Goal: Task Accomplishment & Management: Use online tool/utility

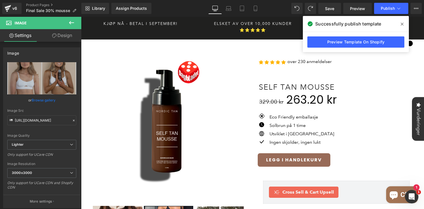
scroll to position [124, 0]
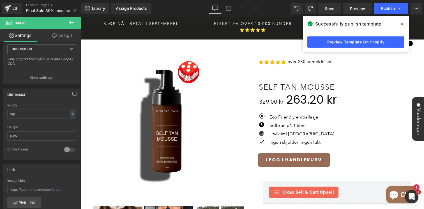
click at [402, 22] on icon at bounding box center [402, 24] width 3 height 4
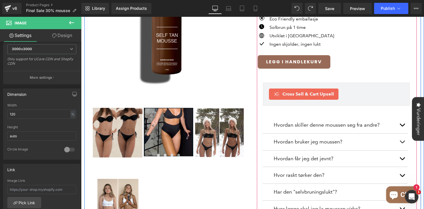
scroll to position [110, 0]
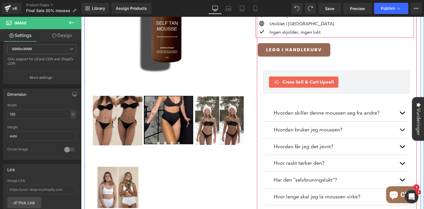
click at [322, 29] on div "Icon Eco Friendly emballasje Text Block Icon Solbrun på 1 time Text Block Icon …" at bounding box center [335, 20] width 159 height 34
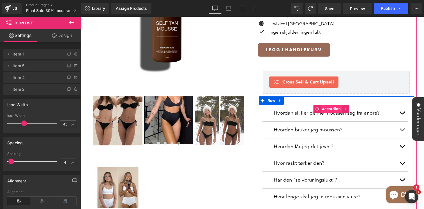
click at [327, 105] on span "Accordion" at bounding box center [332, 109] width 22 height 8
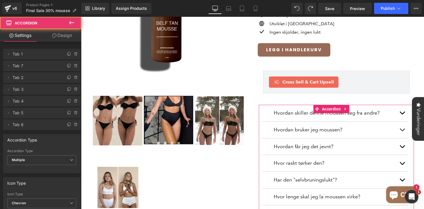
click at [60, 37] on link "Design" at bounding box center [62, 35] width 41 height 13
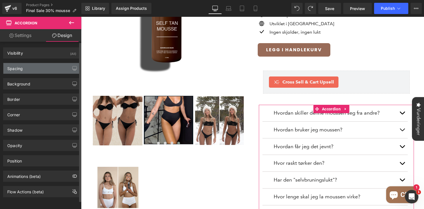
click at [44, 69] on div "Spacing" at bounding box center [41, 68] width 77 height 11
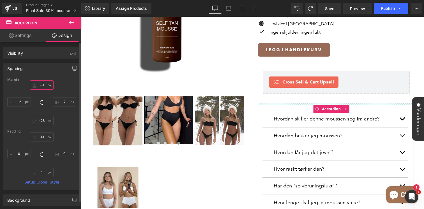
type input "-9"
drag, startPoint x: 43, startPoint y: 89, endPoint x: 43, endPoint y: 84, distance: 5.6
click at [43, 84] on input "-9" at bounding box center [42, 85] width 24 height 9
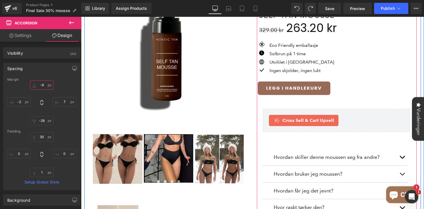
scroll to position [67, 0]
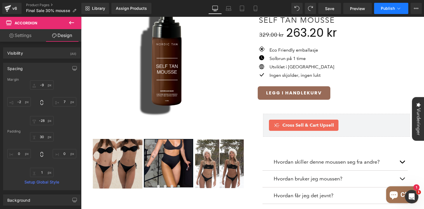
click at [387, 12] on button "Publish" at bounding box center [392, 8] width 34 height 11
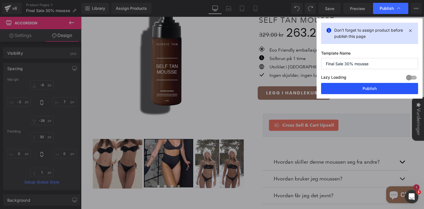
click at [348, 89] on button "Publish" at bounding box center [369, 88] width 97 height 11
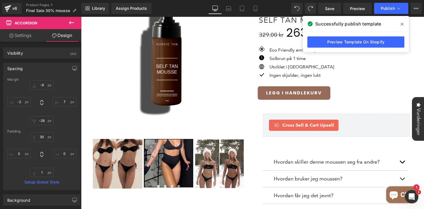
click at [404, 24] on span at bounding box center [402, 24] width 9 height 9
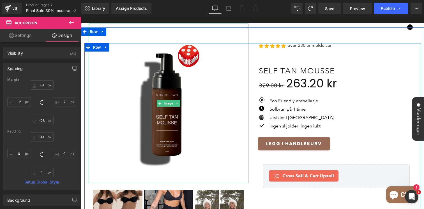
scroll to position [0, 0]
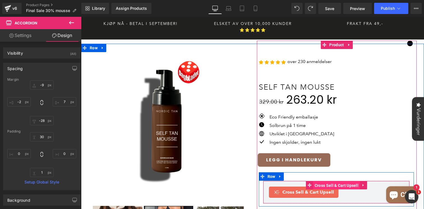
click at [328, 182] on span "Cross Sell & Cart Upsell" at bounding box center [337, 186] width 47 height 8
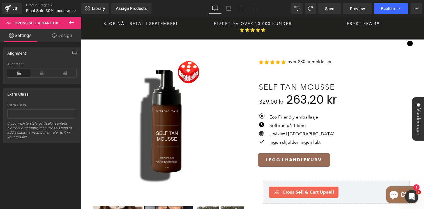
click at [70, 24] on icon at bounding box center [71, 22] width 5 height 3
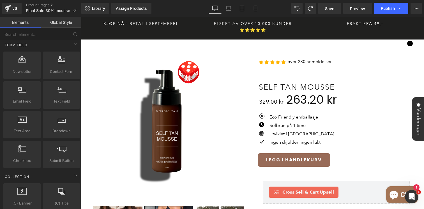
scroll to position [796, 0]
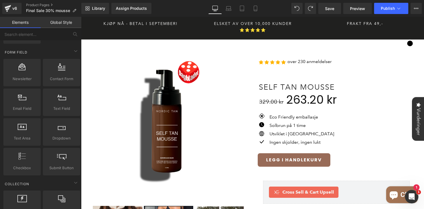
click at [54, 129] on div at bounding box center [62, 129] width 34 height 13
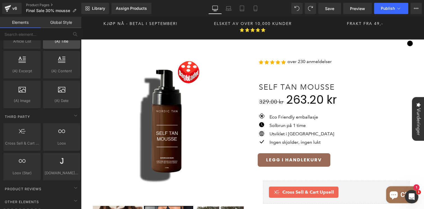
scroll to position [1099, 0]
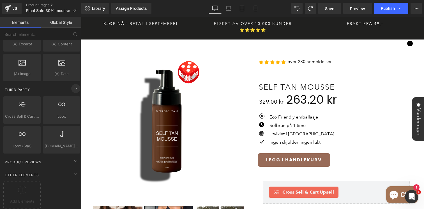
click at [72, 86] on icon at bounding box center [75, 88] width 7 height 7
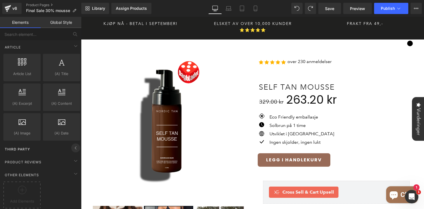
scroll to position [1040, 0]
click at [73, 145] on icon at bounding box center [75, 148] width 7 height 7
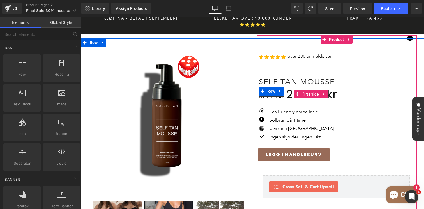
scroll to position [0, 0]
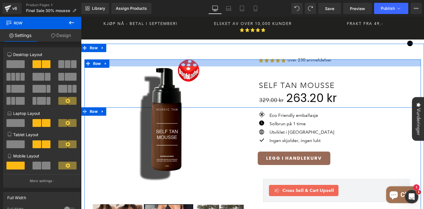
click at [293, 60] on div "Image Image Image Image Image Image Image Image Image" at bounding box center [253, 209] width 337 height 298
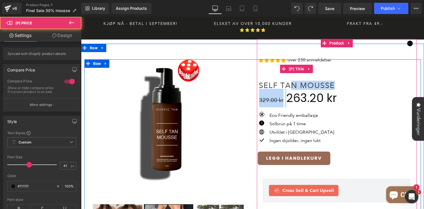
drag, startPoint x: 288, startPoint y: 84, endPoint x: 288, endPoint y: 76, distance: 7.6
click at [288, 76] on div "Icon Icon Icon Icon Icon Icon List Hoz over 230 anmeldelser Text Block Row Self…" at bounding box center [336, 194] width 155 height 310
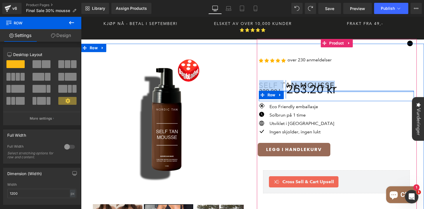
click at [291, 91] on div at bounding box center [336, 91] width 155 height 1
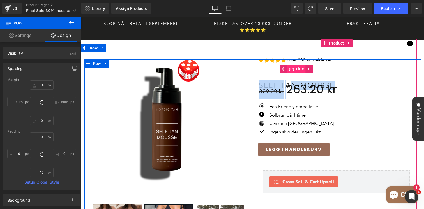
click at [299, 65] on span "(P) Title" at bounding box center [297, 69] width 18 height 8
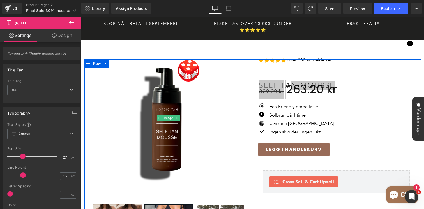
click at [60, 35] on link "Design" at bounding box center [62, 35] width 41 height 13
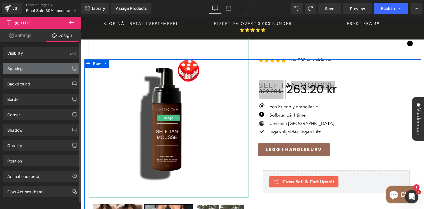
click at [26, 65] on div "Spacing" at bounding box center [41, 68] width 77 height 11
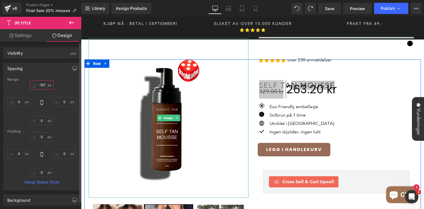
type input "-157"
drag, startPoint x: 40, startPoint y: 86, endPoint x: 39, endPoint y: 94, distance: 7.9
click at [39, 94] on div "-157px -157 0px 0 0px 0 0px 0" at bounding box center [41, 103] width 69 height 45
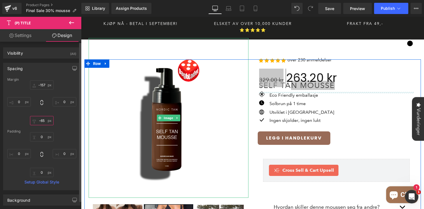
type input "-65"
drag, startPoint x: 43, startPoint y: 124, endPoint x: 41, endPoint y: 143, distance: 18.4
click at [41, 143] on div "Margin -157px -157 0px 0 -65px -65 0px 0 Padding 0px 0 0px 0 0px 0 0px 0 Setup …" at bounding box center [41, 134] width 77 height 113
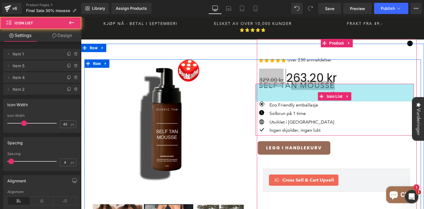
drag, startPoint x: 293, startPoint y: 78, endPoint x: 293, endPoint y: 88, distance: 9.5
click at [293, 88] on div "63px" at bounding box center [335, 93] width 159 height 18
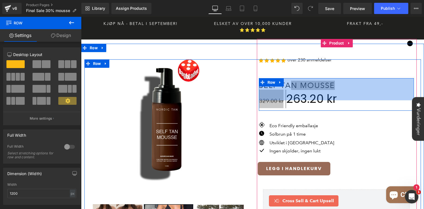
drag, startPoint x: 287, startPoint y: 72, endPoint x: 285, endPoint y: 94, distance: 22.2
click at [285, 94] on div "329.00 kr 263.20 kr (P) Price Row 79px" at bounding box center [336, 94] width 155 height 33
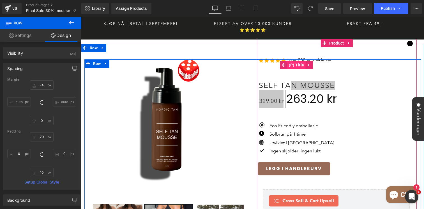
click at [296, 61] on span "(P) Title" at bounding box center [297, 65] width 18 height 8
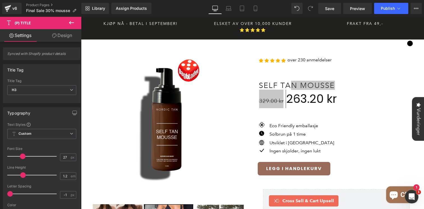
click at [70, 35] on link "Design" at bounding box center [62, 35] width 41 height 13
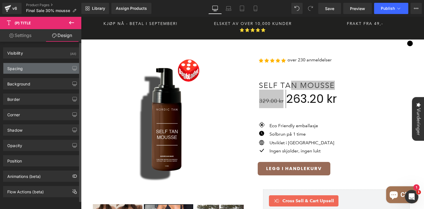
click at [35, 71] on div "Spacing" at bounding box center [41, 68] width 77 height 11
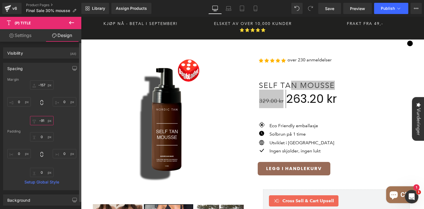
type input "-91"
drag, startPoint x: 42, startPoint y: 124, endPoint x: 42, endPoint y: 132, distance: 7.3
click at [42, 132] on div "Margin -157px -157 0px 0 -91px -91 0px 0 Padding 0px 0 0px 0 0px 0 0px 0 Setup …" at bounding box center [41, 134] width 77 height 113
type input "0"
drag, startPoint x: 41, startPoint y: 175, endPoint x: 41, endPoint y: 184, distance: 8.7
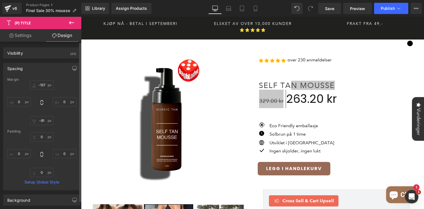
click at [41, 184] on div "Margin -157px -157 0px 0 -91px -91 0px 0 Padding 0px 0 0px 0 0px 0 0px 0 Setup …" at bounding box center [41, 134] width 77 height 113
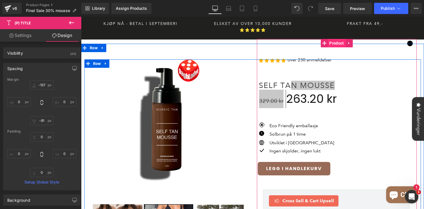
click at [334, 39] on span "Product" at bounding box center [336, 43] width 17 height 8
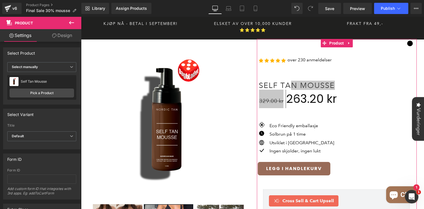
click at [66, 38] on link "Design" at bounding box center [62, 35] width 41 height 13
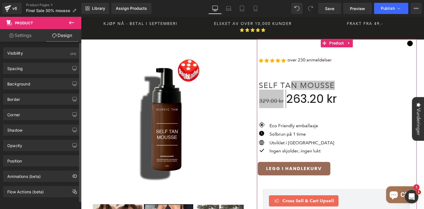
type input "-98"
type input "0"
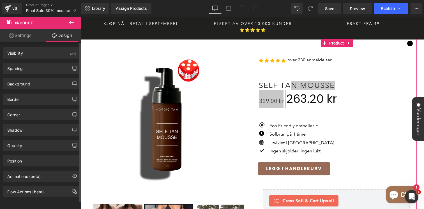
type input "10"
type input "30"
type input "7"
click at [38, 68] on div "Spacing" at bounding box center [41, 68] width 77 height 11
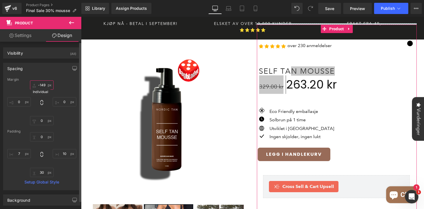
drag, startPoint x: 42, startPoint y: 89, endPoint x: 42, endPoint y: 103, distance: 14.3
click at [42, 103] on div "-149px -149 0px 0 0px 0 0px 0" at bounding box center [41, 103] width 69 height 45
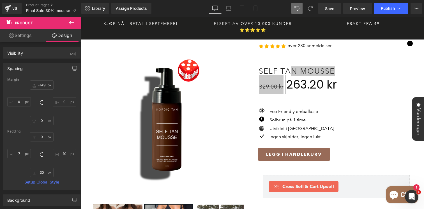
type input "-98"
type input "0"
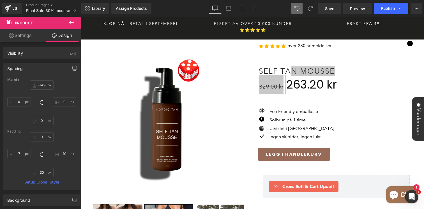
type input "10"
type input "30"
type input "7"
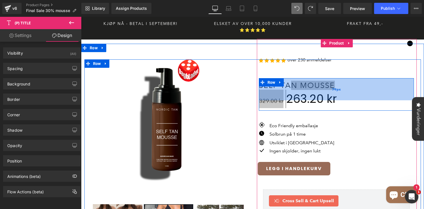
click at [317, 78] on div "79px" at bounding box center [336, 89] width 155 height 22
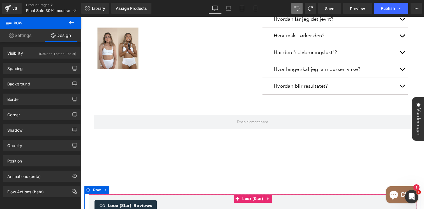
scroll to position [257, 0]
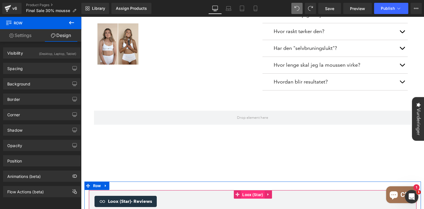
click at [245, 191] on span "Loox (Star)" at bounding box center [253, 195] width 24 height 8
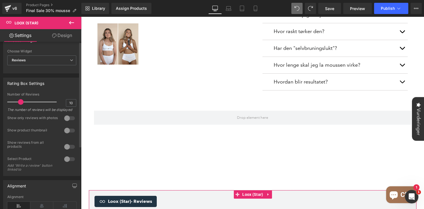
scroll to position [0, 0]
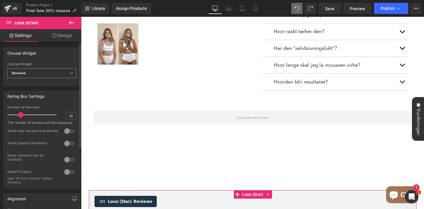
click at [50, 79] on div "Reviews Reviews Star Badge" at bounding box center [41, 75] width 69 height 13
click at [53, 74] on span "Reviews" at bounding box center [41, 74] width 69 height 10
click at [75, 56] on div "Choose Widget" at bounding box center [41, 53] width 77 height 11
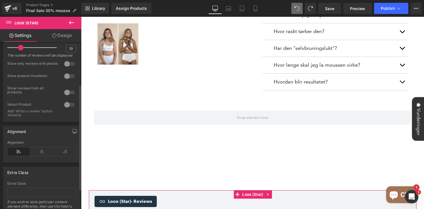
scroll to position [68, 0]
click at [66, 107] on div at bounding box center [69, 104] width 13 height 9
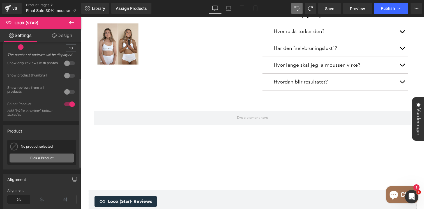
click at [38, 162] on link "Pick a Product" at bounding box center [42, 158] width 65 height 9
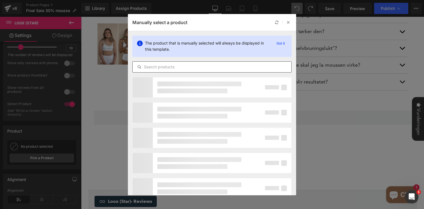
click at [180, 68] on input "text" at bounding box center [212, 67] width 159 height 7
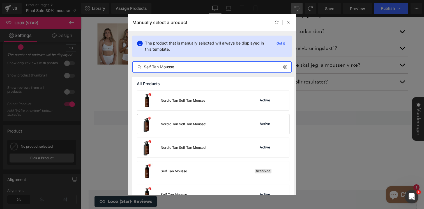
type input "Self Tan Mousse"
click at [219, 122] on div "Nordic Tan Self Tan Mousse! Active" at bounding box center [213, 125] width 152 height 20
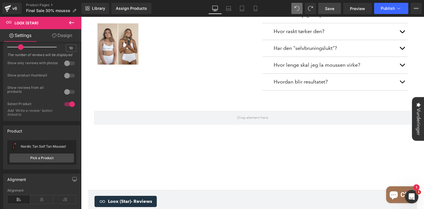
click at [326, 12] on link "Save" at bounding box center [330, 8] width 23 height 11
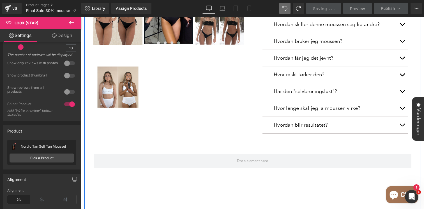
scroll to position [203, 0]
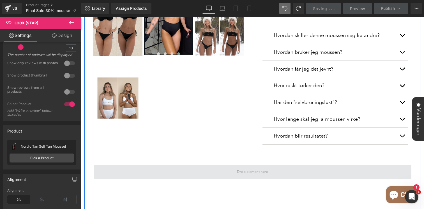
click at [173, 165] on span at bounding box center [253, 172] width 318 height 14
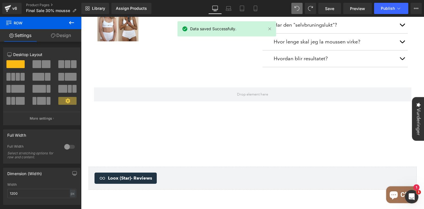
scroll to position [259, 0]
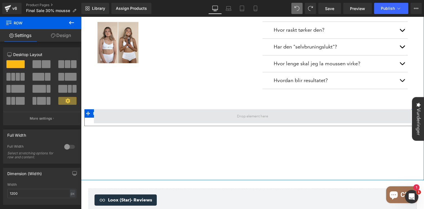
click at [121, 109] on span at bounding box center [253, 116] width 318 height 14
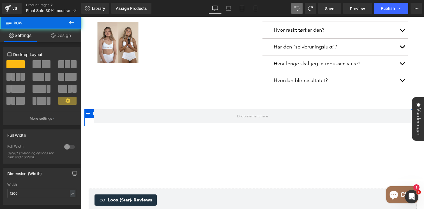
click at [89, 109] on div at bounding box center [253, 116] width 337 height 14
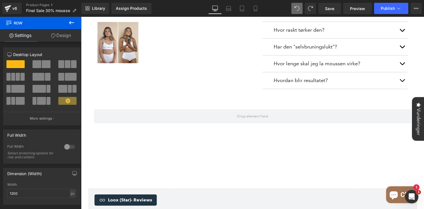
click at [71, 24] on icon at bounding box center [71, 22] width 7 height 7
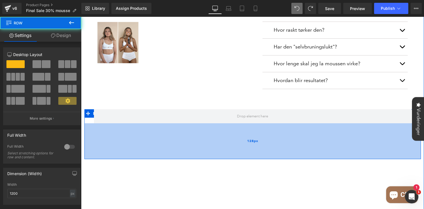
drag, startPoint x: 108, startPoint y: 143, endPoint x: 107, endPoint y: 156, distance: 12.9
click at [107, 156] on div "128px" at bounding box center [253, 142] width 337 height 36
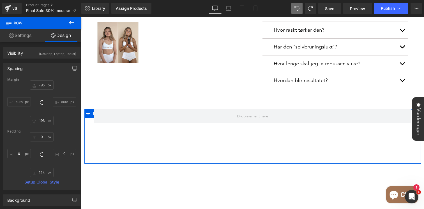
click at [67, 37] on link "Design" at bounding box center [61, 35] width 41 height 13
drag, startPoint x: 41, startPoint y: 88, endPoint x: 40, endPoint y: 102, distance: 13.8
click at [40, 102] on div "-144px -144 auto auto 193px 193 auto auto" at bounding box center [41, 103] width 69 height 45
drag, startPoint x: 44, startPoint y: 89, endPoint x: 43, endPoint y: 105, distance: 15.7
click at [43, 105] on div "-200px -200 auto auto 193px 193 auto auto" at bounding box center [41, 103] width 69 height 45
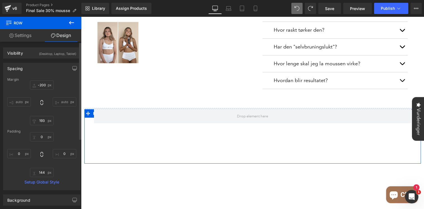
type input "-200"
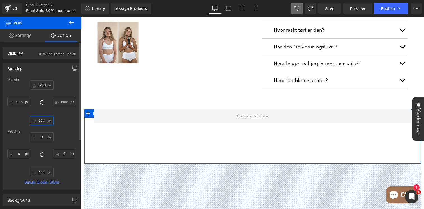
type input "224"
drag, startPoint x: 44, startPoint y: 124, endPoint x: 44, endPoint y: 116, distance: 8.7
click at [44, 116] on div "-200px -200 auto auto 224px 224 auto auto" at bounding box center [41, 103] width 69 height 45
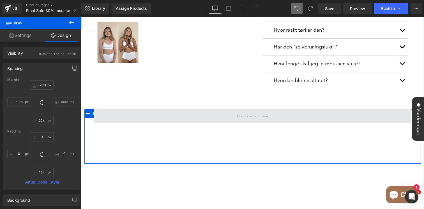
click at [187, 110] on span at bounding box center [253, 116] width 318 height 14
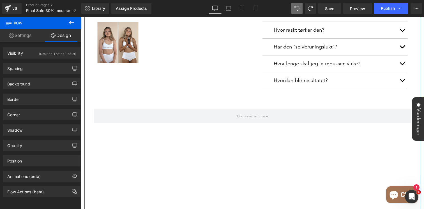
scroll to position [294, 0]
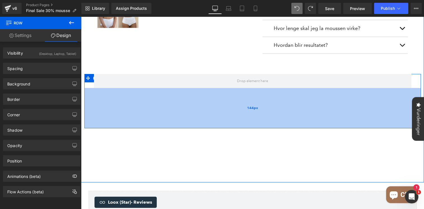
click at [208, 99] on div "144px" at bounding box center [253, 108] width 337 height 40
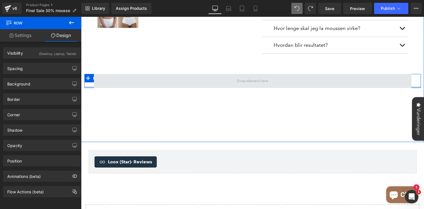
drag, startPoint x: 207, startPoint y: 120, endPoint x: 209, endPoint y: 77, distance: 42.7
click at [209, 77] on div "Row" at bounding box center [253, 81] width 337 height 14
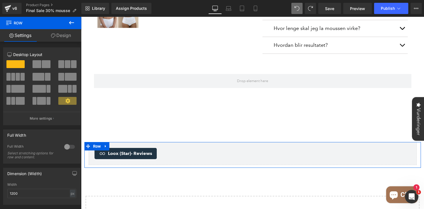
drag, startPoint x: 182, startPoint y: 137, endPoint x: 180, endPoint y: 145, distance: 8.6
click at [180, 145] on div "Loox (Star) - Reviews Loox (Star) Row" at bounding box center [253, 155] width 337 height 26
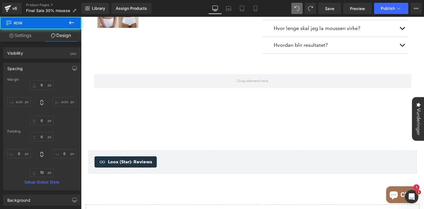
type input "0"
type input "30"
type input "0"
type input "10"
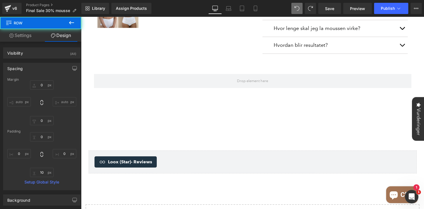
type input "0"
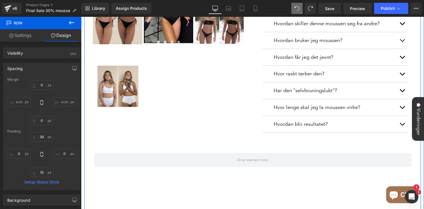
scroll to position [302, 0]
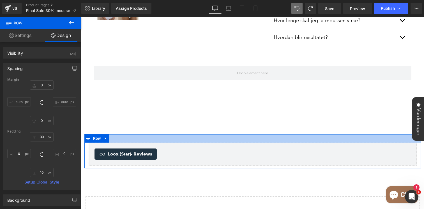
type input "0px"
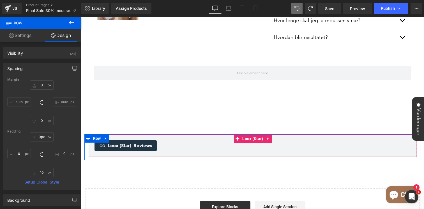
drag, startPoint x: 220, startPoint y: 128, endPoint x: 216, endPoint y: 138, distance: 10.2
click at [216, 138] on div "Loox (Star) - Reviews Loox (Star) Row" at bounding box center [253, 147] width 337 height 26
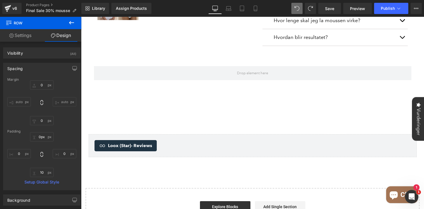
type input "0"
type input "30"
type input "0"
type input "10"
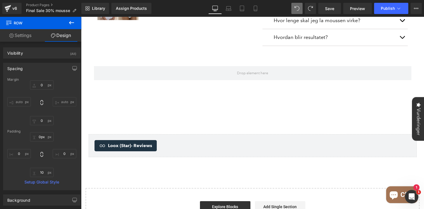
type input "0"
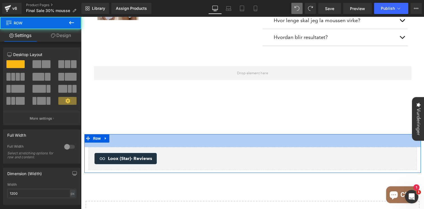
drag, startPoint x: 235, startPoint y: 128, endPoint x: 247, endPoint y: 113, distance: 19.4
click at [234, 134] on div "46px" at bounding box center [253, 140] width 337 height 13
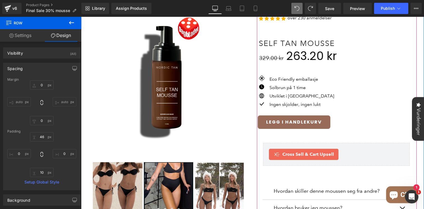
scroll to position [0, 0]
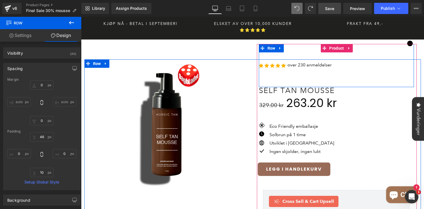
click at [329, 8] on span "Save" at bounding box center [329, 9] width 9 height 6
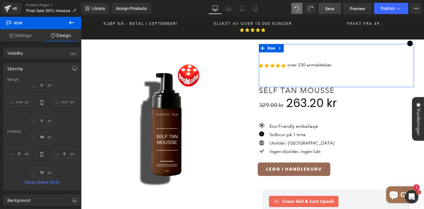
click at [72, 24] on icon at bounding box center [71, 22] width 7 height 7
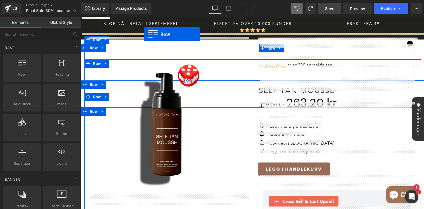
drag, startPoint x: 133, startPoint y: 86, endPoint x: 144, endPoint y: 34, distance: 52.9
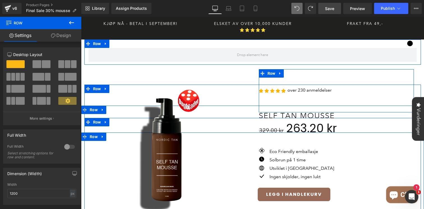
click at [65, 148] on div at bounding box center [69, 147] width 13 height 9
click at [69, 35] on link "Design" at bounding box center [61, 35] width 41 height 13
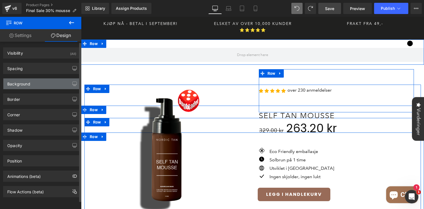
click at [67, 85] on div "Background" at bounding box center [41, 84] width 77 height 11
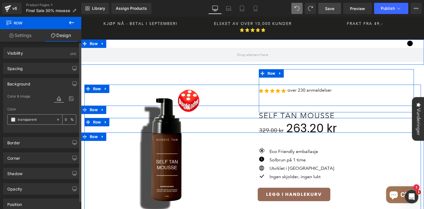
click at [15, 120] on span at bounding box center [13, 120] width 4 height 4
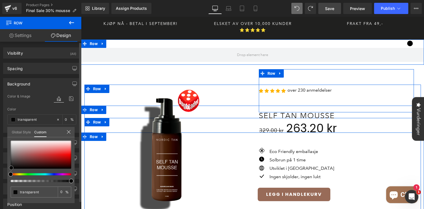
type input "#020202"
type input "100"
type input "#020202"
type input "100"
type input "#070707"
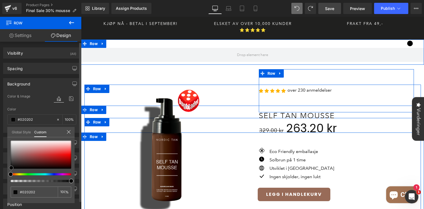
type input "#070707"
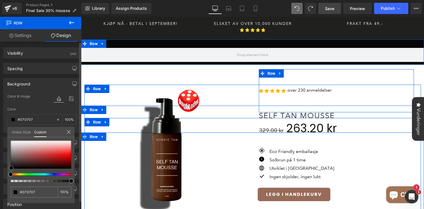
type input "#151313"
type input "#181515"
type input "#1a1818"
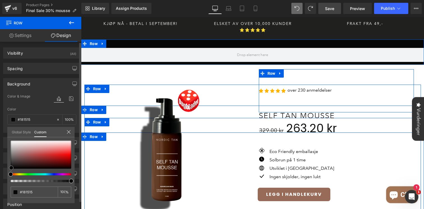
type input "#1a1818"
type input "#1d1a1a"
type input "#1f1d1d"
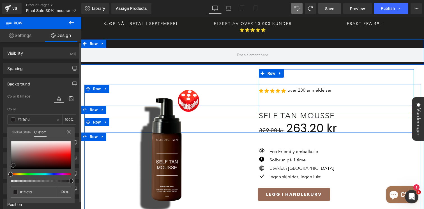
drag, startPoint x: 12, startPoint y: 168, endPoint x: 15, endPoint y: 165, distance: 4.2
click at [15, 165] on span at bounding box center [13, 165] width 4 height 4
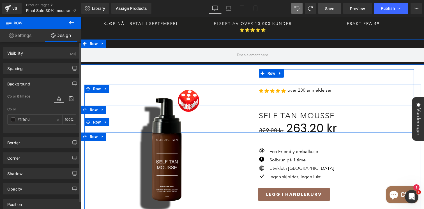
click at [46, 68] on div "Spacing" at bounding box center [41, 68] width 77 height 11
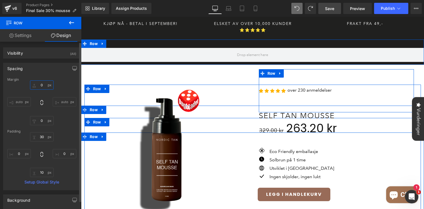
drag, startPoint x: 42, startPoint y: 88, endPoint x: 42, endPoint y: 83, distance: 5.1
click at [42, 83] on input "0" at bounding box center [42, 85] width 24 height 9
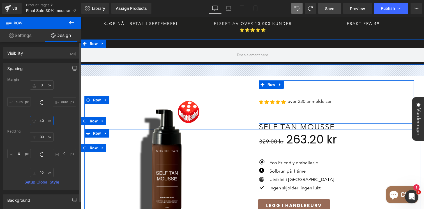
type input "40"
drag, startPoint x: 40, startPoint y: 123, endPoint x: 38, endPoint y: 113, distance: 10.6
click at [38, 113] on div "0px 0 auto auto 40px 40 auto auto" at bounding box center [41, 103] width 69 height 45
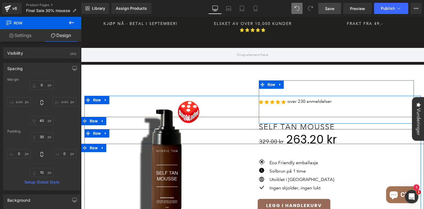
type input "0"
type input "40"
type input "30"
type input "0"
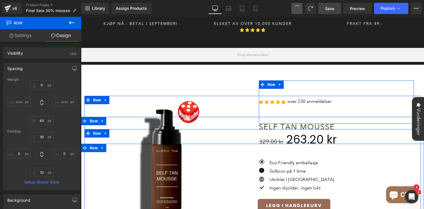
type input "10"
type input "0"
type input "100"
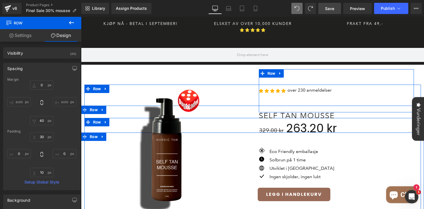
type input "0"
type input "30"
type input "0"
type input "10"
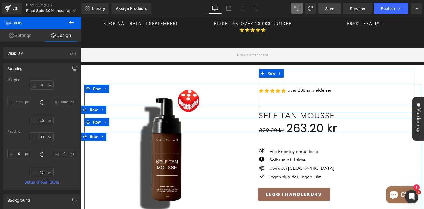
type input "0"
type input "100"
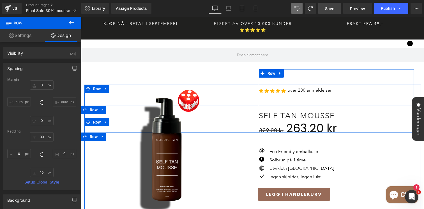
type input "0"
type input "30"
type input "0"
type input "10"
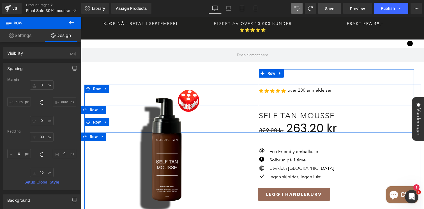
type input "0"
type input "transparent"
type input "0"
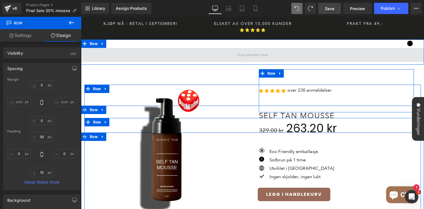
click at [112, 49] on span at bounding box center [252, 55] width 343 height 14
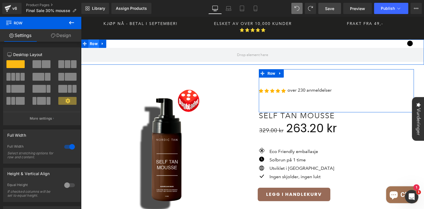
click at [96, 40] on span "Row" at bounding box center [93, 44] width 11 height 8
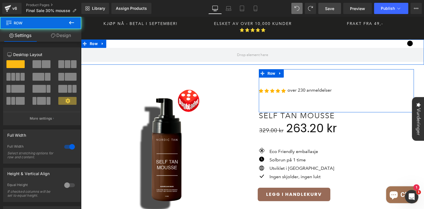
click at [62, 36] on link "Design" at bounding box center [61, 35] width 41 height 13
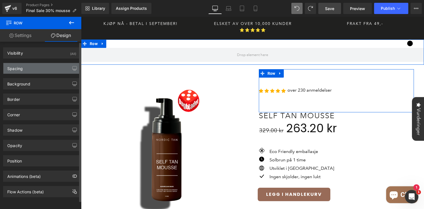
click at [43, 64] on div "Spacing" at bounding box center [41, 68] width 77 height 11
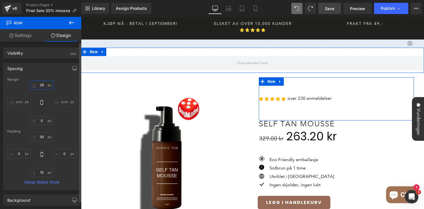
type input "29"
drag, startPoint x: 39, startPoint y: 89, endPoint x: 39, endPoint y: 81, distance: 8.1
click at [39, 81] on div "Margin 29px 29 auto auto 0px 0 auto auto Padding 30px 30 0px 0 10px 10 0px 0 Se…" at bounding box center [41, 134] width 77 height 113
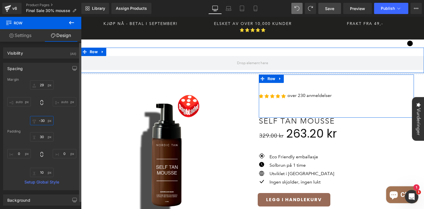
type input "-23"
drag, startPoint x: 42, startPoint y: 124, endPoint x: 40, endPoint y: 121, distance: 3.7
click at [40, 121] on input "-23" at bounding box center [42, 120] width 24 height 9
click at [92, 48] on span "Row" at bounding box center [93, 52] width 11 height 8
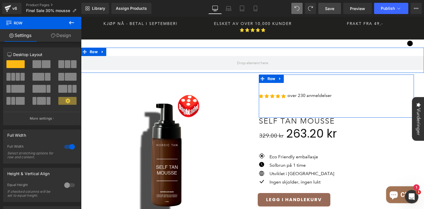
click at [70, 34] on link "Design" at bounding box center [61, 35] width 41 height 13
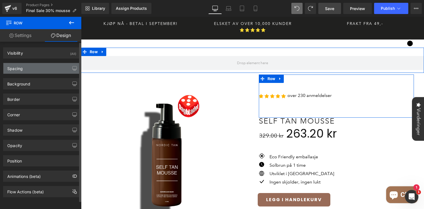
click at [41, 71] on div "Spacing" at bounding box center [41, 68] width 77 height 11
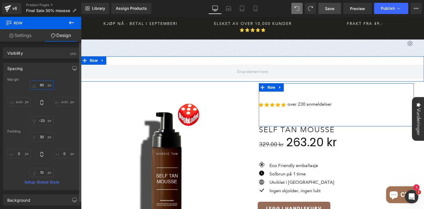
type input "60"
drag, startPoint x: 40, startPoint y: 89, endPoint x: 40, endPoint y: 80, distance: 8.7
click at [40, 80] on div "Margin 60px 60 auto auto -23px -23 auto auto Padding 30px 30 0px 0 10px 10 0px …" at bounding box center [41, 134] width 77 height 113
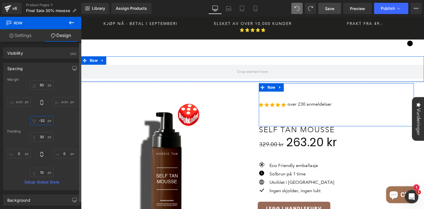
type input "-52"
drag, startPoint x: 42, startPoint y: 124, endPoint x: 40, endPoint y: 133, distance: 8.4
click at [40, 133] on div "Margin 60px 60 auto auto -52px -52 auto auto Padding 30px 30 0px 0 10px 10 0px …" at bounding box center [41, 134] width 77 height 113
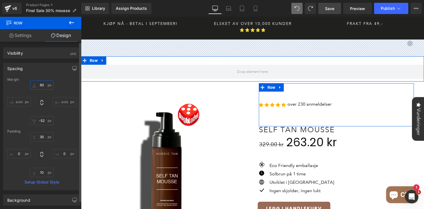
drag, startPoint x: 42, startPoint y: 90, endPoint x: 42, endPoint y: 86, distance: 3.1
click at [42, 86] on input "60" at bounding box center [42, 85] width 24 height 9
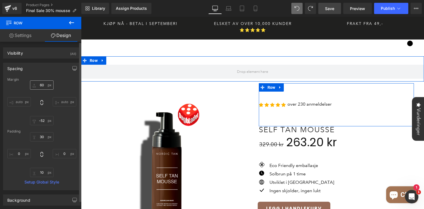
drag, startPoint x: 43, startPoint y: 90, endPoint x: 43, endPoint y: 85, distance: 4.8
click at [43, 85] on div "60px 60 auto auto -52px -52 auto auto" at bounding box center [41, 103] width 69 height 45
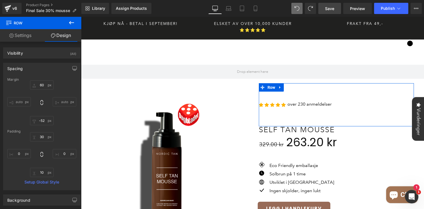
type input "60"
type input "-23"
type input "30"
type input "0"
type input "10"
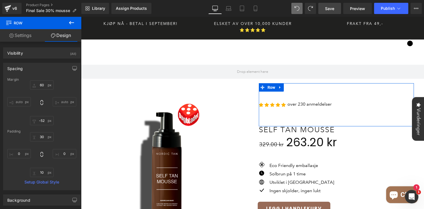
type input "0"
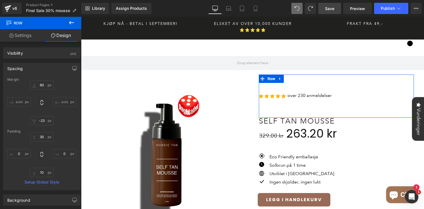
type input "29"
type input "-23"
type input "30"
type input "0"
type input "10"
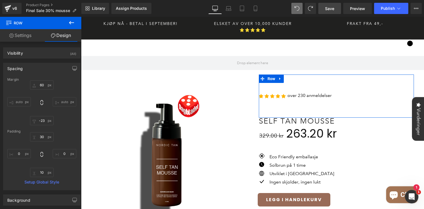
type input "0"
type input "29"
type input "0"
type input "30"
type input "0"
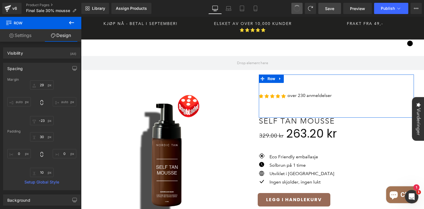
type input "10"
type input "0"
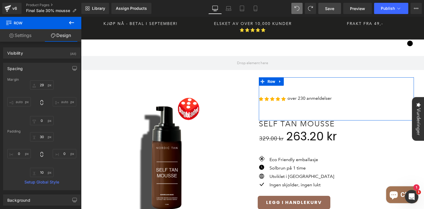
type input "0"
type input "30"
type input "0"
type input "10"
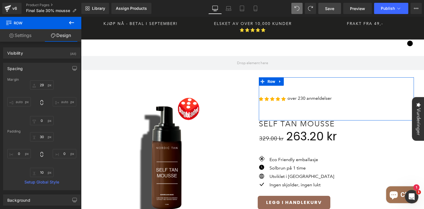
type input "0"
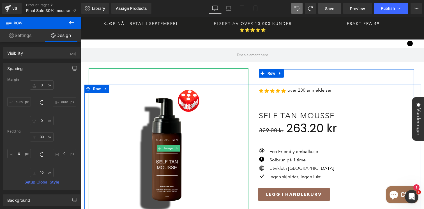
click at [71, 24] on icon at bounding box center [71, 22] width 7 height 7
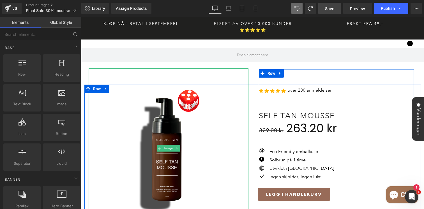
click at [76, 36] on icon at bounding box center [75, 34] width 5 height 5
click at [50, 37] on input "text" at bounding box center [34, 34] width 69 height 12
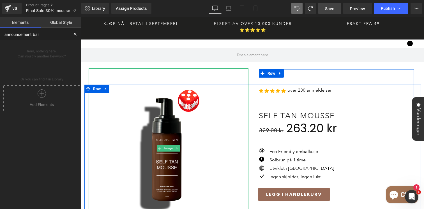
type input "announcement bar"
click at [38, 101] on div at bounding box center [42, 96] width 74 height 13
click at [41, 97] on icon at bounding box center [42, 94] width 8 height 8
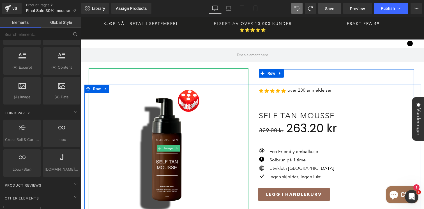
scroll to position [1099, 0]
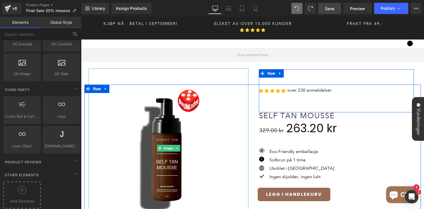
click at [27, 188] on div at bounding box center [22, 192] width 35 height 13
click at [22, 190] on icon at bounding box center [22, 190] width 4 height 0
click at [44, 157] on div "Product Reviews" at bounding box center [41, 162] width 79 height 11
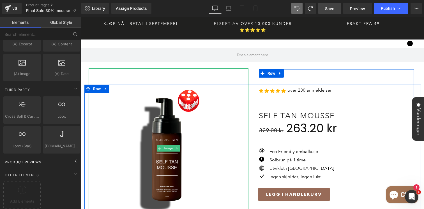
click at [41, 160] on span "Product Reviews" at bounding box center [23, 162] width 38 height 5
click at [17, 182] on div "Add Elements" at bounding box center [21, 195] width 37 height 27
click at [23, 186] on icon at bounding box center [22, 190] width 8 height 8
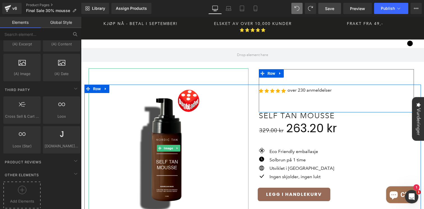
click at [23, 186] on icon at bounding box center [22, 190] width 8 height 8
click at [22, 205] on div "Add Elements" at bounding box center [22, 195] width 40 height 29
click at [23, 199] on span "Add Elements" at bounding box center [22, 202] width 35 height 6
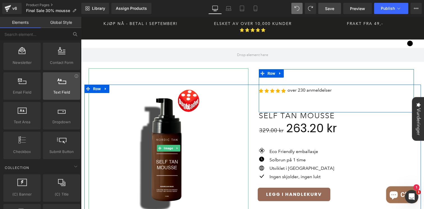
scroll to position [800, 0]
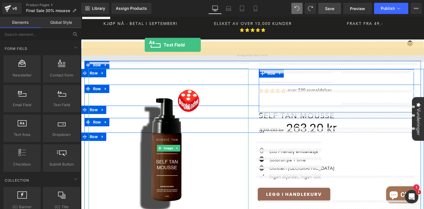
drag, startPoint x: 147, startPoint y: 112, endPoint x: 145, endPoint y: 45, distance: 67.1
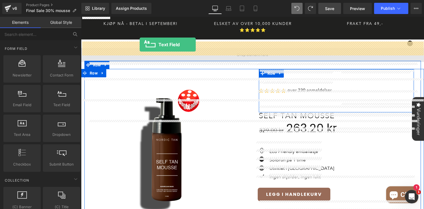
drag, startPoint x: 142, startPoint y: 119, endPoint x: 140, endPoint y: 45, distance: 74.7
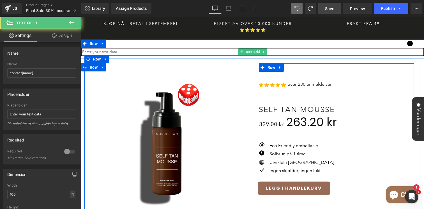
click at [140, 48] on input "text" at bounding box center [252, 52] width 343 height 8
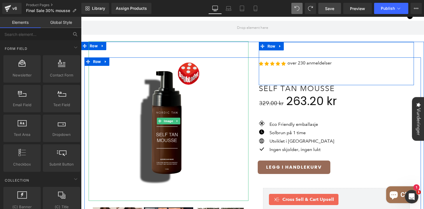
scroll to position [17, 0]
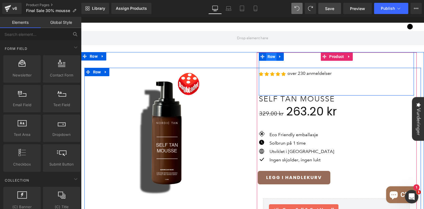
click at [268, 52] on span "Row" at bounding box center [271, 56] width 11 height 8
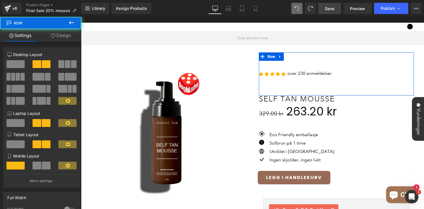
click at [67, 34] on link "Design" at bounding box center [61, 35] width 41 height 13
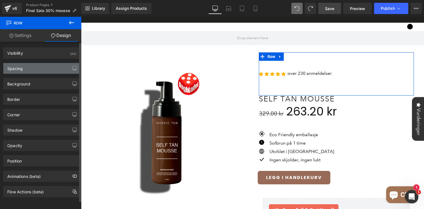
click at [34, 72] on div "Spacing" at bounding box center [41, 68] width 77 height 11
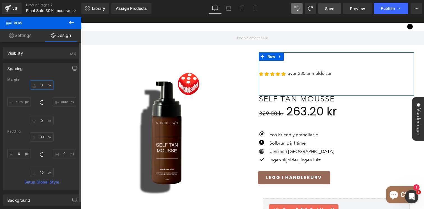
type input "26"
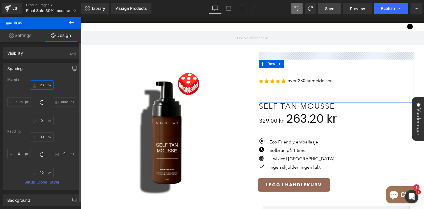
drag, startPoint x: 40, startPoint y: 88, endPoint x: 40, endPoint y: 93, distance: 4.5
click at [40, 93] on div "26px 26 auto auto 0px 0 auto auto" at bounding box center [41, 103] width 69 height 45
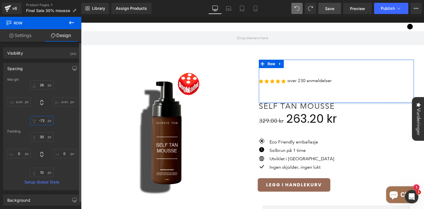
drag, startPoint x: 40, startPoint y: 128, endPoint x: 40, endPoint y: 146, distance: 17.7
click at [40, 146] on div "Margin 26px 26 auto auto -72px -72 auto auto Padding 30px 30 0px 0 10px 10 0px …" at bounding box center [41, 134] width 77 height 113
type input "-79"
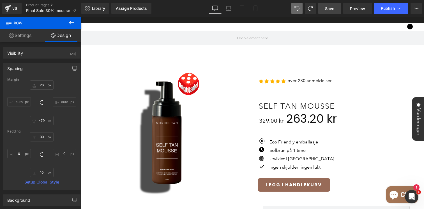
type input "26"
type input "0"
type input "30"
type input "0"
type input "10"
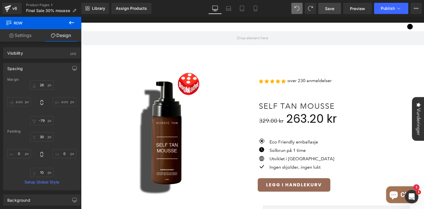
type input "0"
type input "30"
type input "0"
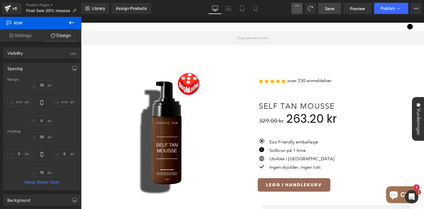
type input "10"
type input "0"
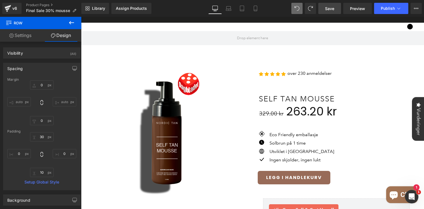
click at [70, 23] on icon at bounding box center [71, 22] width 7 height 7
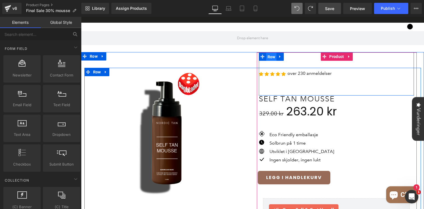
click at [269, 53] on span "Row" at bounding box center [271, 57] width 11 height 8
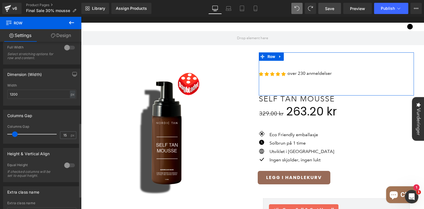
scroll to position [182, 0]
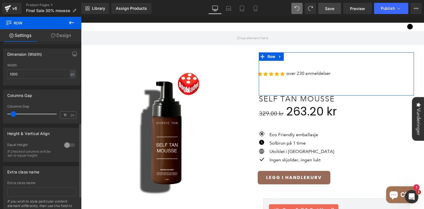
click at [13, 115] on span at bounding box center [14, 114] width 6 height 6
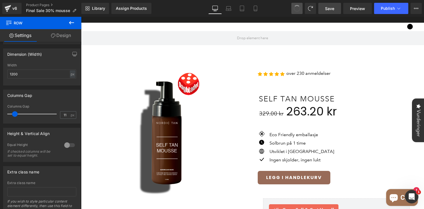
type input "15"
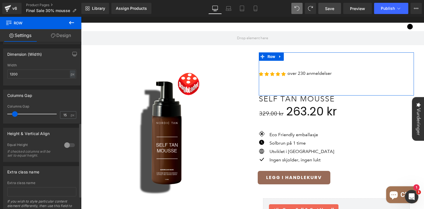
scroll to position [211, 0]
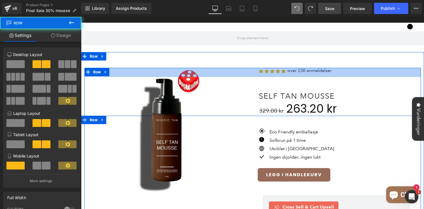
drag, startPoint x: 283, startPoint y: 65, endPoint x: 283, endPoint y: 60, distance: 5.1
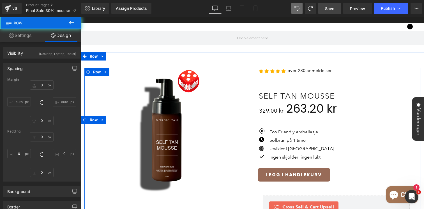
type input "-220"
type input "0"
type input "33"
type input "0"
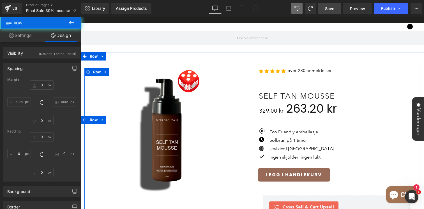
type input "0"
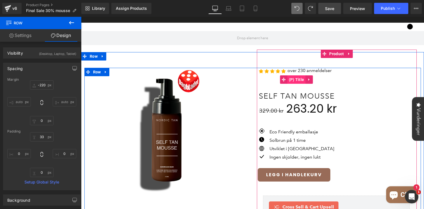
click at [297, 76] on span "(P) Title" at bounding box center [297, 80] width 18 height 8
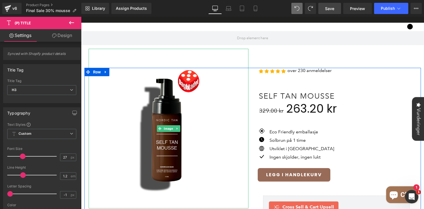
click at [68, 33] on link "Design" at bounding box center [62, 35] width 41 height 13
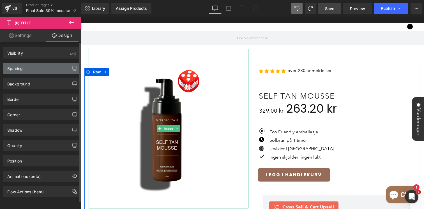
click at [40, 72] on div "Spacing" at bounding box center [41, 68] width 77 height 11
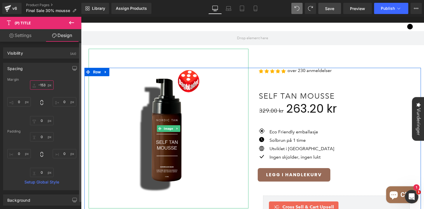
drag, startPoint x: 43, startPoint y: 89, endPoint x: 43, endPoint y: 97, distance: 7.6
click at [43, 97] on div "-153px -153 0px 0 0px 0 0px 0" at bounding box center [41, 103] width 69 height 45
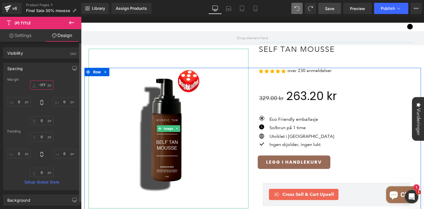
drag, startPoint x: 41, startPoint y: 89, endPoint x: 42, endPoint y: 95, distance: 5.6
click at [42, 95] on div "-177px -177 0px 0 0px 0 0px 0" at bounding box center [41, 103] width 69 height 45
click at [42, 86] on input "-177" at bounding box center [42, 85] width 24 height 9
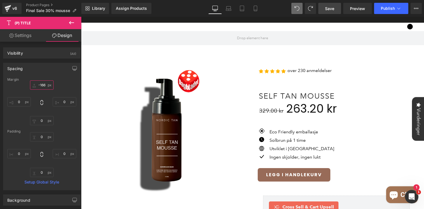
type input "-166"
click at [324, 10] on link "Save" at bounding box center [330, 8] width 23 height 11
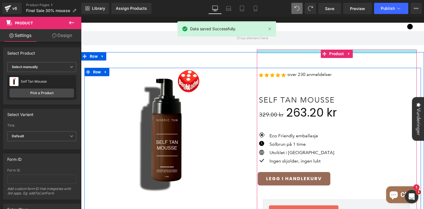
drag, startPoint x: 287, startPoint y: 44, endPoint x: 286, endPoint y: 48, distance: 4.5
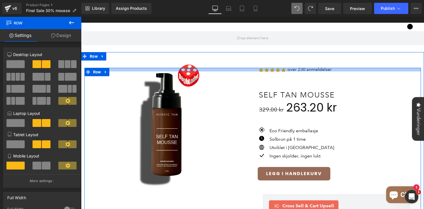
drag, startPoint x: 291, startPoint y: 69, endPoint x: 294, endPoint y: 63, distance: 6.3
click at [294, 68] on div at bounding box center [253, 70] width 337 height 4
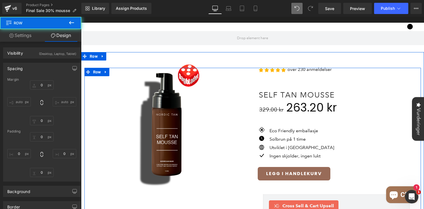
type input "-220"
type input "0"
type input "13"
type input "0"
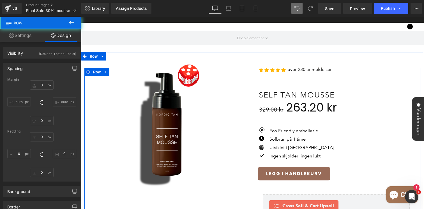
type input "0"
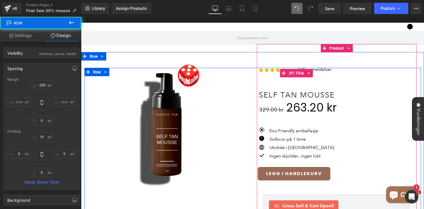
click at [271, 99] on div "329.00 kr 263.20 kr" at bounding box center [334, 108] width 151 height 19
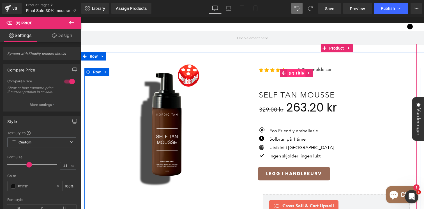
click at [295, 69] on span "(P) Title" at bounding box center [297, 73] width 18 height 8
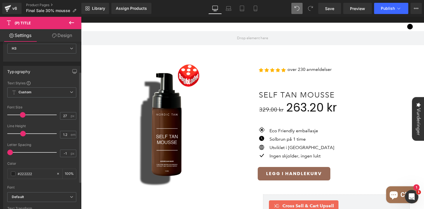
scroll to position [45, 0]
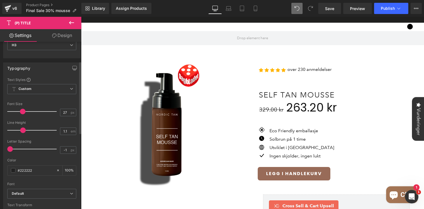
type input "1"
drag, startPoint x: 22, startPoint y: 131, endPoint x: 18, endPoint y: 130, distance: 4.3
click at [18, 130] on span at bounding box center [20, 131] width 6 height 6
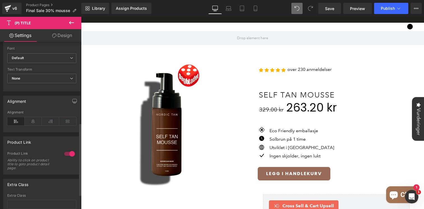
scroll to position [222, 0]
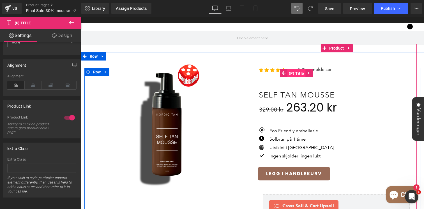
click at [297, 69] on span "(P) Title" at bounding box center [297, 73] width 18 height 8
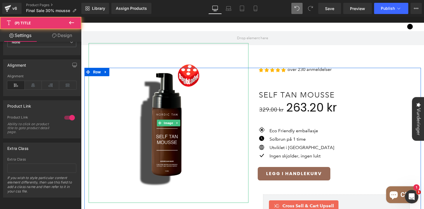
drag, startPoint x: 63, startPoint y: 35, endPoint x: 39, endPoint y: 68, distance: 40.7
click at [63, 35] on link "Design" at bounding box center [62, 35] width 41 height 13
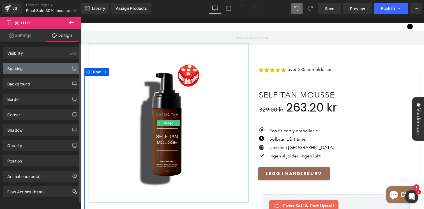
click at [38, 69] on div "Spacing" at bounding box center [41, 68] width 77 height 11
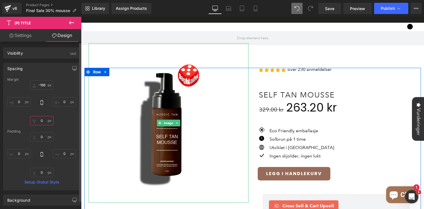
type input "-21"
drag, startPoint x: 40, startPoint y: 124, endPoint x: 40, endPoint y: 130, distance: 5.9
click at [40, 130] on div "Margin -166px -166 0px 0 -21px -21 0px 0 Padding 0px 0 0px 0 0px 0 0px 0 Setup …" at bounding box center [41, 134] width 77 height 113
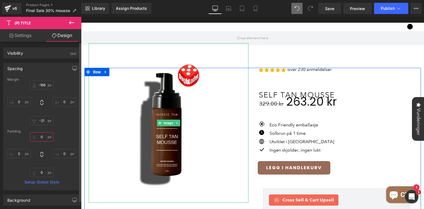
type input "0"
drag, startPoint x: 42, startPoint y: 141, endPoint x: 41, endPoint y: 151, distance: 10.7
click at [41, 151] on div "0px 0 0px 0 0px 0 0px 0" at bounding box center [41, 155] width 69 height 45
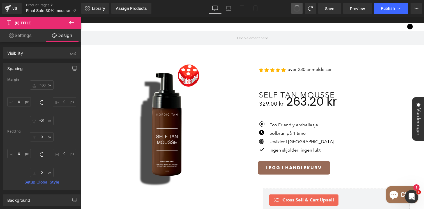
type input "-166"
type input "0"
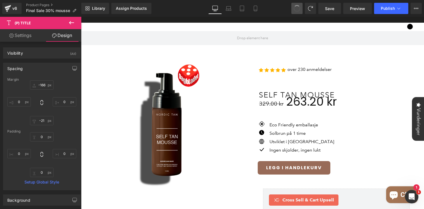
type input "0"
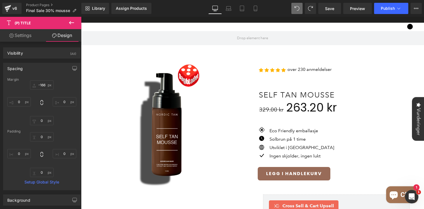
type input "100"
type input "1.2"
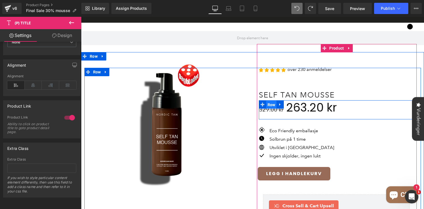
click at [271, 101] on span "Row" at bounding box center [271, 105] width 11 height 8
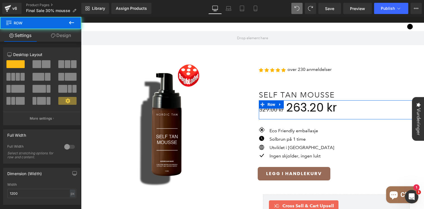
click at [62, 37] on link "Design" at bounding box center [61, 35] width 41 height 13
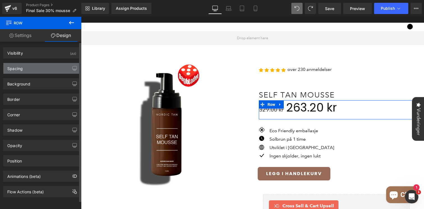
click at [41, 67] on div "Spacing" at bounding box center [41, 68] width 77 height 11
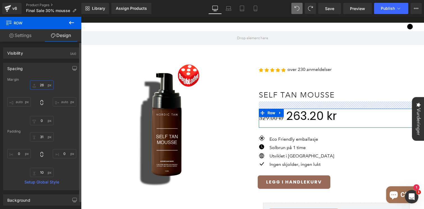
type input "22"
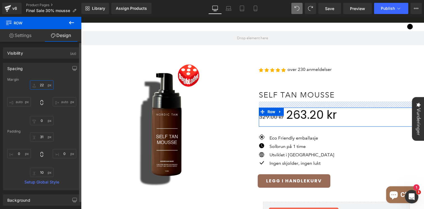
drag, startPoint x: 43, startPoint y: 89, endPoint x: 43, endPoint y: 85, distance: 4.5
click at [43, 85] on input "22" at bounding box center [42, 85] width 24 height 9
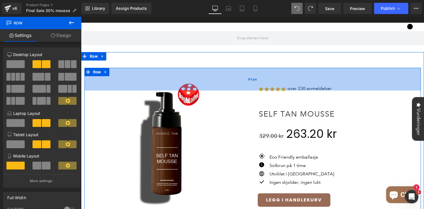
drag, startPoint x: 255, startPoint y: 62, endPoint x: 253, endPoint y: 80, distance: 18.3
click at [253, 81] on div "81px" at bounding box center [253, 79] width 337 height 23
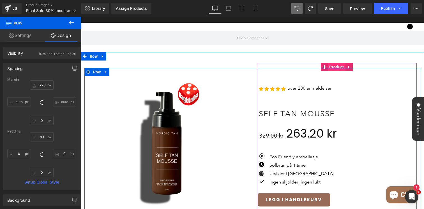
click at [339, 63] on span "Product" at bounding box center [336, 67] width 17 height 8
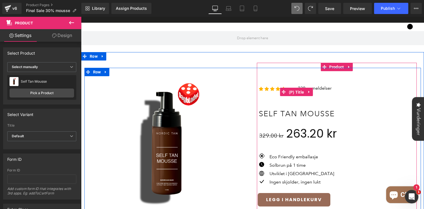
click at [296, 88] on span "(P) Title" at bounding box center [297, 92] width 18 height 8
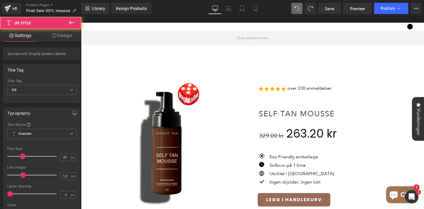
click at [62, 38] on link "Design" at bounding box center [62, 35] width 41 height 13
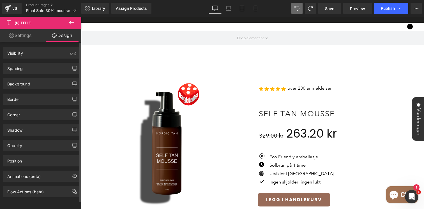
type input "-166"
type input "0"
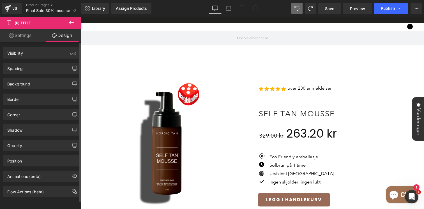
type input "0"
click at [42, 68] on div "Spacing" at bounding box center [41, 68] width 77 height 11
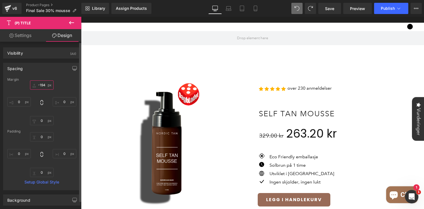
drag, startPoint x: 44, startPoint y: 88, endPoint x: 43, endPoint y: 95, distance: 7.9
click at [43, 96] on div "-194px -194 0px 0 0px 0 0px 0" at bounding box center [41, 103] width 69 height 45
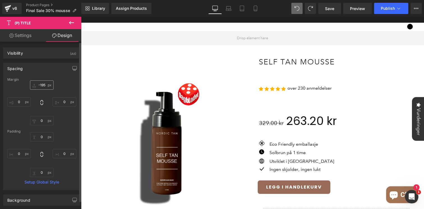
drag, startPoint x: 43, startPoint y: 95, endPoint x: 43, endPoint y: 88, distance: 7.6
click at [43, 88] on div "-195px -195 0px 0 0px 0 0px 0" at bounding box center [41, 103] width 69 height 45
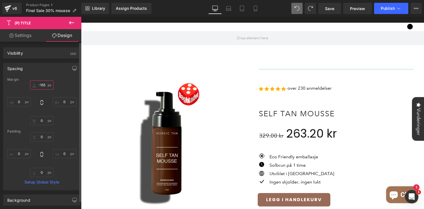
type input "-144"
drag, startPoint x: 43, startPoint y: 89, endPoint x: 40, endPoint y: 75, distance: 14.5
click at [40, 75] on div "Spacing Margin -144px -144 0px 0 0px 0 0px 0 Padding 0px 0 0px 0 0px 0 0px 0 Se…" at bounding box center [41, 127] width 77 height 128
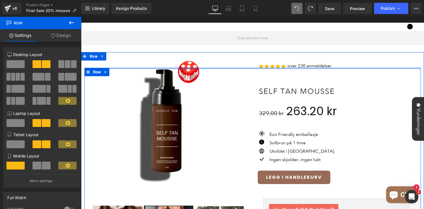
drag, startPoint x: 286, startPoint y: 87, endPoint x: 290, endPoint y: 50, distance: 37.9
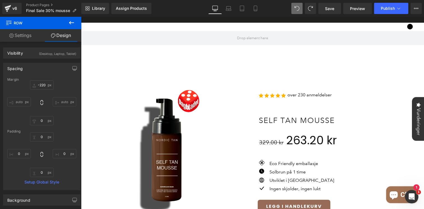
type input "-220"
type input "0"
type input "104"
type input "0"
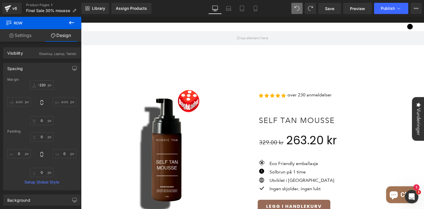
type input "0"
click at [301, 9] on button at bounding box center [297, 8] width 11 height 11
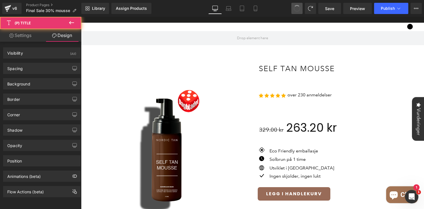
click at [301, 9] on button at bounding box center [297, 8] width 11 height 11
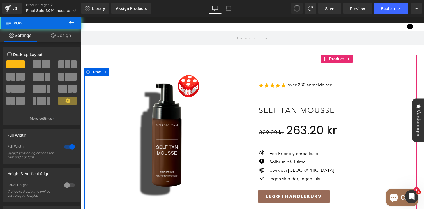
type input "15"
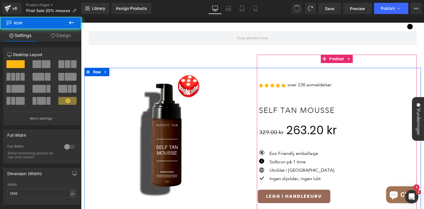
scroll to position [0, 0]
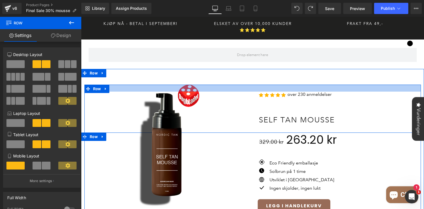
drag, startPoint x: 253, startPoint y: 80, endPoint x: 252, endPoint y: 75, distance: 5.4
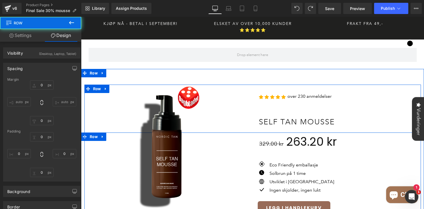
type input "-220"
type input "0"
type input "32"
type input "0"
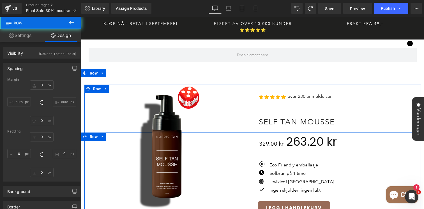
type input "0"
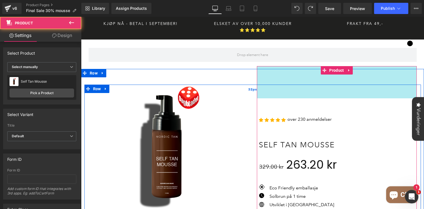
drag, startPoint x: 274, startPoint y: 74, endPoint x: 274, endPoint y: 85, distance: 10.7
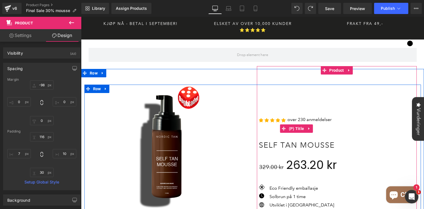
click at [305, 108] on h3 "Self Tan Mousse" at bounding box center [336, 129] width 155 height 46
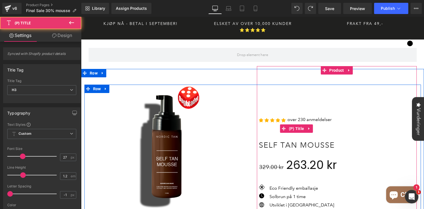
click at [309, 106] on h3 "Self Tan Mousse" at bounding box center [336, 129] width 155 height 46
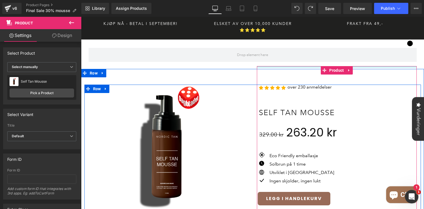
drag, startPoint x: 348, startPoint y: 86, endPoint x: 350, endPoint y: 21, distance: 64.6
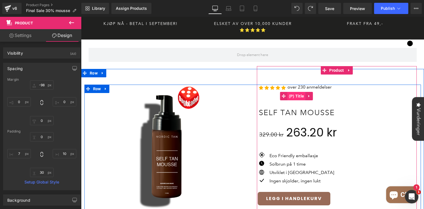
click at [298, 92] on span "(P) Title" at bounding box center [297, 96] width 18 height 8
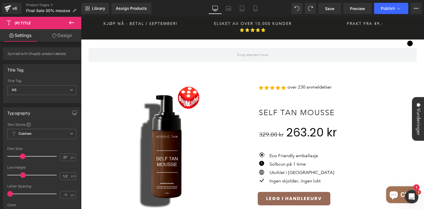
click at [70, 31] on link "Design" at bounding box center [62, 35] width 41 height 13
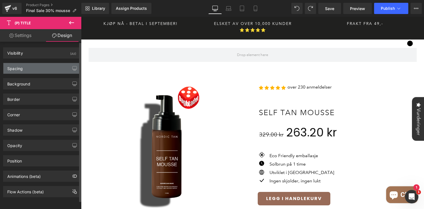
click at [41, 74] on div "Spacing" at bounding box center [41, 68] width 77 height 11
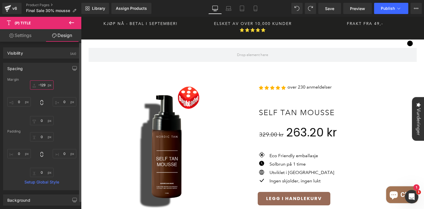
click at [43, 86] on input "-129" at bounding box center [42, 85] width 24 height 9
type input "-129"
type input "0"
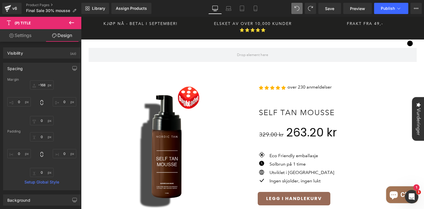
type input "0"
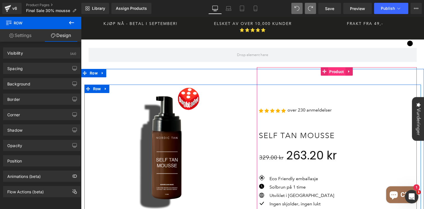
click at [335, 68] on span "Product" at bounding box center [336, 72] width 17 height 8
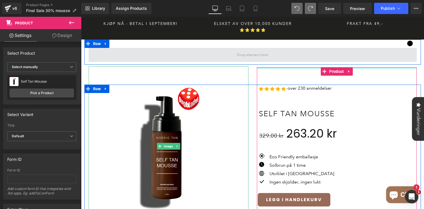
drag, startPoint x: 304, startPoint y: 78, endPoint x: 309, endPoint y: 50, distance: 28.4
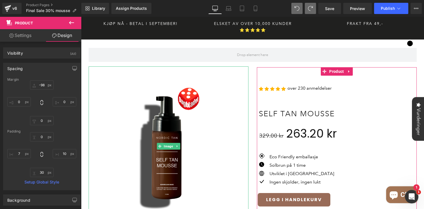
click at [25, 36] on link "Settings" at bounding box center [20, 35] width 41 height 13
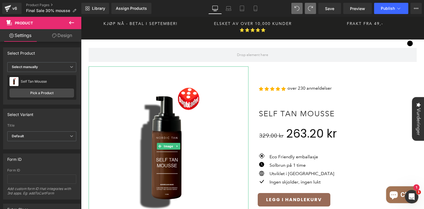
click at [69, 22] on icon at bounding box center [71, 22] width 7 height 7
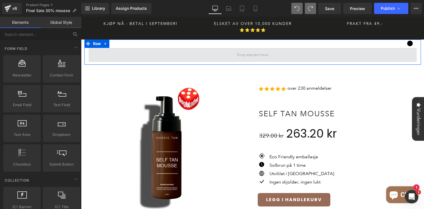
click at [201, 48] on span at bounding box center [253, 55] width 328 height 14
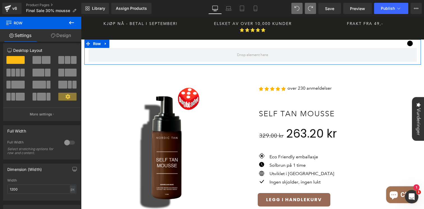
scroll to position [5, 0]
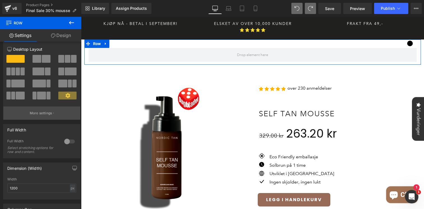
click at [48, 118] on button "More settings" at bounding box center [41, 113] width 77 height 13
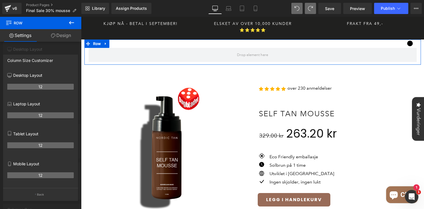
click at [65, 37] on link "Design" at bounding box center [61, 35] width 41 height 13
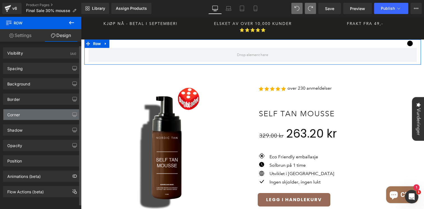
scroll to position [4, 0]
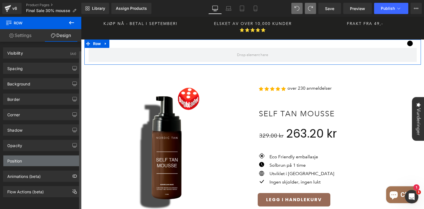
click at [29, 159] on div "Position" at bounding box center [41, 161] width 77 height 11
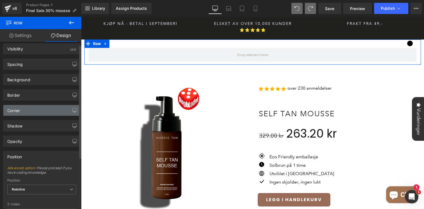
scroll to position [0, 0]
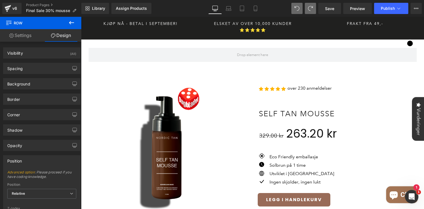
click at [70, 23] on icon at bounding box center [71, 22] width 7 height 7
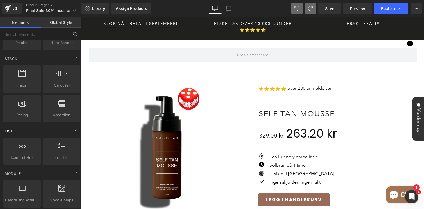
scroll to position [183, 0]
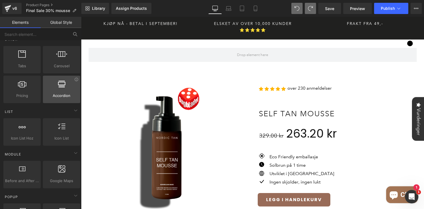
click at [60, 98] on span "Accordion" at bounding box center [62, 96] width 34 height 6
click at [73, 110] on icon at bounding box center [75, 110] width 7 height 7
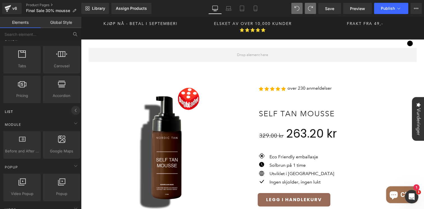
click at [73, 110] on icon at bounding box center [75, 110] width 7 height 7
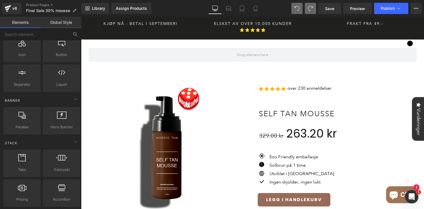
scroll to position [0, 0]
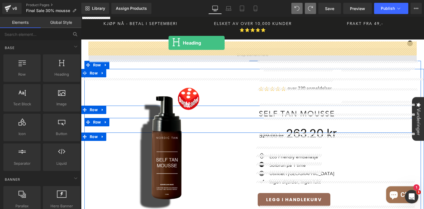
drag, startPoint x: 140, startPoint y: 88, endPoint x: 169, endPoint y: 43, distance: 53.0
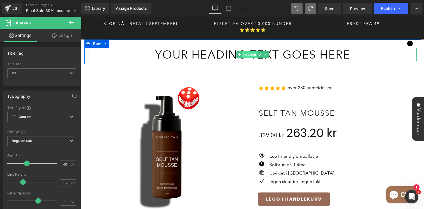
click at [248, 51] on span "Heading" at bounding box center [250, 54] width 15 height 7
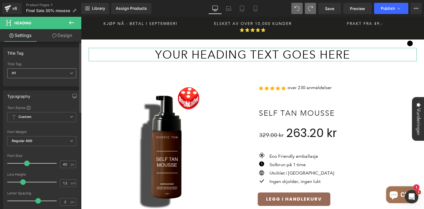
click at [68, 71] on span "H1" at bounding box center [41, 74] width 69 height 10
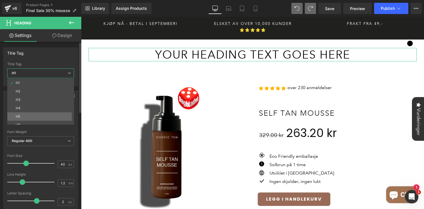
scroll to position [4, 0]
click at [34, 119] on li "H6" at bounding box center [41, 121] width 69 height 8
type input "16"
type input "100"
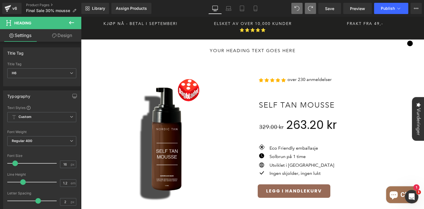
click at [258, 47] on link at bounding box center [260, 50] width 6 height 7
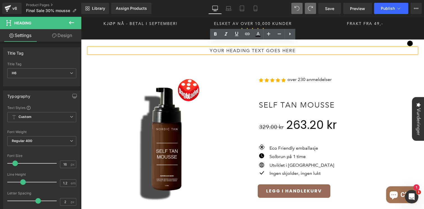
click at [261, 48] on h6 "Your heading text goes here" at bounding box center [253, 50] width 328 height 5
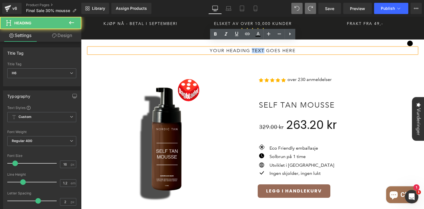
click at [261, 48] on h6 "Your heading text goes here" at bounding box center [253, 50] width 328 height 5
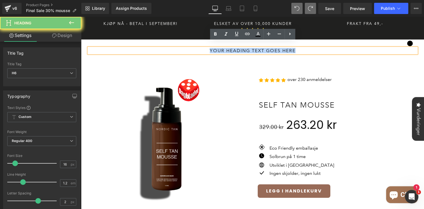
click at [261, 48] on h6 "Your heading text goes here" at bounding box center [253, 50] width 328 height 5
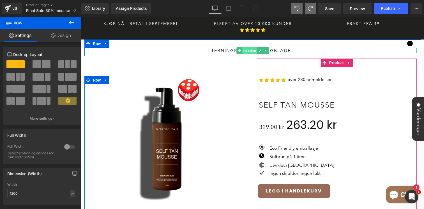
click at [252, 47] on span "Heading" at bounding box center [250, 50] width 15 height 7
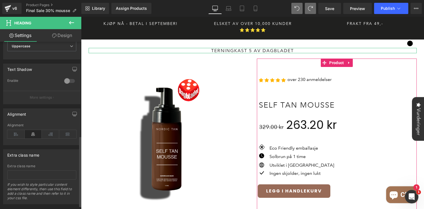
scroll to position [210, 0]
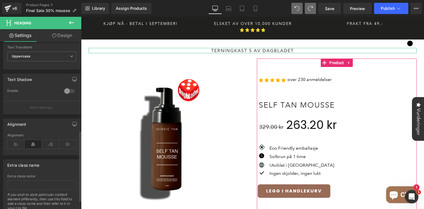
click at [65, 91] on div at bounding box center [69, 91] width 13 height 9
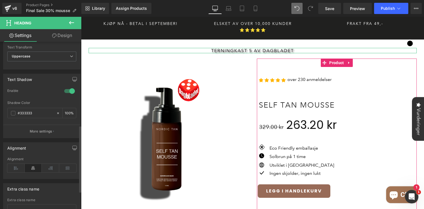
click at [67, 91] on div at bounding box center [69, 91] width 13 height 9
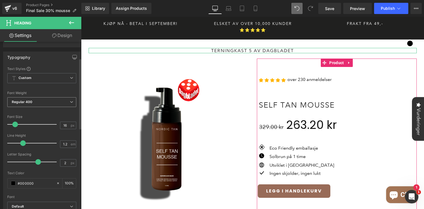
scroll to position [0, 0]
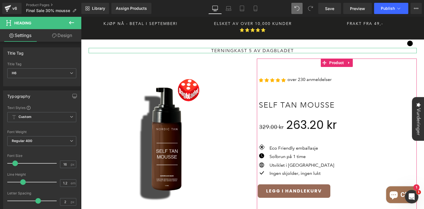
click at [72, 35] on link "Design" at bounding box center [62, 35] width 41 height 13
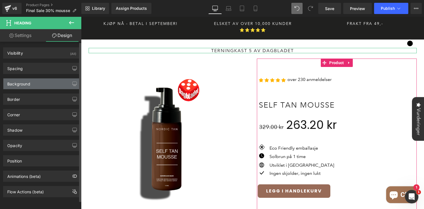
click at [52, 86] on div "Background" at bounding box center [41, 84] width 77 height 11
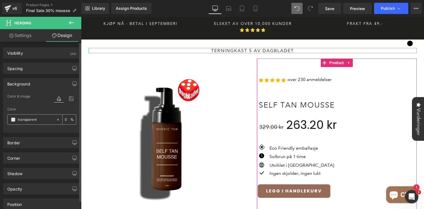
click at [14, 120] on span at bounding box center [13, 120] width 4 height 4
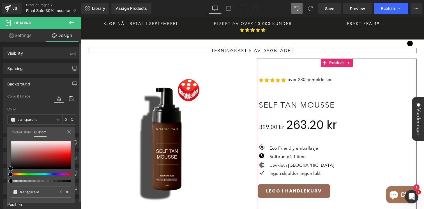
type input "#020202"
type input "100"
type input "#020202"
type input "100"
type input "#0a0a0a"
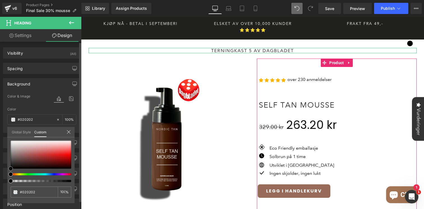
type input "#0a0a0a"
type input "#0f0e0e"
type input "#151313"
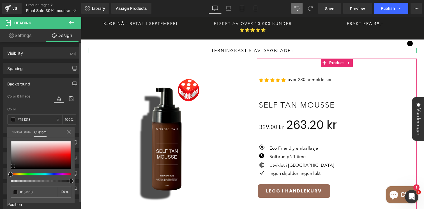
type input "#171616"
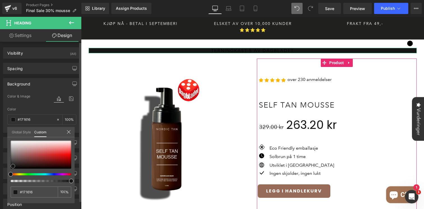
type input "#1a1818"
type input "#171616"
drag, startPoint x: 12, startPoint y: 169, endPoint x: 14, endPoint y: 166, distance: 3.6
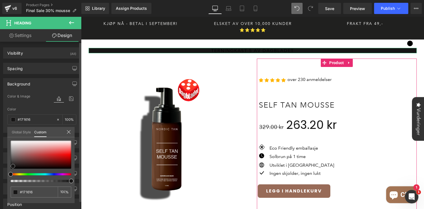
click at [14, 166] on span at bounding box center [13, 166] width 4 height 4
type input "#1a1818"
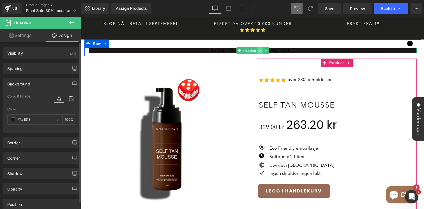
click at [259, 49] on icon at bounding box center [260, 50] width 3 height 3
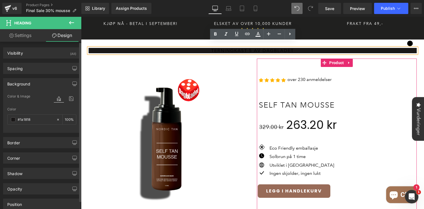
click at [251, 48] on h6 "terningkast 5 av dagbladet" at bounding box center [253, 50] width 328 height 5
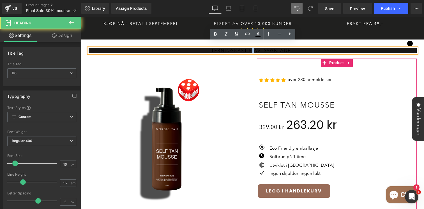
click at [251, 48] on h6 "terningkast 5 av dagbladet" at bounding box center [253, 50] width 328 height 5
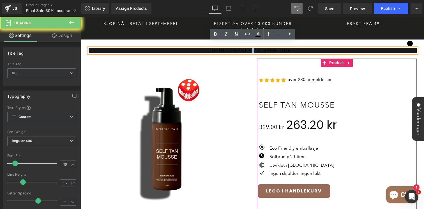
click at [251, 48] on h6 "terningkast 5 av dagbladet" at bounding box center [253, 50] width 328 height 5
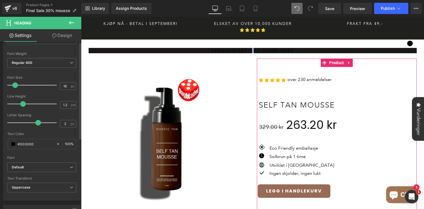
scroll to position [115, 0]
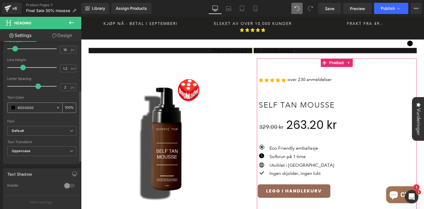
click at [12, 107] on span at bounding box center [13, 108] width 4 height 4
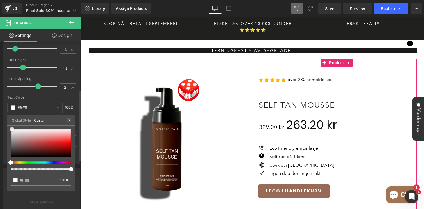
drag, startPoint x: 16, startPoint y: 147, endPoint x: 9, endPoint y: 127, distance: 21.5
click at [9, 127] on div "#ffffff 100 %" at bounding box center [40, 129] width 67 height 7
click at [57, 36] on link "Design" at bounding box center [62, 35] width 41 height 13
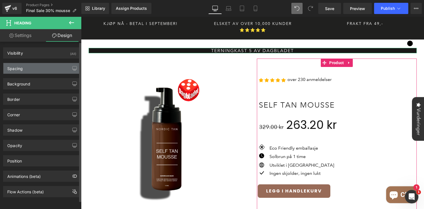
click at [33, 69] on div "Spacing" at bounding box center [41, 68] width 77 height 11
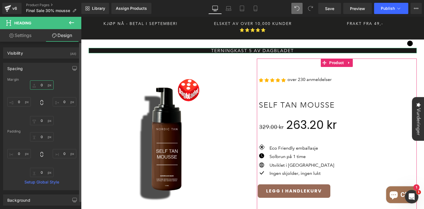
drag, startPoint x: 38, startPoint y: 88, endPoint x: 38, endPoint y: 93, distance: 4.8
click at [38, 93] on div "0px 0 0px 0 0px 0 0px 0" at bounding box center [41, 103] width 69 height 45
drag, startPoint x: 41, startPoint y: 89, endPoint x: 41, endPoint y: 93, distance: 3.9
click at [41, 93] on div "0px 0 0px 0 0px 0 0px 0" at bounding box center [41, 103] width 69 height 45
drag, startPoint x: 42, startPoint y: 124, endPoint x: 42, endPoint y: 121, distance: 3.1
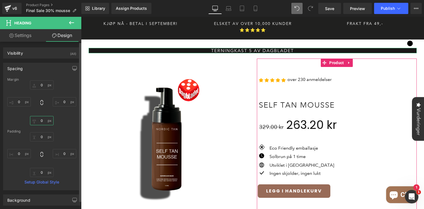
click at [42, 121] on input "0" at bounding box center [42, 120] width 24 height 9
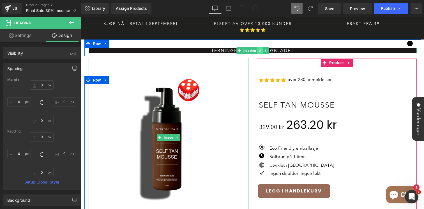
click at [260, 49] on icon at bounding box center [260, 50] width 3 height 3
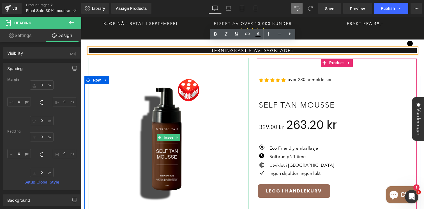
click at [256, 48] on h6 "terningkast 5 av dagbladet" at bounding box center [253, 50] width 328 height 5
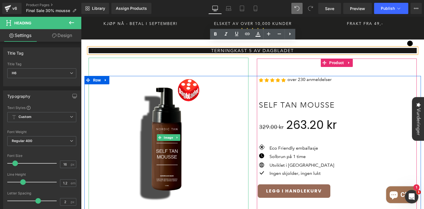
click at [211, 48] on h6 "terningkast 5 av dagbladet" at bounding box center [253, 50] width 328 height 5
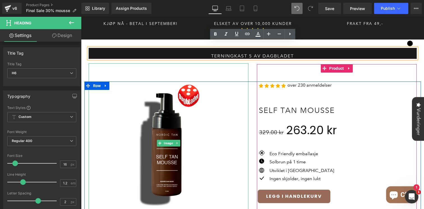
click at [312, 53] on h6 "terningkast 5 av dagbladet" at bounding box center [253, 55] width 328 height 5
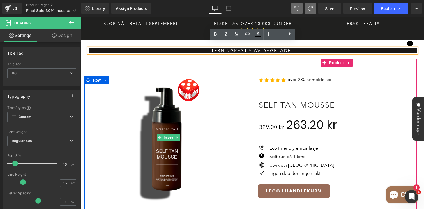
click at [289, 48] on h6 "terningkast 5 av dagbladet" at bounding box center [253, 50] width 328 height 5
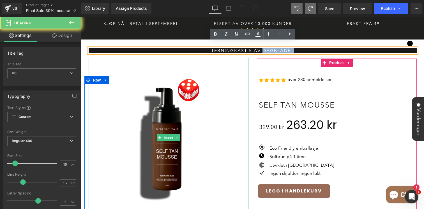
click at [289, 48] on h6 "terningkast 5 av dagbladet" at bounding box center [253, 50] width 328 height 5
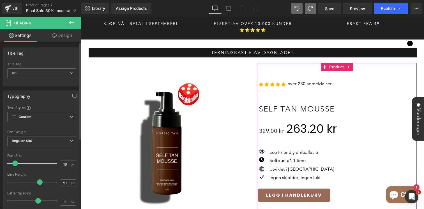
drag, startPoint x: 23, startPoint y: 183, endPoint x: 39, endPoint y: 184, distance: 16.4
click at [39, 184] on span at bounding box center [40, 183] width 6 height 6
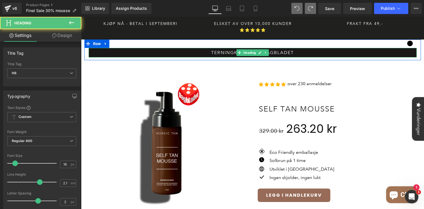
click at [296, 48] on h6 "terningkast 5 av dagbladet" at bounding box center [253, 53] width 328 height 10
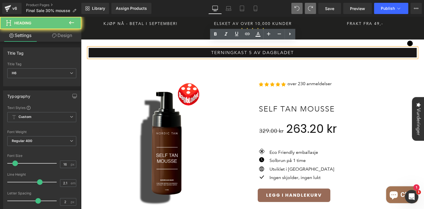
click at [296, 48] on h6 "terningkast 5 av dagbladet" at bounding box center [253, 53] width 328 height 10
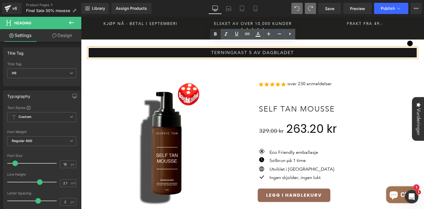
click at [216, 36] on icon at bounding box center [215, 34] width 7 height 7
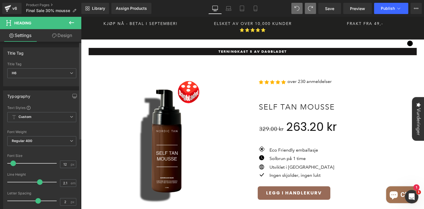
click at [13, 163] on span at bounding box center [13, 164] width 6 height 6
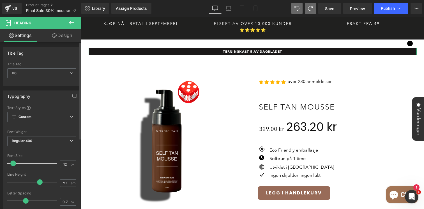
drag, startPoint x: 36, startPoint y: 202, endPoint x: 24, endPoint y: 204, distance: 11.9
click at [24, 204] on span at bounding box center [26, 201] width 6 height 6
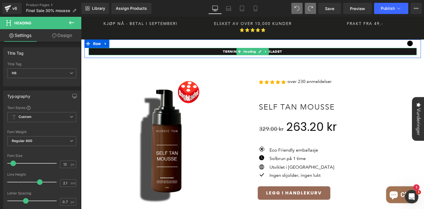
click at [284, 48] on h6 "terningkast 5 av dagbladet" at bounding box center [253, 51] width 328 height 7
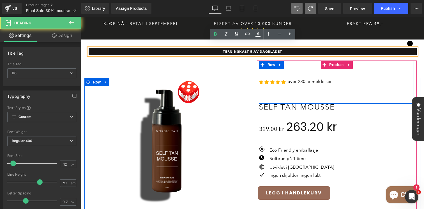
click at [222, 48] on h6 "terningkast 5 av dagbladet" at bounding box center [253, 51] width 328 height 7
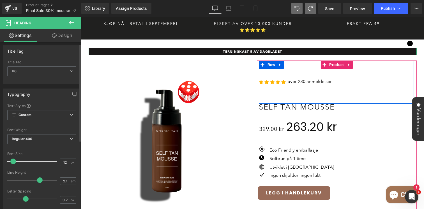
scroll to position [0, 0]
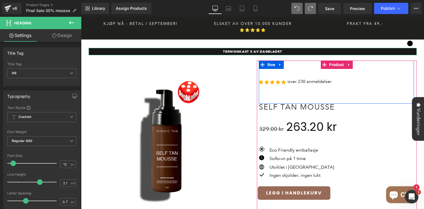
click at [61, 36] on link "Design" at bounding box center [62, 35] width 41 height 13
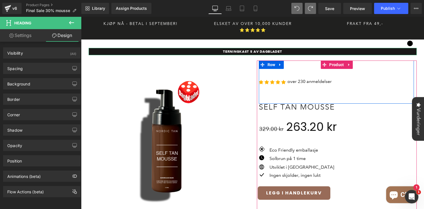
click at [23, 36] on link "Settings" at bounding box center [20, 35] width 41 height 13
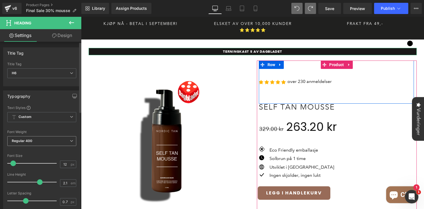
scroll to position [11, 0]
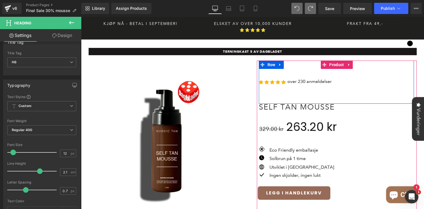
click at [72, 24] on icon at bounding box center [71, 22] width 7 height 7
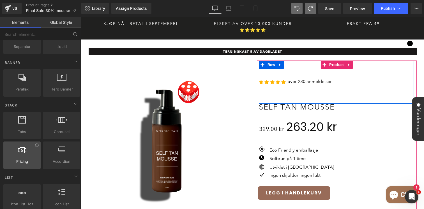
scroll to position [131, 0]
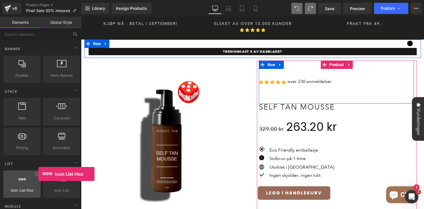
drag, startPoint x: 22, startPoint y: 181, endPoint x: 38, endPoint y: 174, distance: 17.5
click at [38, 174] on div "Icon List Hoz horizontal, icons, symbols, listss, stars, ratings" at bounding box center [21, 185] width 37 height 28
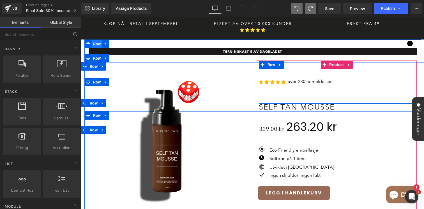
click at [98, 41] on span "Row" at bounding box center [97, 44] width 11 height 8
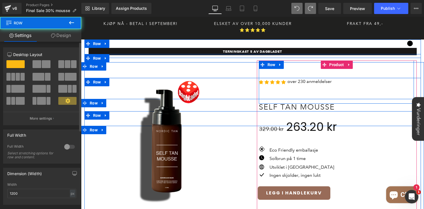
click at [35, 65] on span at bounding box center [37, 64] width 9 height 8
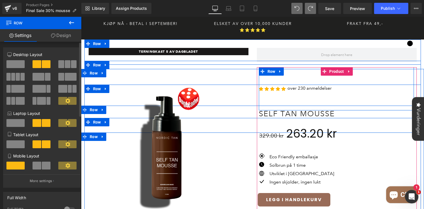
click at [17, 64] on span at bounding box center [15, 64] width 18 height 8
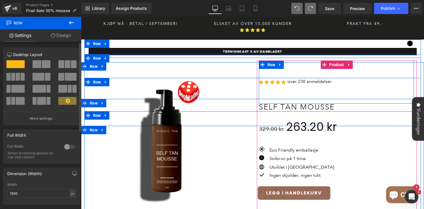
click at [39, 64] on span at bounding box center [37, 64] width 9 height 8
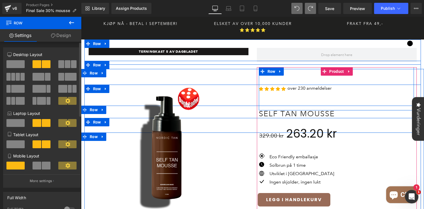
click at [24, 64] on div at bounding box center [16, 66] width 26 height 13
click at [19, 65] on span at bounding box center [15, 64] width 18 height 8
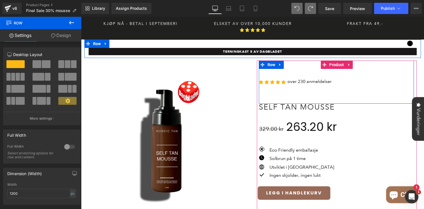
click at [70, 23] on icon at bounding box center [71, 22] width 5 height 3
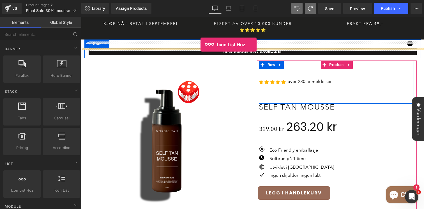
drag, startPoint x: 99, startPoint y: 203, endPoint x: 201, endPoint y: 45, distance: 188.0
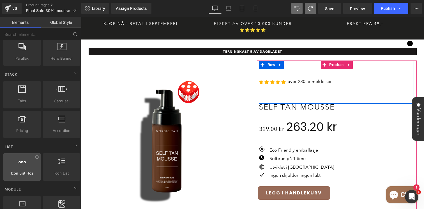
scroll to position [142, 0]
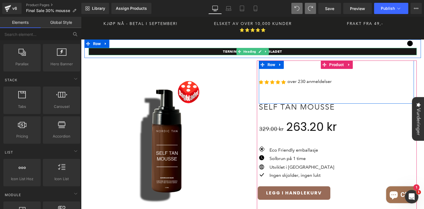
click at [224, 49] on strong "terningkast 5 av dagbladet" at bounding box center [252, 51] width 59 height 4
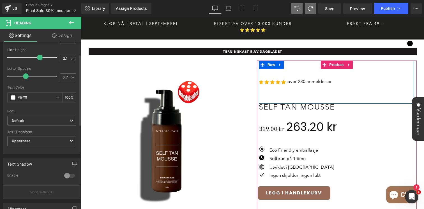
scroll to position [162, 0]
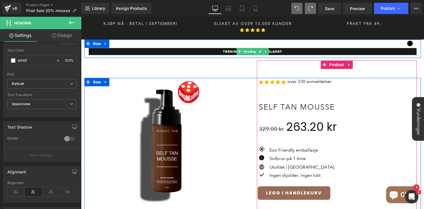
click at [285, 48] on h6 "terningkast 5 av dagbladet" at bounding box center [253, 51] width 328 height 7
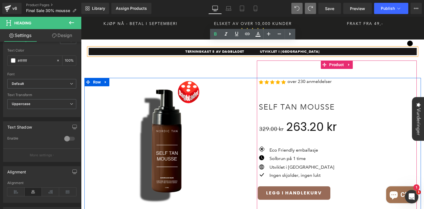
click at [264, 49] on strong "terningkast 5 av dagbladet UTVIKLET I NORGE" at bounding box center [253, 51] width 134 height 4
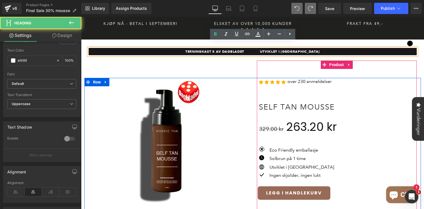
click at [273, 49] on strong "terningkast 5 av dagbladet UTVIKLET I NORGE" at bounding box center [253, 51] width 134 height 4
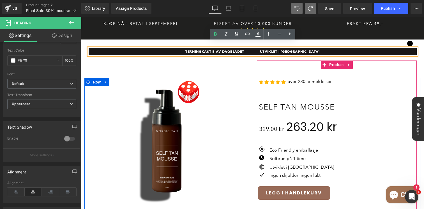
click at [315, 48] on h6 "terningkast 5 av dagbladet UTVIKLET I NORGE" at bounding box center [253, 51] width 328 height 7
click at [196, 48] on h6 "terningkast 5 av dagbladet UTVIKLET I NORGE" at bounding box center [253, 51] width 328 height 7
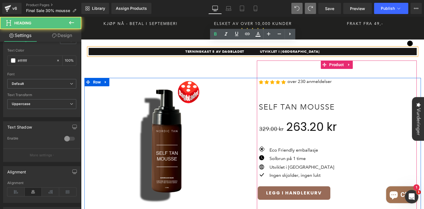
click at [312, 48] on h6 "terningkast 5 av dagbladet UTVIKLET I NORGE" at bounding box center [253, 51] width 328 height 7
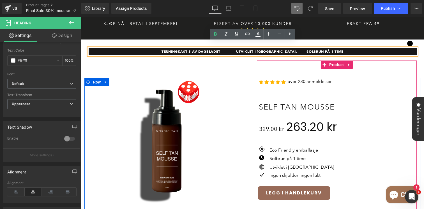
click at [290, 49] on strong "terningkast 5 av dagbladet UTVIKLET I NORGE. SOLBRUN på 1 TIME" at bounding box center [253, 51] width 182 height 4
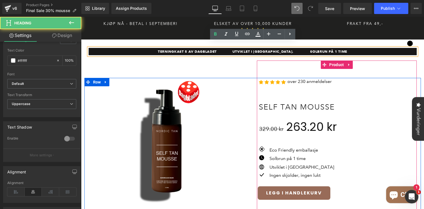
click at [277, 49] on strong "terningkast 5 av dagbladet UTVIKLET I NORGE. SOLBRUN på 1 TIME" at bounding box center [253, 51] width 190 height 4
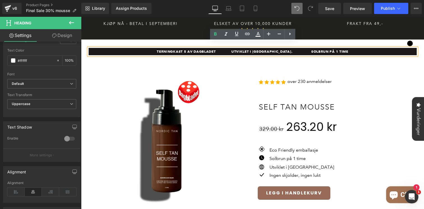
click at [240, 49] on strong "terningkast 5 av dagbladet UTVIKLET I NORGE. SOLBRUN på 1 TIME" at bounding box center [253, 51] width 192 height 4
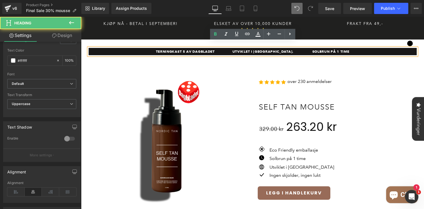
click at [240, 49] on strong "terningkast 5 av dagbladet UTVIKLET I NORGE. SOLBRUN på 1 TIME" at bounding box center [253, 51] width 194 height 4
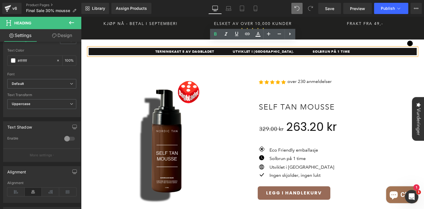
click at [280, 49] on strong "terningkast 5 av dagbladet UTVIKLET I NORGE. SOLBRUN på 1 TIME" at bounding box center [253, 51] width 195 height 4
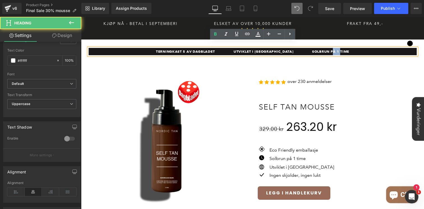
drag, startPoint x: 336, startPoint y: 46, endPoint x: 151, endPoint y: 41, distance: 184.8
click at [151, 48] on div "terningkast 5 av dagbladet UTVIKLET I NORGE SOLBRUN på 1 TIME" at bounding box center [253, 51] width 328 height 7
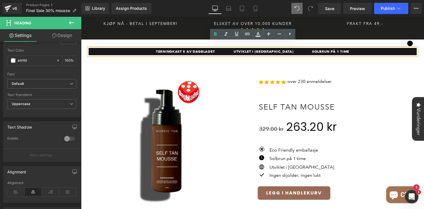
click at [181, 49] on strong "terningkast 5 av dagbladet UTVIKLET I NORGE SOLBRUN på 1 TIME" at bounding box center [252, 51] width 193 height 4
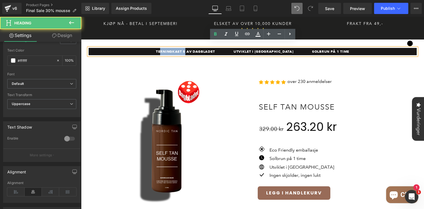
click at [181, 49] on strong "terningkast 5 av dagbladet UTVIKLET I NORGE SOLBRUN på 1 TIME" at bounding box center [252, 51] width 193 height 4
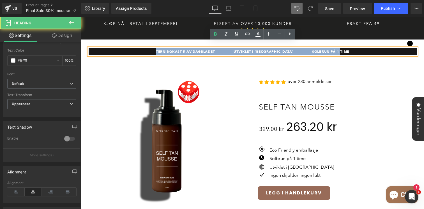
click at [181, 49] on strong "terningkast 5 av dagbladet UTVIKLET I NORGE SOLBRUN på 1 TIME" at bounding box center [252, 51] width 193 height 4
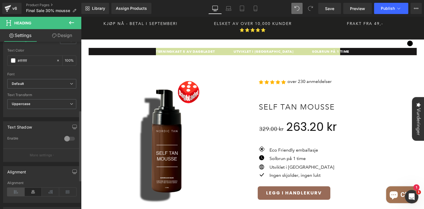
click at [17, 192] on icon at bounding box center [15, 192] width 17 height 8
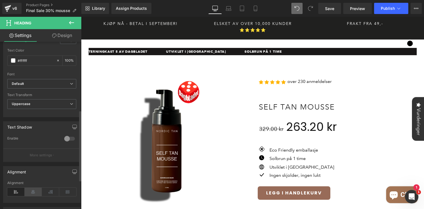
click at [29, 192] on icon at bounding box center [33, 192] width 17 height 8
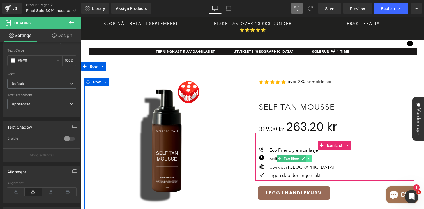
click at [309, 158] on icon at bounding box center [309, 159] width 1 height 2
click at [312, 157] on icon at bounding box center [312, 158] width 3 height 3
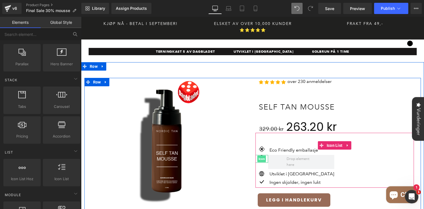
click at [261, 156] on span "Icon" at bounding box center [262, 159] width 9 height 7
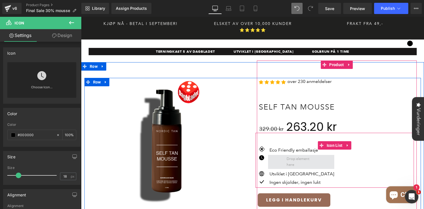
click at [300, 155] on span at bounding box center [301, 162] width 33 height 15
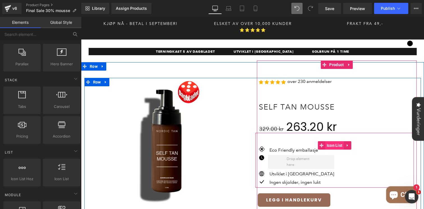
click at [331, 141] on span "Icon List" at bounding box center [335, 145] width 19 height 8
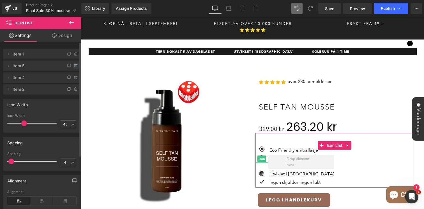
click at [75, 67] on icon at bounding box center [76, 66] width 2 height 3
click at [65, 67] on button "Delete" at bounding box center [70, 66] width 18 height 7
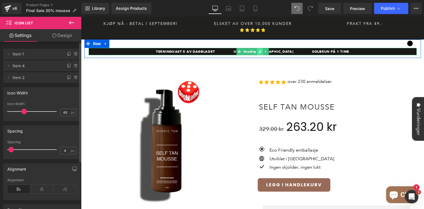
click at [261, 50] on icon at bounding box center [260, 51] width 3 height 3
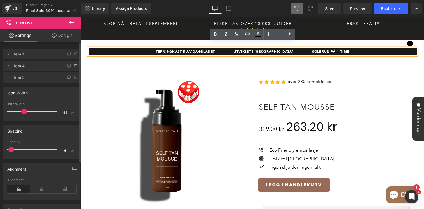
click at [268, 49] on strong "terningkast 5 av dagbladet UTVIKLET I NORGE SOLBRUN på 1 TIME" at bounding box center [252, 51] width 193 height 4
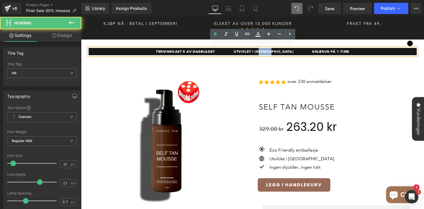
click at [268, 49] on strong "terningkast 5 av dagbladet UTVIKLET I NORGE SOLBRUN på 1 TIME" at bounding box center [252, 51] width 193 height 4
click at [271, 49] on strong "terningkast 5 av dagbladet SOLBRUN på 1 TIME" at bounding box center [252, 51] width 115 height 4
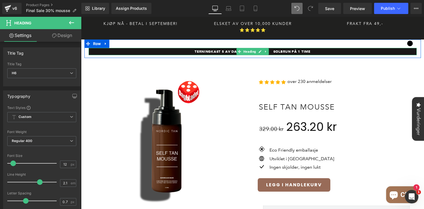
click at [195, 49] on strong "terningkast 5 av dagbladet SOLBRUN på 1 TIME" at bounding box center [253, 51] width 116 height 4
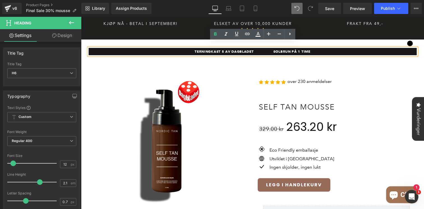
click at [271, 49] on strong "terningkast 5 av dagbladet SOLBRUN på 1 TIME" at bounding box center [253, 51] width 116 height 4
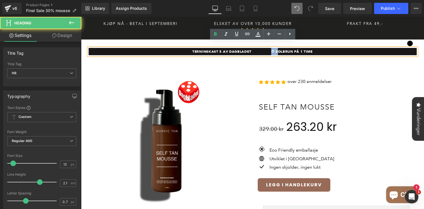
drag, startPoint x: 272, startPoint y: 44, endPoint x: 269, endPoint y: 44, distance: 3.6
click at [269, 49] on strong "terningkast 5 av dagbladet ⏱︎ SOLBRUN på 1 TIME" at bounding box center [253, 51] width 120 height 4
click at [269, 31] on icon at bounding box center [269, 34] width 7 height 7
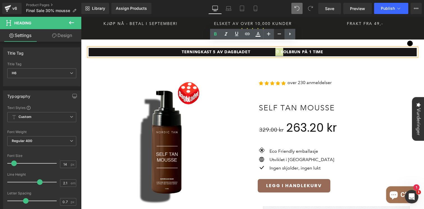
click at [277, 33] on icon at bounding box center [279, 34] width 7 height 7
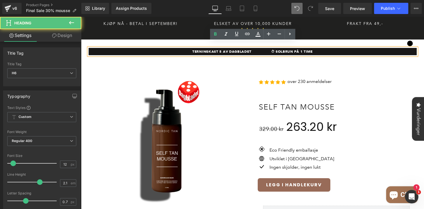
click at [259, 49] on strong "terningkast 5 av dagbladet ⏱︎ SOLBRUN på 1 TIME" at bounding box center [253, 51] width 120 height 4
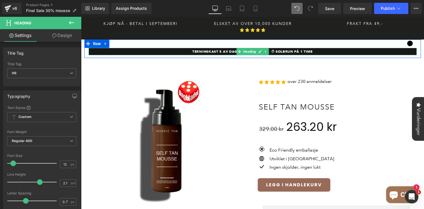
click at [193, 49] on strong "terningkast 5 av dagbladet ⏱︎ SOLBRUN på 1 TIME" at bounding box center [253, 51] width 120 height 4
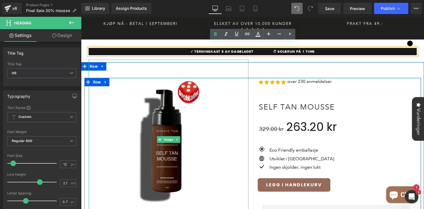
click at [230, 91] on img at bounding box center [169, 140] width 160 height 160
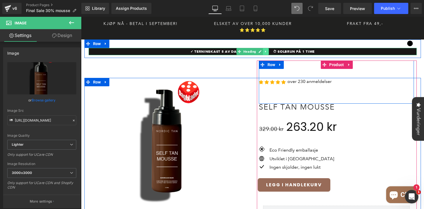
click at [268, 48] on link at bounding box center [266, 51] width 6 height 7
click at [298, 49] on strong "✓ terningkast 5 av dagbladet ⏱︎ SOLBRUN på 1 TIME" at bounding box center [253, 51] width 124 height 4
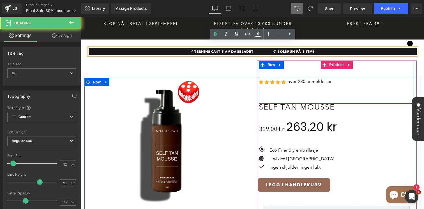
click at [268, 49] on strong "✓ terningkast 5 av dagbladet ⏱︎ SOLBRUN på 1 TIME" at bounding box center [253, 51] width 124 height 4
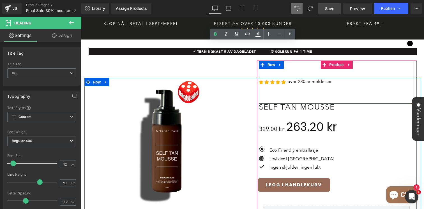
click at [333, 8] on span "Save" at bounding box center [329, 9] width 9 height 6
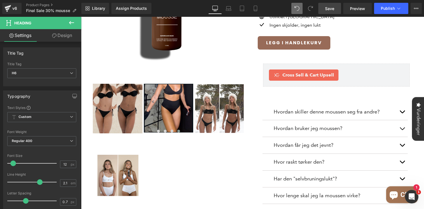
scroll to position [143, 0]
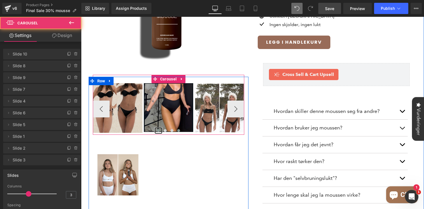
click at [158, 129] on span at bounding box center [158, 130] width 3 height 3
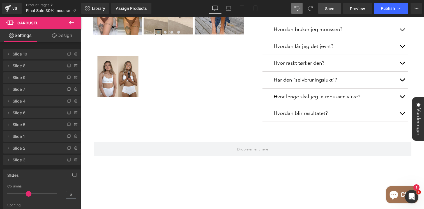
scroll to position [248, 0]
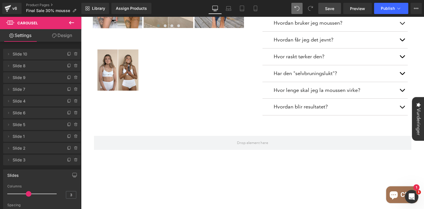
click at [71, 23] on icon at bounding box center [71, 22] width 7 height 7
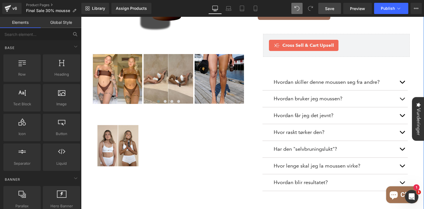
scroll to position [0, 0]
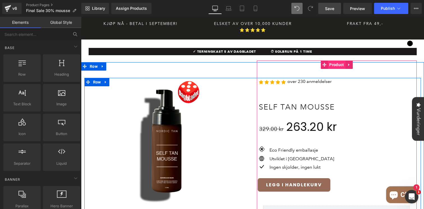
click at [335, 61] on span "Product" at bounding box center [336, 65] width 17 height 8
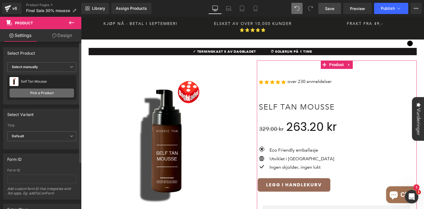
click at [53, 93] on link "Pick a Product" at bounding box center [42, 93] width 65 height 9
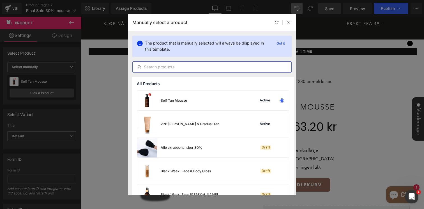
click at [184, 67] on input "text" at bounding box center [212, 67] width 159 height 7
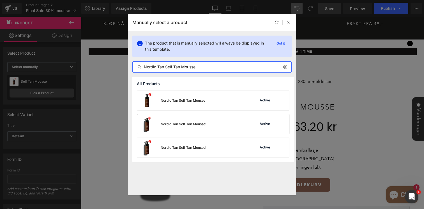
click at [217, 124] on div "Nordic Tan Self Tan Mousse! Active" at bounding box center [213, 125] width 152 height 20
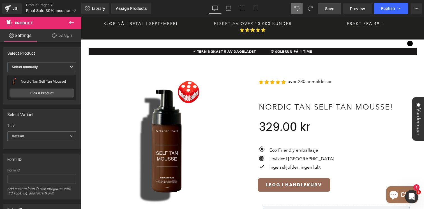
click at [328, 12] on link "Save" at bounding box center [330, 8] width 23 height 11
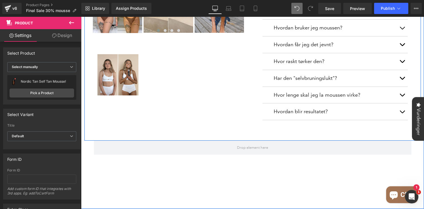
scroll to position [272, 0]
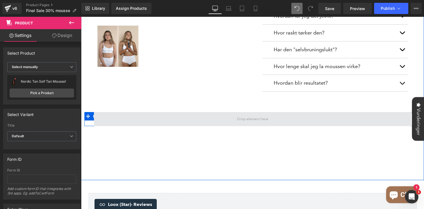
click at [164, 113] on span at bounding box center [253, 119] width 318 height 14
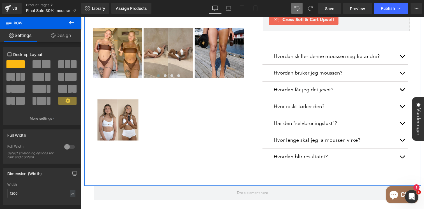
scroll to position [225, 0]
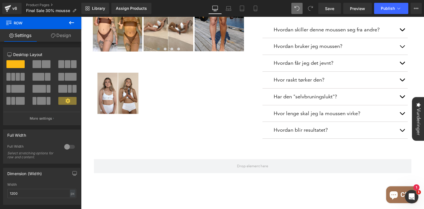
click at [72, 22] on icon at bounding box center [71, 22] width 7 height 7
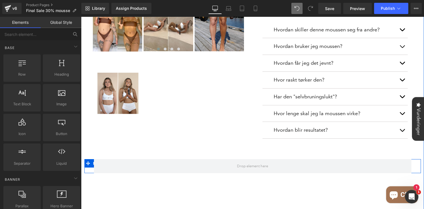
click at [90, 159] on div at bounding box center [253, 166] width 337 height 14
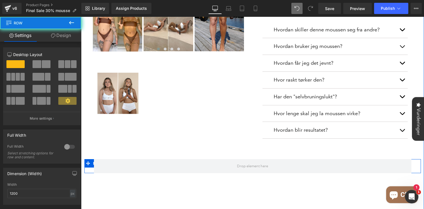
click at [87, 159] on div at bounding box center [253, 166] width 337 height 14
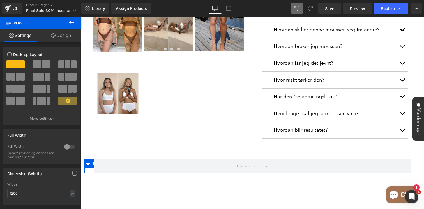
click at [55, 33] on link "Design" at bounding box center [61, 35] width 41 height 13
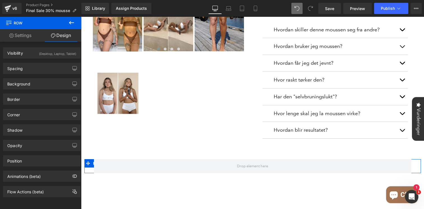
click at [33, 37] on link "Settings" at bounding box center [20, 35] width 41 height 13
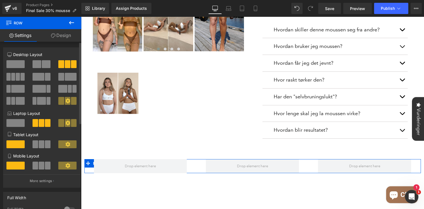
click at [45, 65] on span at bounding box center [46, 64] width 9 height 8
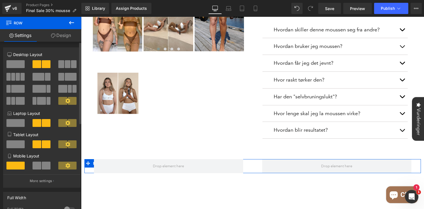
click at [66, 77] on span at bounding box center [71, 77] width 12 height 8
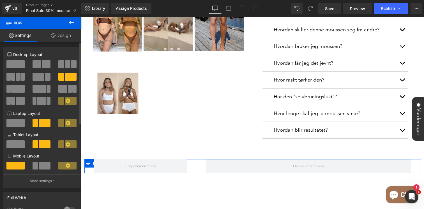
click at [61, 90] on span at bounding box center [62, 89] width 9 height 8
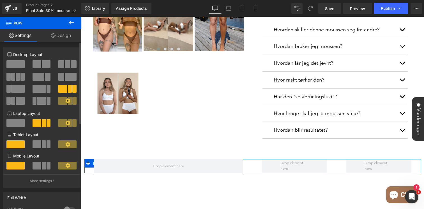
click at [18, 101] on span at bounding box center [20, 101] width 9 height 8
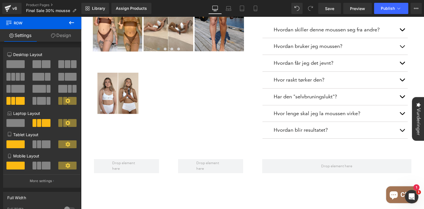
click at [71, 21] on icon at bounding box center [71, 22] width 7 height 7
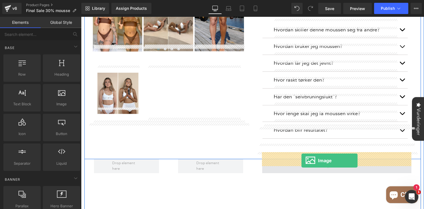
drag, startPoint x: 144, startPoint y: 115, endPoint x: 302, endPoint y: 161, distance: 164.3
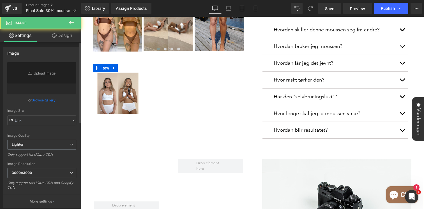
type input "//[DOMAIN_NAME][URL]"
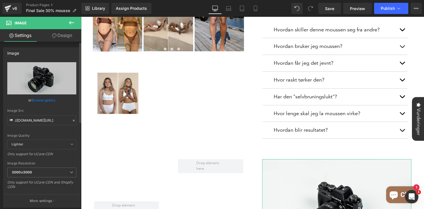
click at [45, 101] on link "Browse gallery" at bounding box center [44, 100] width 24 height 10
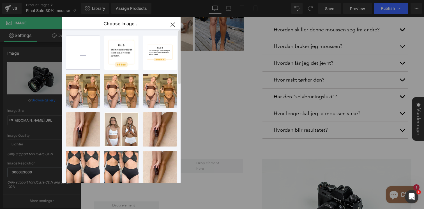
click at [81, 53] on input "file" at bounding box center [83, 53] width 34 height 34
type input "C:\fakepath\Blue Modern Client Testimonial Twitter Post-3.png"
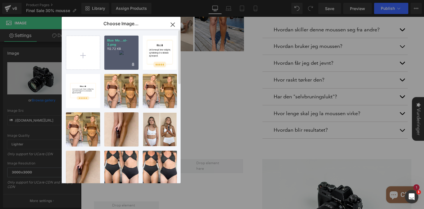
click at [125, 50] on p "112.72 KB" at bounding box center [121, 49] width 29 height 4
type input "[URL][DOMAIN_NAME]"
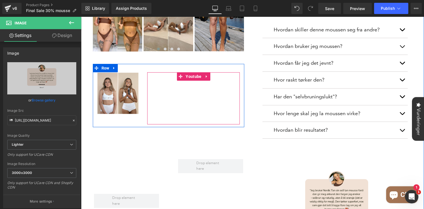
scroll to position [281, 0]
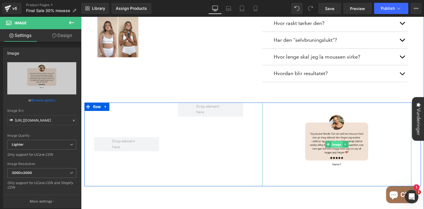
click at [337, 141] on span "Image" at bounding box center [337, 144] width 12 height 7
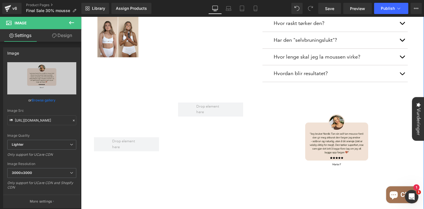
click at [107, 123] on div at bounding box center [127, 145] width 84 height 84
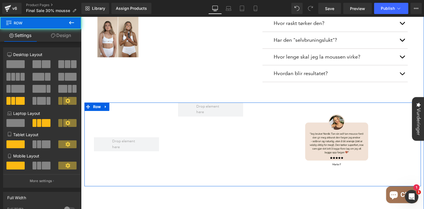
click at [98, 103] on div at bounding box center [127, 145] width 84 height 84
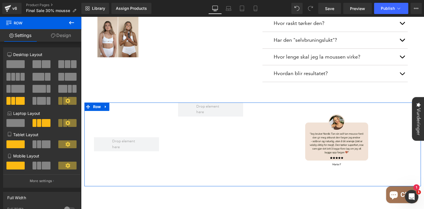
click at [22, 65] on span at bounding box center [15, 64] width 18 height 8
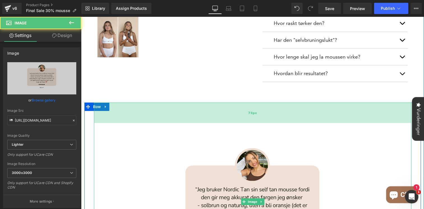
drag, startPoint x: 225, startPoint y: 96, endPoint x: 223, endPoint y: 118, distance: 22.2
click at [223, 118] on div "73px" at bounding box center [253, 113] width 318 height 20
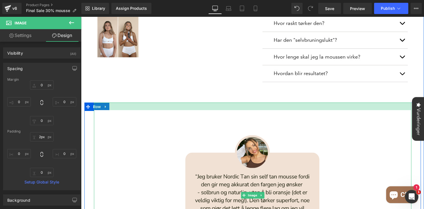
type input "0px"
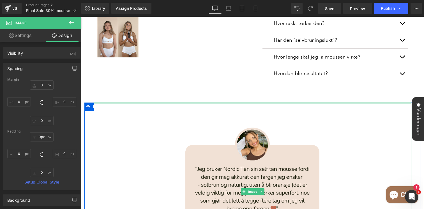
drag, startPoint x: 223, startPoint y: 118, endPoint x: 227, endPoint y: 70, distance: 47.7
click at [227, 70] on div "Image Image Image Image Image Image Image Image Image" at bounding box center [252, 97] width 343 height 477
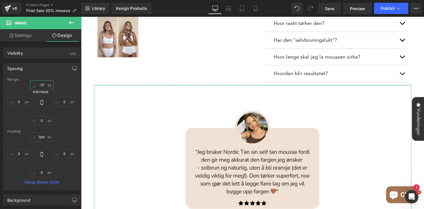
type input "-61"
drag, startPoint x: 44, startPoint y: 88, endPoint x: 43, endPoint y: 105, distance: 17.1
click at [43, 105] on div "-61px -61 0px 0 0px 0 0px 0" at bounding box center [41, 103] width 69 height 45
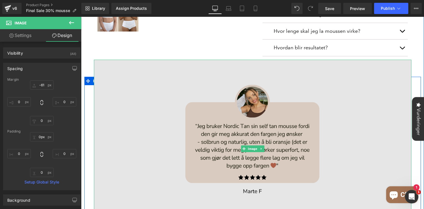
scroll to position [346, 0]
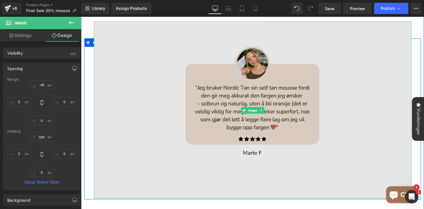
type input "0px"
drag, startPoint x: 242, startPoint y: 192, endPoint x: 245, endPoint y: 161, distance: 31.9
click at [245, 161] on div "Image" at bounding box center [253, 110] width 318 height 179
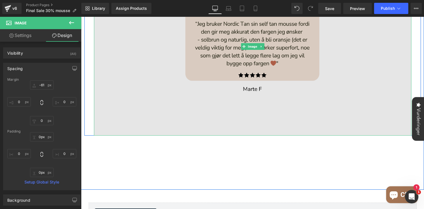
scroll to position [418, 0]
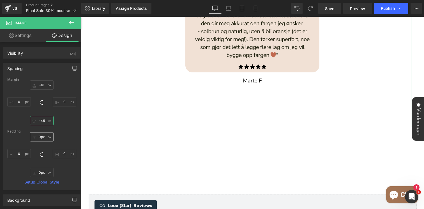
drag, startPoint x: 42, startPoint y: 124, endPoint x: 41, endPoint y: 137, distance: 12.9
click at [41, 137] on div "Margin -61px -61 0px 0 -46px -46 0px 0 [GEOGRAPHIC_DATA] 0px 0px 0px 0 0px 0px …" at bounding box center [41, 134] width 77 height 113
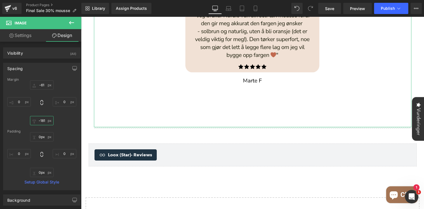
type input "-186"
drag, startPoint x: 43, startPoint y: 125, endPoint x: 41, endPoint y: 163, distance: 37.1
click at [41, 163] on div "Margin -61px -61 0px 0 -186px -186 0px 0 [GEOGRAPHIC_DATA] 0px 0px 0px 0 0px 0p…" at bounding box center [41, 134] width 77 height 113
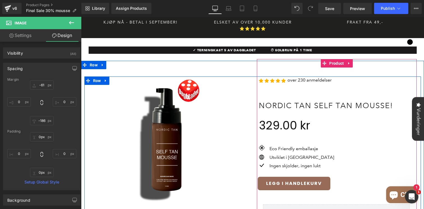
scroll to position [0, 0]
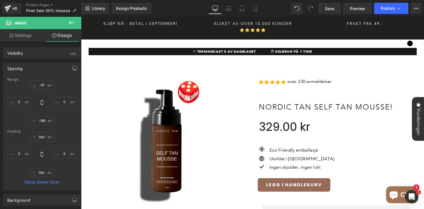
click at [69, 22] on icon at bounding box center [71, 22] width 5 height 3
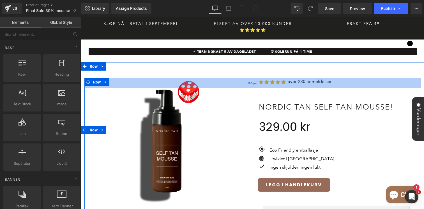
click at [261, 78] on div "36px" at bounding box center [253, 83] width 337 height 10
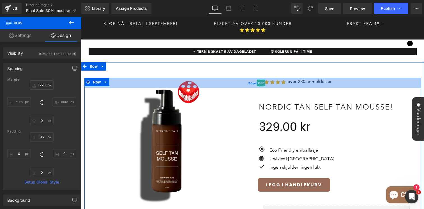
click at [261, 78] on div "36px" at bounding box center [253, 83] width 337 height 10
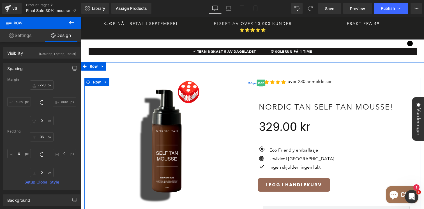
click at [260, 78] on div "36px" at bounding box center [253, 83] width 337 height 10
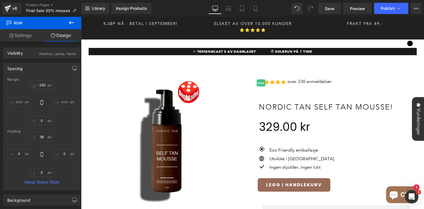
click at [69, 25] on icon at bounding box center [71, 22] width 7 height 7
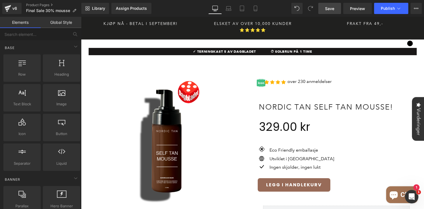
click at [332, 9] on span "Save" at bounding box center [329, 9] width 9 height 6
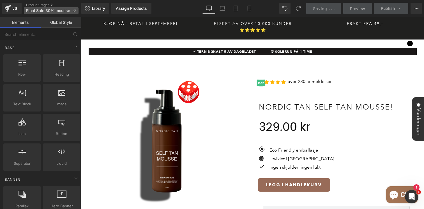
scroll to position [179, 0]
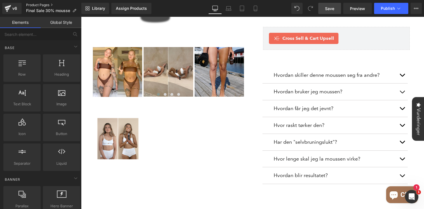
click at [43, 5] on link "Product Pages" at bounding box center [53, 5] width 55 height 4
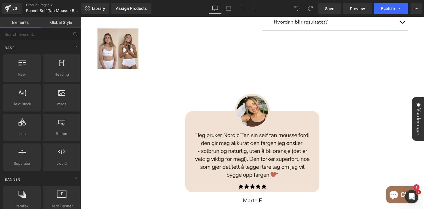
scroll to position [346, 0]
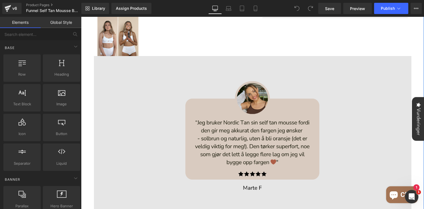
click at [245, 101] on img at bounding box center [253, 145] width 318 height 179
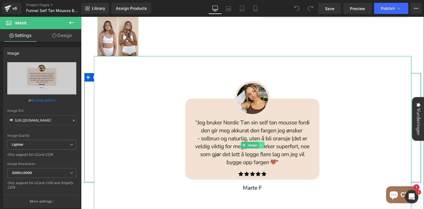
click at [262, 144] on icon at bounding box center [261, 145] width 3 height 3
click at [263, 144] on icon at bounding box center [264, 145] width 3 height 3
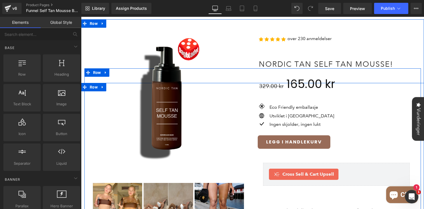
scroll to position [12, 0]
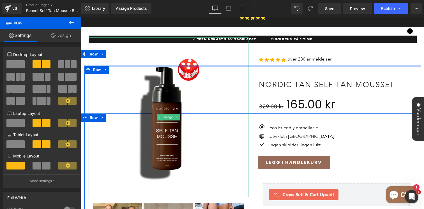
drag, startPoint x: 265, startPoint y: 63, endPoint x: 265, endPoint y: 50, distance: 13.2
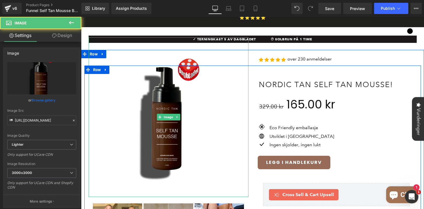
click at [95, 48] on img at bounding box center [169, 117] width 160 height 160
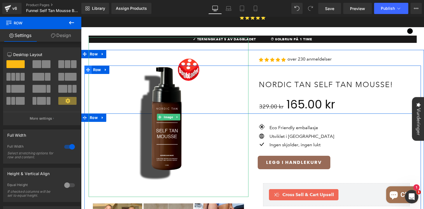
click at [88, 68] on icon at bounding box center [88, 70] width 4 height 4
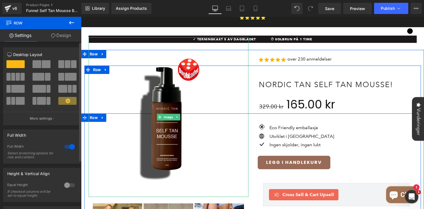
click at [42, 63] on span at bounding box center [46, 64] width 9 height 8
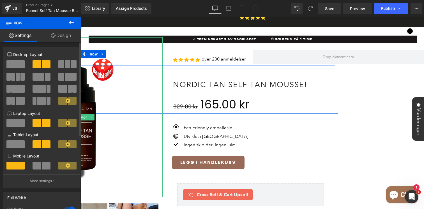
click at [24, 63] on button at bounding box center [15, 64] width 19 height 8
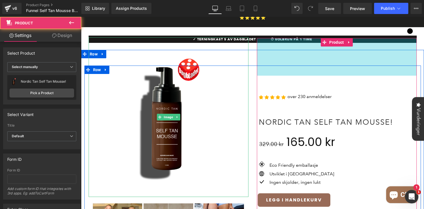
drag, startPoint x: 277, startPoint y: 31, endPoint x: 277, endPoint y: 71, distance: 39.3
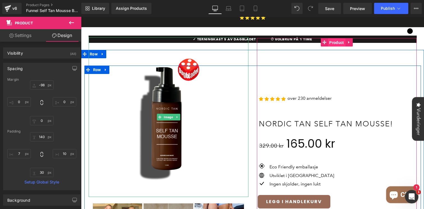
click at [330, 38] on span "Product" at bounding box center [336, 42] width 17 height 8
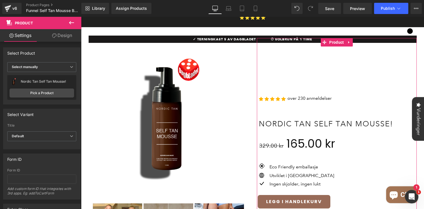
click at [67, 34] on link "Design" at bounding box center [62, 35] width 41 height 13
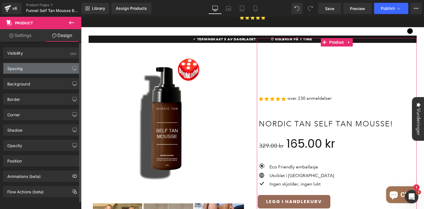
click at [38, 66] on div "Spacing" at bounding box center [41, 68] width 77 height 11
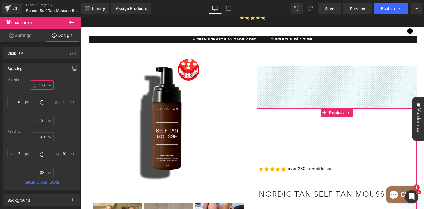
drag, startPoint x: 44, startPoint y: 87, endPoint x: 48, endPoint y: 14, distance: 73.1
click at [48, 14] on div "Product You are previewing how the will restyle your page. You can not edit Ele…" at bounding box center [212, 109] width 424 height 219
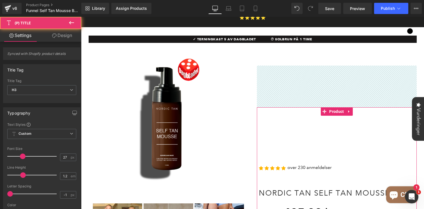
click at [268, 161] on h3 "Nordic Tan Self Tan Mousse!" at bounding box center [336, 177] width 155 height 46
click at [283, 88] on div at bounding box center [337, 87] width 160 height 42
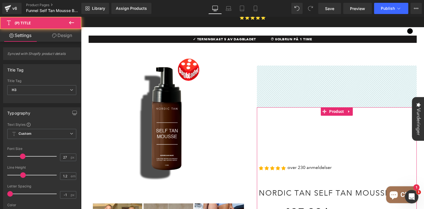
click at [291, 161] on h3 "Nordic Tan Self Tan Mousse!" at bounding box center [336, 177] width 155 height 46
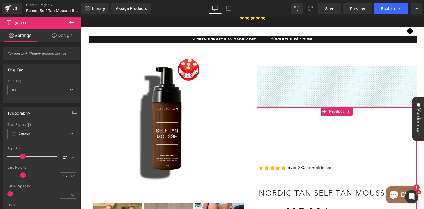
click at [325, 78] on div at bounding box center [337, 87] width 160 height 42
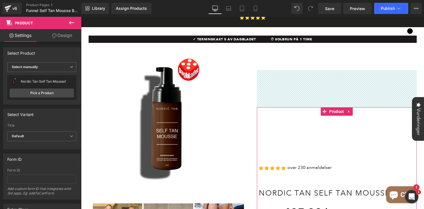
click at [72, 23] on icon at bounding box center [71, 22] width 5 height 3
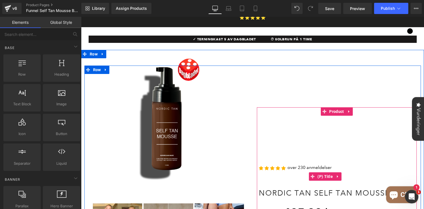
click at [280, 163] on h3 "Nordic Tan Self Tan Mousse!" at bounding box center [336, 177] width 155 height 46
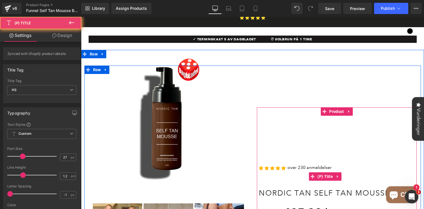
click at [302, 159] on h3 "Nordic Tan Self Tan Mousse!" at bounding box center [336, 177] width 155 height 46
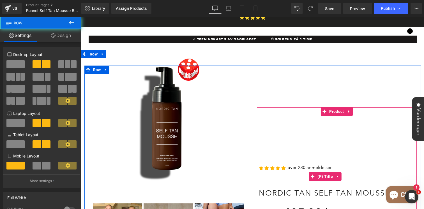
click at [266, 162] on h3 "Nordic Tan Self Tan Mousse!" at bounding box center [336, 177] width 155 height 46
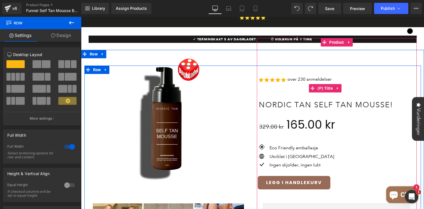
click at [280, 71] on h3 "Nordic Tan Self Tan Mousse!" at bounding box center [336, 88] width 155 height 46
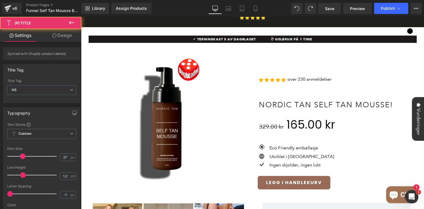
click at [71, 22] on icon at bounding box center [71, 22] width 7 height 7
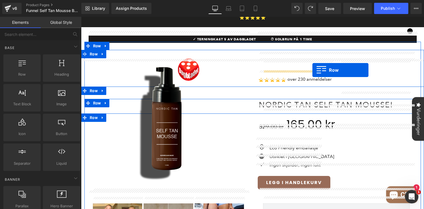
drag, startPoint x: 117, startPoint y: 85, endPoint x: 313, endPoint y: 70, distance: 196.0
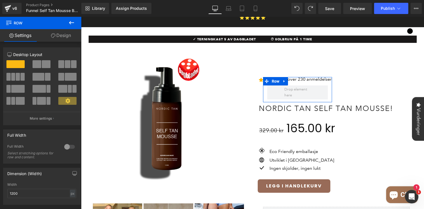
click at [61, 35] on link "Design" at bounding box center [61, 35] width 41 height 13
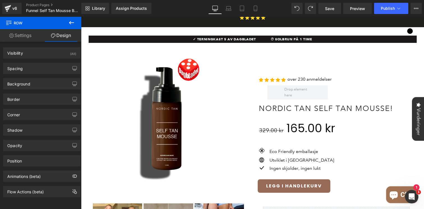
click at [69, 22] on icon at bounding box center [71, 22] width 7 height 7
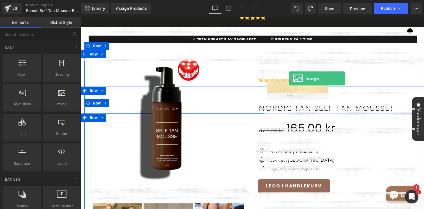
drag, startPoint x: 139, startPoint y: 115, endPoint x: 289, endPoint y: 78, distance: 154.8
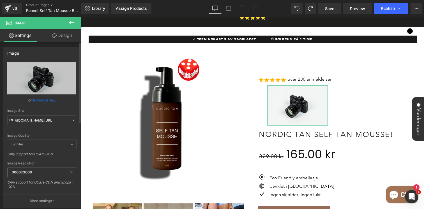
click at [47, 95] on link "Browse gallery" at bounding box center [44, 100] width 24 height 10
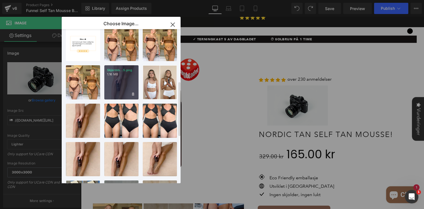
scroll to position [0, 0]
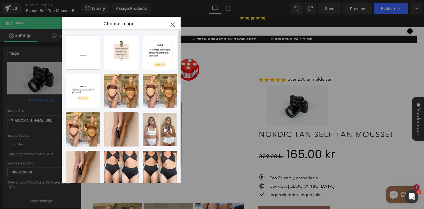
click at [90, 53] on input "file" at bounding box center [83, 53] width 34 height 34
type input "C:\fakepath\Marte1.webp"
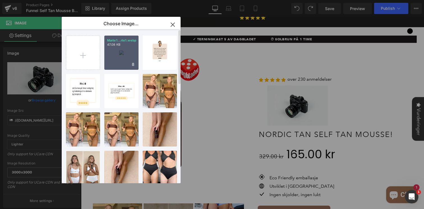
click at [121, 57] on div "Marte1...rte1.webp 47.08 KB" at bounding box center [121, 53] width 34 height 34
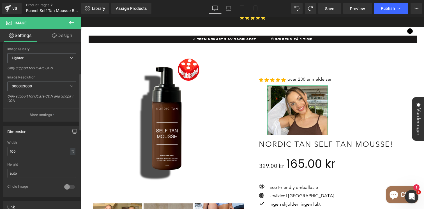
scroll to position [97, 0]
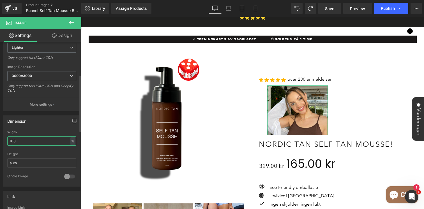
drag, startPoint x: 21, startPoint y: 139, endPoint x: 0, endPoint y: 138, distance: 21.3
click at [0, 138] on div "Dimension 100% Width 100 % % px auto Height auto 0 Circle Image" at bounding box center [42, 149] width 84 height 76
drag, startPoint x: 36, startPoint y: 141, endPoint x: 10, endPoint y: 140, distance: 26.7
click at [10, 140] on input "100" at bounding box center [41, 141] width 69 height 9
click at [67, 175] on div at bounding box center [69, 176] width 13 height 9
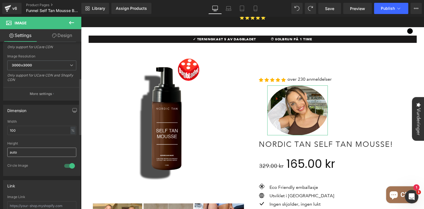
scroll to position [107, 0]
drag, startPoint x: 22, startPoint y: 149, endPoint x: 21, endPoint y: 153, distance: 4.1
click at [21, 153] on input "auto" at bounding box center [41, 153] width 69 height 9
click at [22, 130] on input "100" at bounding box center [41, 131] width 69 height 9
drag, startPoint x: 25, startPoint y: 131, endPoint x: 0, endPoint y: 129, distance: 25.3
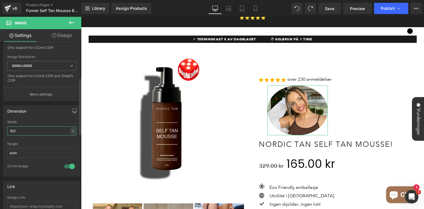
click at [0, 130] on div "Dimension 100% Width 100 % % px auto Height auto 0 Circle Image" at bounding box center [42, 139] width 84 height 76
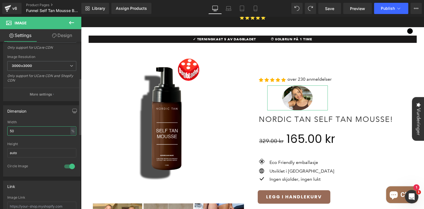
type input "5"
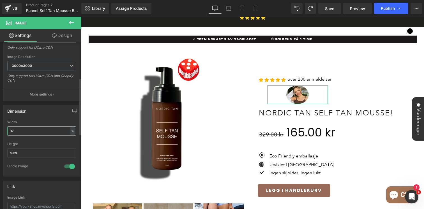
type input "37"
click at [77, 147] on div "100% Width 37 % % px auto Height auto 0 Circle Image" at bounding box center [41, 148] width 77 height 56
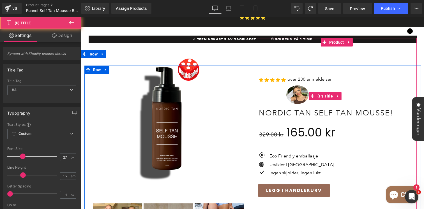
click at [294, 83] on h3 "Nordic Tan Self Tan Mousse!" at bounding box center [336, 97] width 155 height 46
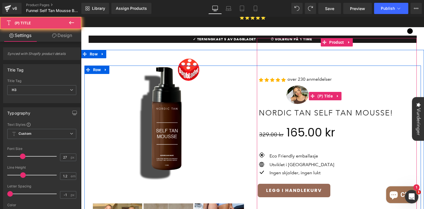
click at [294, 87] on h3 "Nordic Tan Self Tan Mousse!" at bounding box center [336, 97] width 155 height 46
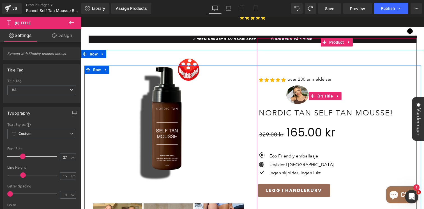
click at [300, 85] on h3 "Nordic Tan Self Tan Mousse!" at bounding box center [336, 97] width 155 height 46
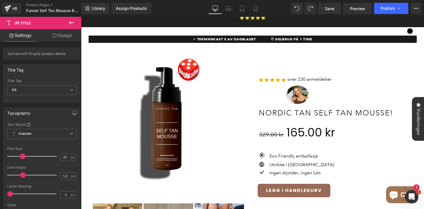
click at [69, 33] on link "Design" at bounding box center [62, 35] width 41 height 13
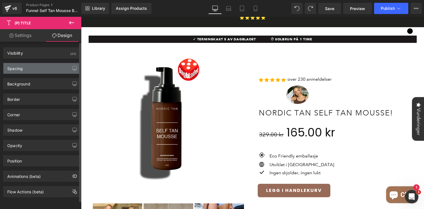
click at [35, 70] on div "Spacing" at bounding box center [41, 68] width 77 height 11
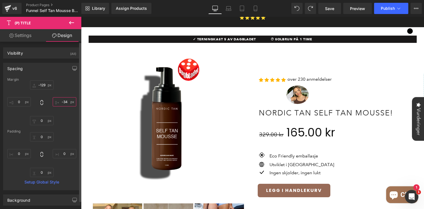
drag, startPoint x: 60, startPoint y: 105, endPoint x: 60, endPoint y: 115, distance: 9.8
click at [60, 115] on div at bounding box center [41, 103] width 69 height 45
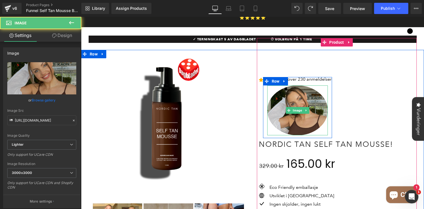
click at [309, 94] on img at bounding box center [298, 111] width 61 height 50
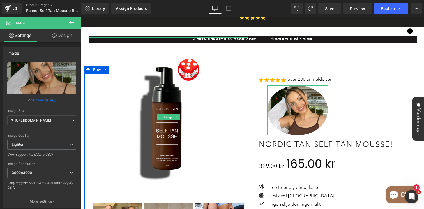
click at [76, 36] on link "Design" at bounding box center [62, 35] width 41 height 13
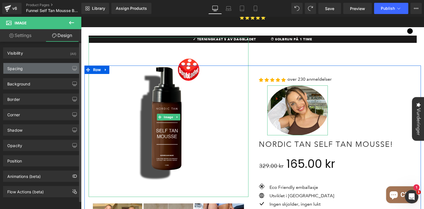
click at [41, 69] on div "Spacing" at bounding box center [41, 68] width 77 height 11
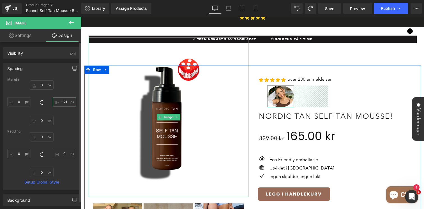
drag, startPoint x: 64, startPoint y: 106, endPoint x: 60, endPoint y: 70, distance: 35.6
click at [60, 70] on div "Spacing Margin 0 0 0 0 Padding 0 0 0 0 Setup Global Style" at bounding box center [41, 127] width 77 height 128
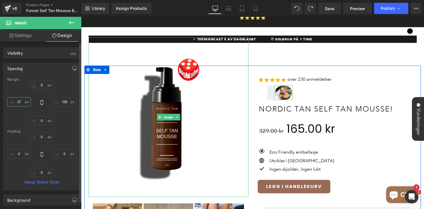
drag, startPoint x: 19, startPoint y: 103, endPoint x: 22, endPoint y: 96, distance: 8.2
click at [22, 96] on div "0 0 0 0" at bounding box center [41, 103] width 69 height 45
drag, startPoint x: 40, startPoint y: 89, endPoint x: 40, endPoint y: 93, distance: 3.6
click at [40, 93] on div "0 0 0 0" at bounding box center [41, 103] width 69 height 45
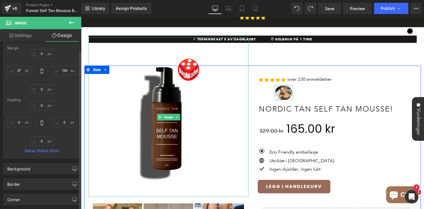
scroll to position [44, 0]
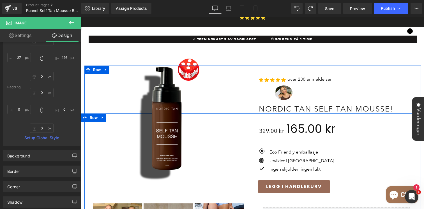
click at [72, 23] on icon at bounding box center [71, 22] width 5 height 3
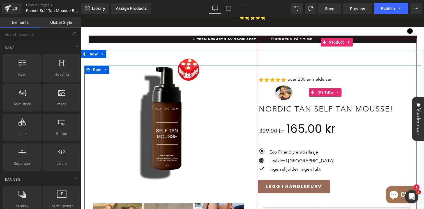
click at [282, 87] on h3 "Nordic Tan Self Tan Mousse!" at bounding box center [336, 93] width 155 height 46
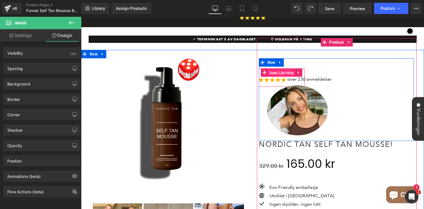
click at [277, 69] on span "Icon List Hoz" at bounding box center [281, 73] width 27 height 8
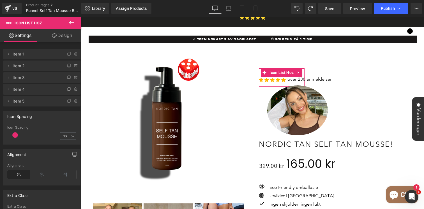
click at [67, 33] on link "Design" at bounding box center [62, 35] width 41 height 13
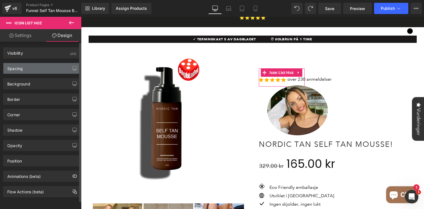
click at [36, 67] on div "Spacing" at bounding box center [41, 68] width 77 height 11
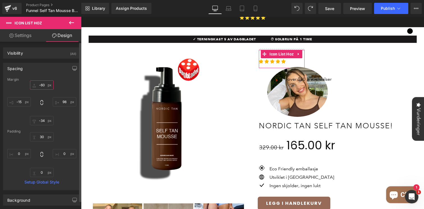
drag, startPoint x: 36, startPoint y: 91, endPoint x: 35, endPoint y: 105, distance: 13.5
click at [35, 105] on div "6 98 -34 -15" at bounding box center [41, 103] width 69 height 45
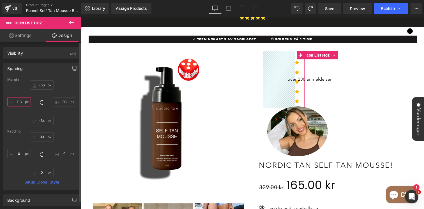
drag, startPoint x: 21, startPoint y: 105, endPoint x: 32, endPoint y: 70, distance: 37.0
click at [32, 70] on div "Spacing Margin 6 98 -34 -15 Padding 30 0 0 0 Setup Global Style" at bounding box center [41, 127] width 77 height 128
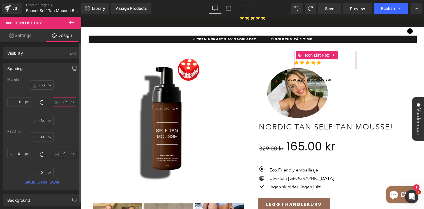
drag, startPoint x: 63, startPoint y: 104, endPoint x: 56, endPoint y: 155, distance: 51.6
click at [56, 155] on div "Margin 6 98 -34 -15 Padding 30 0 0 0 Setup Global Style" at bounding box center [41, 134] width 77 height 113
drag, startPoint x: 26, startPoint y: 105, endPoint x: 25, endPoint y: 123, distance: 18.0
click at [25, 123] on div "6 98 -34 -15" at bounding box center [41, 103] width 69 height 45
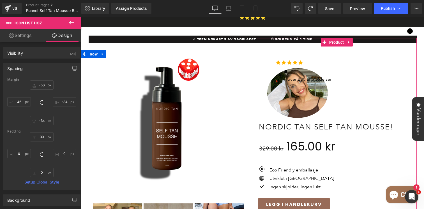
click at [292, 88] on h3 "Nordic Tan Self Tan Mousse!" at bounding box center [336, 111] width 155 height 46
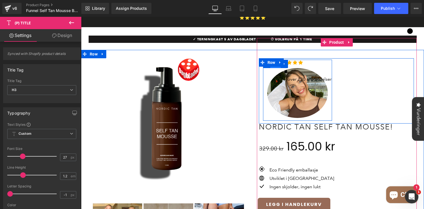
click at [276, 60] on span "Row" at bounding box center [276, 64] width 11 height 8
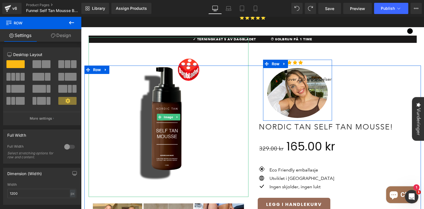
click at [59, 34] on link "Design" at bounding box center [61, 35] width 41 height 13
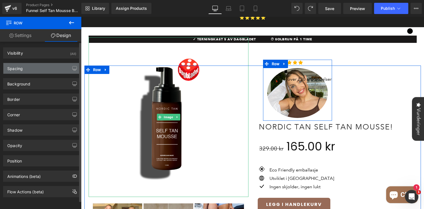
click at [43, 70] on div "Spacing" at bounding box center [41, 68] width 77 height 11
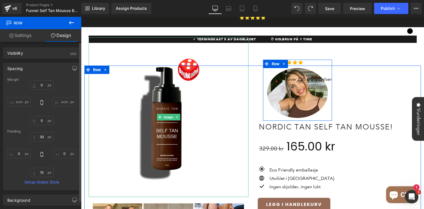
click at [19, 91] on div "0 auto 0 auto" at bounding box center [41, 103] width 69 height 45
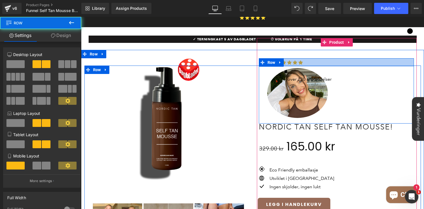
click at [358, 58] on div at bounding box center [336, 62] width 155 height 8
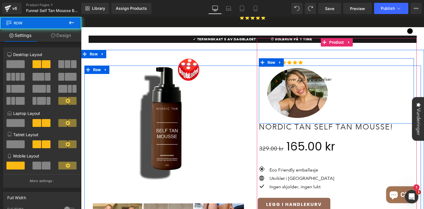
click at [359, 67] on div "over 230 anmeldelser Text Block" at bounding box center [376, 83] width 78 height 32
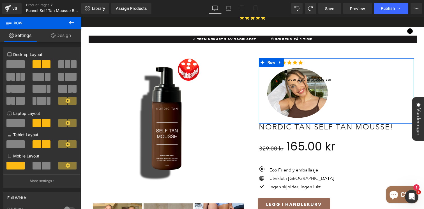
click at [62, 62] on span at bounding box center [61, 64] width 6 height 8
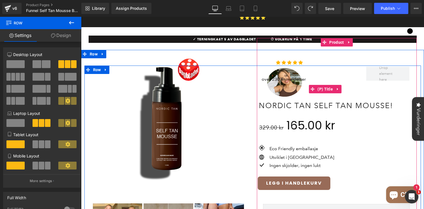
click at [279, 84] on h3 "Nordic Tan Self Tan Mousse!" at bounding box center [336, 89] width 155 height 46
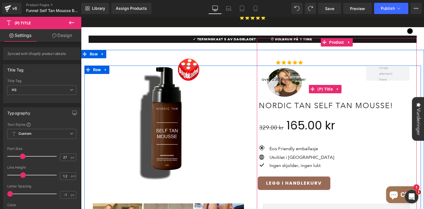
click at [293, 66] on h3 "Nordic Tan Self Tan Mousse!" at bounding box center [336, 89] width 155 height 46
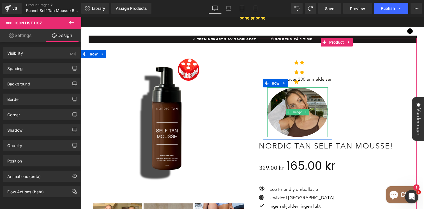
click at [294, 88] on img at bounding box center [298, 113] width 61 height 50
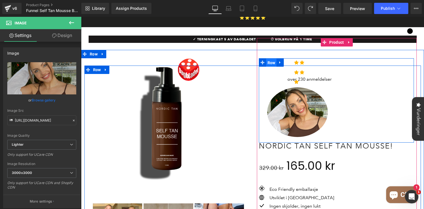
click at [274, 59] on span "Row" at bounding box center [271, 63] width 11 height 8
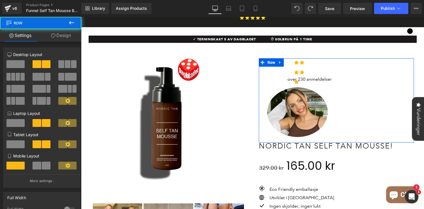
click at [67, 63] on span at bounding box center [68, 64] width 6 height 8
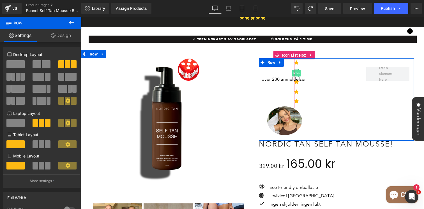
click at [298, 70] on span "Icon" at bounding box center [296, 73] width 9 height 7
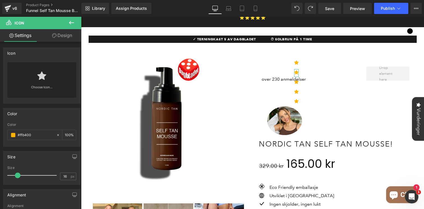
click at [68, 35] on link "Design" at bounding box center [62, 35] width 41 height 13
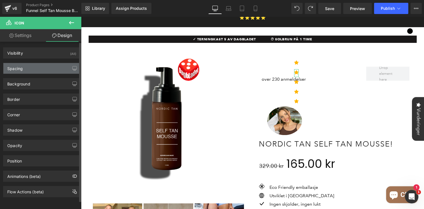
click at [34, 69] on div "Spacing" at bounding box center [41, 68] width 77 height 11
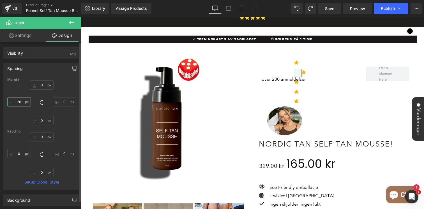
drag, startPoint x: 22, startPoint y: 102, endPoint x: 26, endPoint y: 95, distance: 8.4
click at [26, 95] on div "0 0 0 0" at bounding box center [41, 103] width 69 height 45
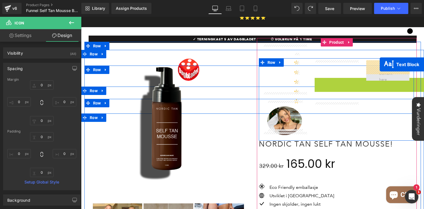
drag, startPoint x: 306, startPoint y: 74, endPoint x: 380, endPoint y: 65, distance: 74.9
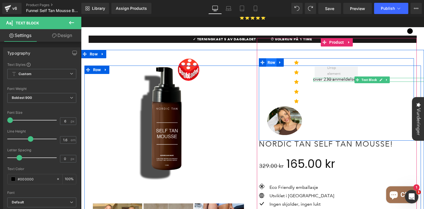
click at [271, 58] on span "Row" at bounding box center [271, 62] width 11 height 8
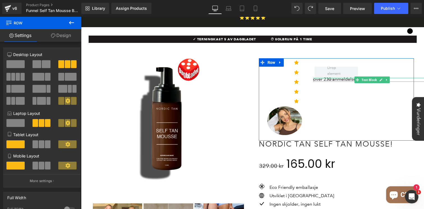
click at [40, 77] on span at bounding box center [39, 77] width 12 height 8
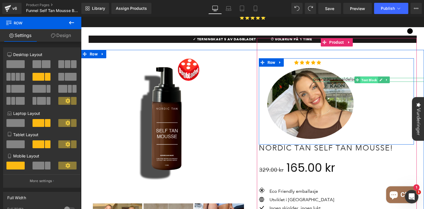
click at [366, 77] on span "Text Block" at bounding box center [370, 80] width 18 height 7
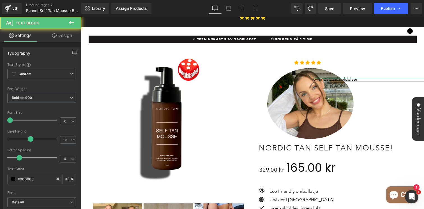
click at [62, 36] on link "Design" at bounding box center [62, 35] width 41 height 13
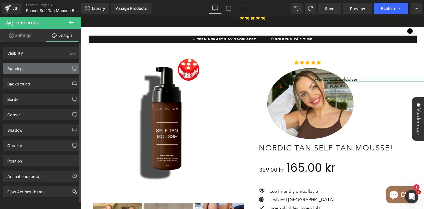
click at [27, 70] on div "Spacing" at bounding box center [41, 68] width 77 height 11
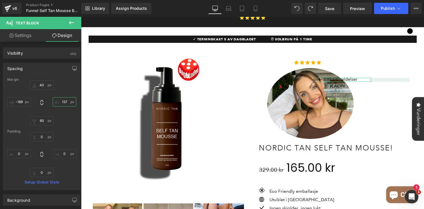
drag, startPoint x: 142, startPoint y: 123, endPoint x: 85, endPoint y: 32, distance: 108.1
drag, startPoint x: 22, startPoint y: 104, endPoint x: 33, endPoint y: 92, distance: 16.5
click at [32, 92] on div "40 -77 60 -189" at bounding box center [41, 103] width 69 height 45
drag, startPoint x: 63, startPoint y: 104, endPoint x: 64, endPoint y: 62, distance: 41.6
click at [64, 62] on div "Spacing Margin 40 -77 60 -189 Padding 0 0 0 0 Setup Global Style" at bounding box center [42, 125] width 84 height 132
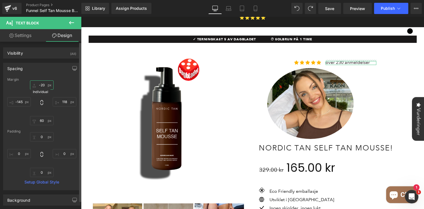
drag, startPoint x: 45, startPoint y: 88, endPoint x: 43, endPoint y: 106, distance: 17.2
click at [43, 106] on div "40 -77 60 -189" at bounding box center [41, 103] width 69 height 45
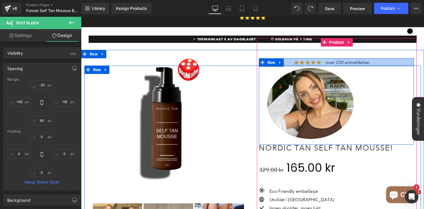
click at [339, 58] on div at bounding box center [336, 62] width 155 height 8
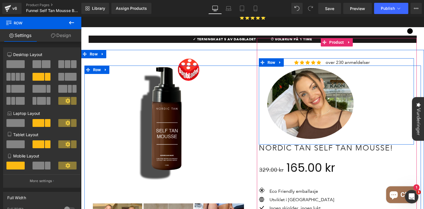
click at [341, 58] on div at bounding box center [336, 62] width 155 height 8
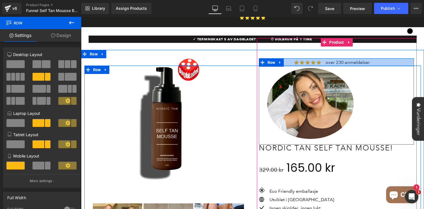
click at [341, 58] on div at bounding box center [336, 62] width 155 height 8
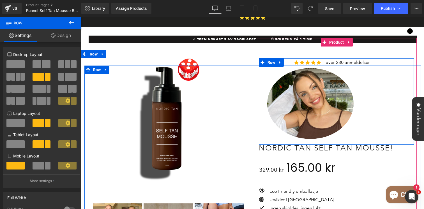
click at [337, 58] on div at bounding box center [336, 62] width 155 height 8
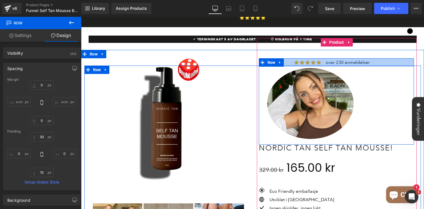
click at [352, 58] on div at bounding box center [336, 62] width 155 height 8
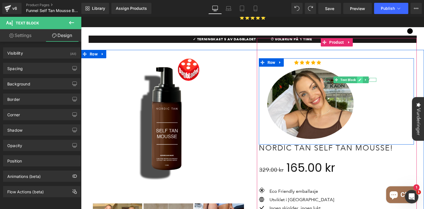
click at [362, 77] on link at bounding box center [360, 80] width 6 height 7
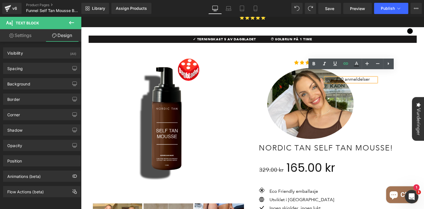
click at [336, 77] on span "over 230 anmeldelser" at bounding box center [348, 79] width 44 height 5
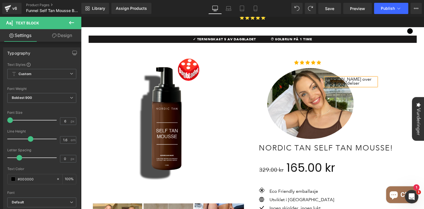
click at [353, 77] on span "Marte og over 230 anmeldelser" at bounding box center [349, 81] width 46 height 9
click at [66, 36] on link "Design" at bounding box center [62, 35] width 41 height 13
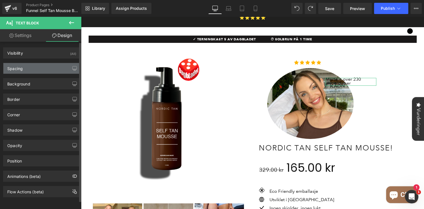
click at [39, 71] on div "Spacing" at bounding box center [41, 68] width 77 height 11
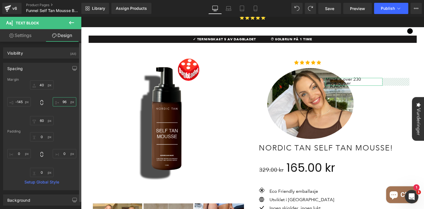
click at [62, 100] on input "text" at bounding box center [65, 101] width 24 height 9
drag, startPoint x: 24, startPoint y: 103, endPoint x: 26, endPoint y: 108, distance: 5.2
click at [26, 108] on div at bounding box center [41, 103] width 69 height 45
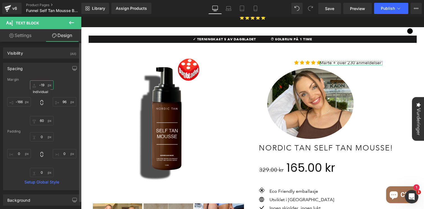
drag, startPoint x: 42, startPoint y: 88, endPoint x: 42, endPoint y: 105, distance: 16.6
click at [42, 105] on div at bounding box center [41, 103] width 69 height 45
drag, startPoint x: 61, startPoint y: 105, endPoint x: 60, endPoint y: 112, distance: 6.5
click at [60, 112] on div at bounding box center [41, 103] width 69 height 45
drag, startPoint x: 21, startPoint y: 104, endPoint x: 23, endPoint y: 96, distance: 8.3
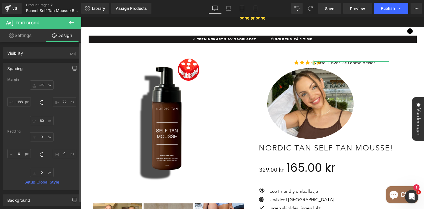
click at [23, 96] on div at bounding box center [41, 103] width 69 height 45
click at [23, 104] on input "text" at bounding box center [19, 101] width 24 height 9
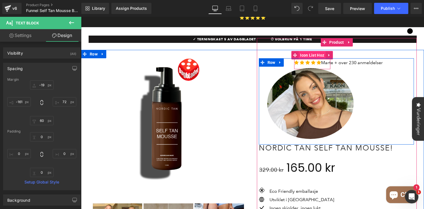
click at [311, 51] on span "Icon List Hoz" at bounding box center [312, 55] width 27 height 8
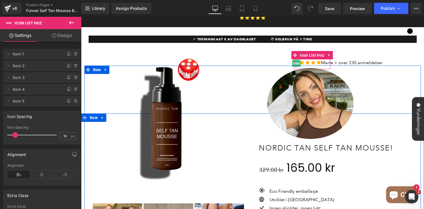
click at [40, 51] on span "Item 1" at bounding box center [36, 54] width 47 height 11
click at [10, 56] on icon at bounding box center [8, 54] width 4 height 4
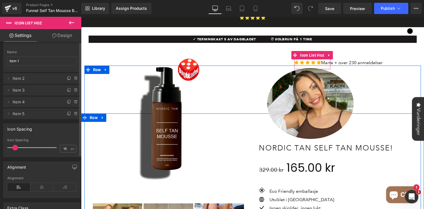
scroll to position [0, 0]
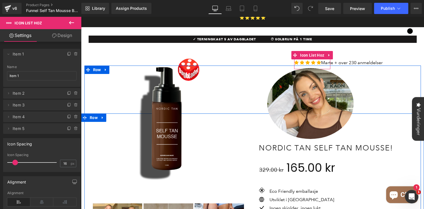
click at [62, 38] on link "Design" at bounding box center [62, 35] width 41 height 13
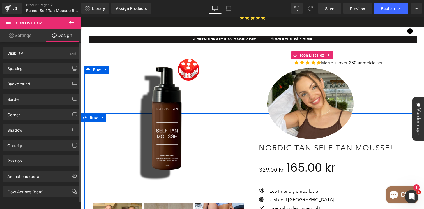
scroll to position [4, 0]
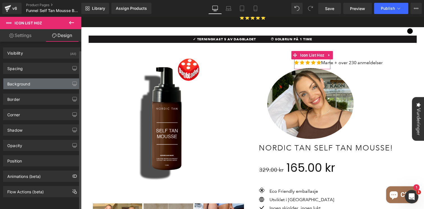
click at [51, 83] on div "Background" at bounding box center [41, 84] width 77 height 11
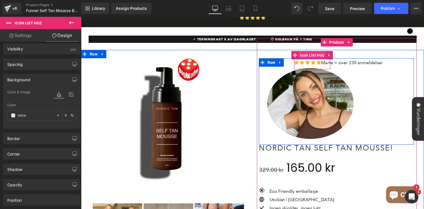
click at [310, 51] on span "Icon List Hoz" at bounding box center [312, 55] width 27 height 8
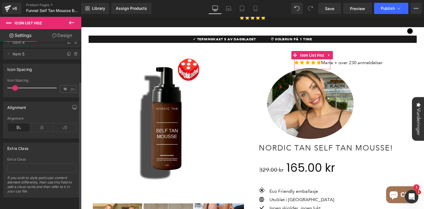
scroll to position [0, 0]
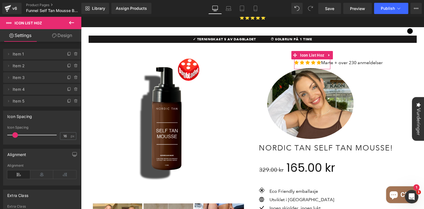
click at [69, 37] on link "Design" at bounding box center [62, 35] width 41 height 13
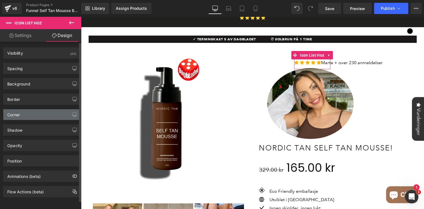
click at [24, 110] on div "Corner" at bounding box center [41, 114] width 77 height 11
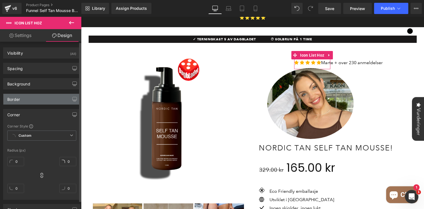
click at [26, 103] on div "Border" at bounding box center [41, 99] width 77 height 11
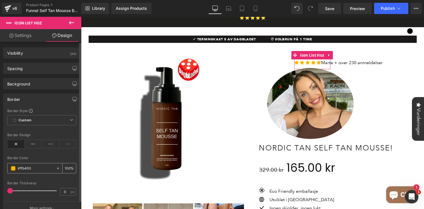
click at [14, 168] on span at bounding box center [13, 168] width 4 height 4
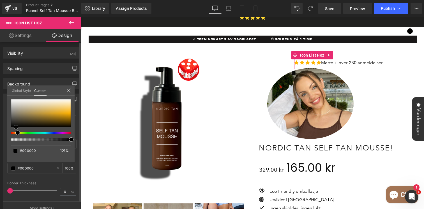
drag, startPoint x: 69, startPoint y: 114, endPoint x: 14, endPoint y: 130, distance: 56.8
click at [14, 130] on div at bounding box center [41, 120] width 61 height 42
drag, startPoint x: 16, startPoint y: 127, endPoint x: 13, endPoint y: 124, distance: 4.6
click at [13, 124] on span at bounding box center [13, 123] width 4 height 4
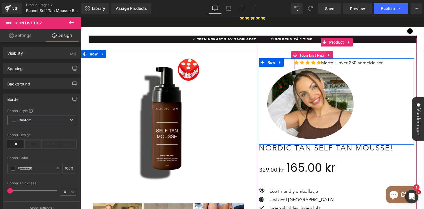
click at [307, 51] on span "Icon List Hoz" at bounding box center [312, 55] width 27 height 8
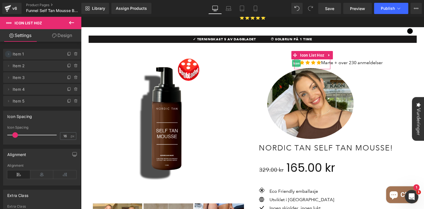
click at [9, 55] on icon at bounding box center [8, 54] width 4 height 4
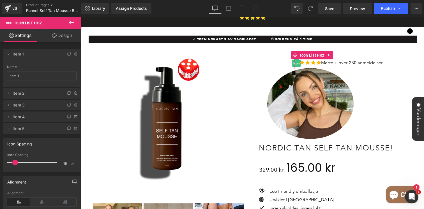
click at [20, 54] on span "Item 1" at bounding box center [36, 54] width 47 height 11
click at [10, 55] on icon at bounding box center [8, 54] width 4 height 4
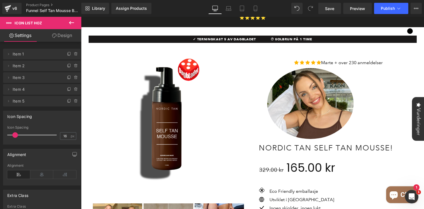
click at [72, 24] on icon at bounding box center [71, 22] width 7 height 7
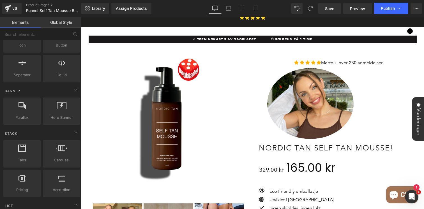
scroll to position [147, 0]
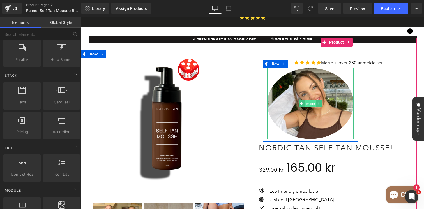
click at [310, 101] on span "Image" at bounding box center [311, 104] width 12 height 7
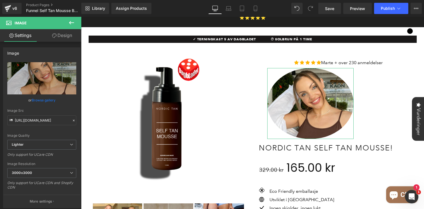
click at [64, 39] on link "Design" at bounding box center [62, 35] width 41 height 13
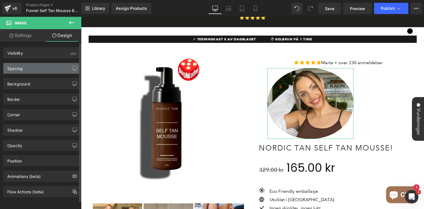
click at [32, 69] on div "Spacing" at bounding box center [41, 68] width 77 height 11
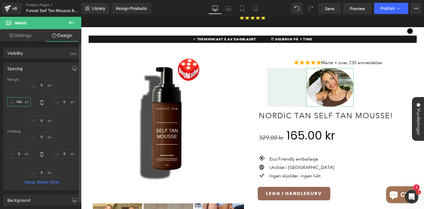
drag, startPoint x: 23, startPoint y: 106, endPoint x: 41, endPoint y: 65, distance: 44.4
click at [41, 65] on div "Spacing Margin Padding Setup Global Style" at bounding box center [41, 127] width 77 height 128
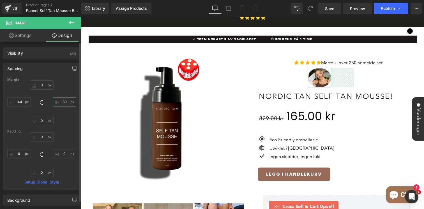
drag, startPoint x: 63, startPoint y: 104, endPoint x: 67, endPoint y: 79, distance: 24.7
click at [67, 79] on div "Margin Padding Setup Global Style" at bounding box center [41, 134] width 77 height 113
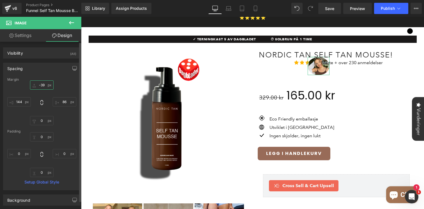
drag, startPoint x: 44, startPoint y: 91, endPoint x: 42, endPoint y: 100, distance: 8.8
click at [42, 100] on div at bounding box center [41, 103] width 69 height 45
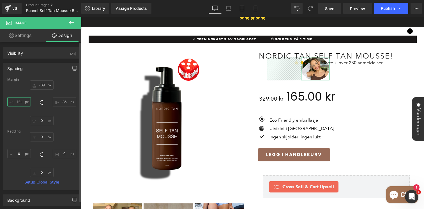
drag, startPoint x: 20, startPoint y: 104, endPoint x: 26, endPoint y: 101, distance: 7.0
click at [26, 101] on input "text" at bounding box center [19, 101] width 24 height 9
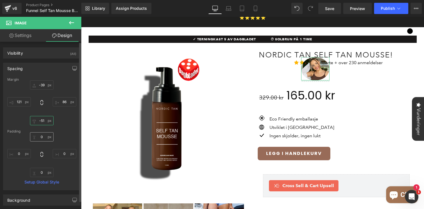
drag, startPoint x: 41, startPoint y: 124, endPoint x: 42, endPoint y: 139, distance: 14.3
click at [42, 139] on div "Margin Padding Setup Global Style" at bounding box center [41, 134] width 77 height 113
drag, startPoint x: 65, startPoint y: 158, endPoint x: 65, endPoint y: 165, distance: 7.6
click at [65, 165] on div at bounding box center [41, 155] width 69 height 45
drag, startPoint x: 58, startPoint y: 104, endPoint x: 64, endPoint y: 90, distance: 14.9
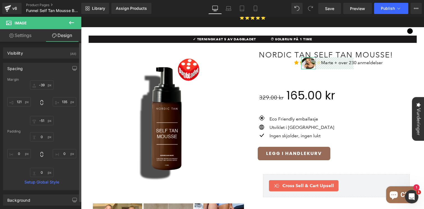
click at [64, 90] on div at bounding box center [41, 103] width 69 height 45
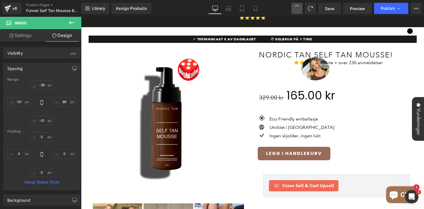
click at [297, 8] on span at bounding box center [297, 8] width 7 height 7
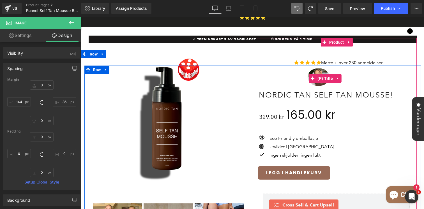
click at [320, 62] on h3 "Nordic Tan Self Tan Mousse!" at bounding box center [336, 79] width 155 height 46
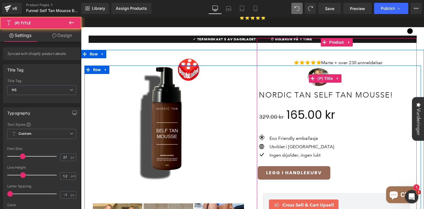
click at [322, 79] on h3 "Nordic Tan Self Tan Mousse!" at bounding box center [336, 79] width 155 height 46
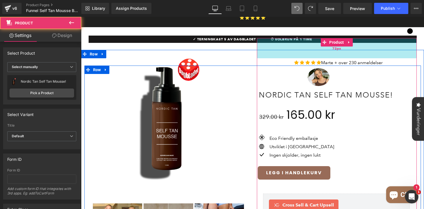
click at [280, 50] on div "72px" at bounding box center [337, 48] width 160 height 20
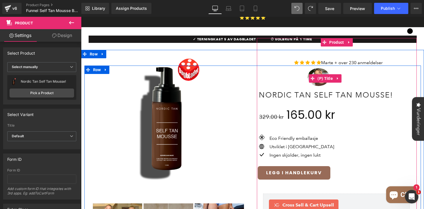
click at [317, 63] on h3 "Nordic Tan Self Tan Mousse!" at bounding box center [336, 79] width 155 height 46
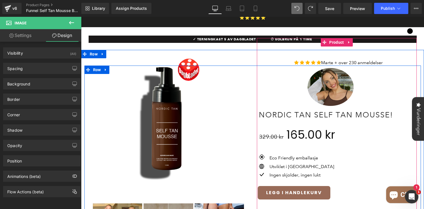
click at [335, 68] on img at bounding box center [331, 87] width 46 height 38
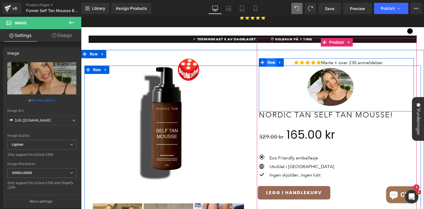
click at [275, 58] on span "Row" at bounding box center [271, 62] width 11 height 8
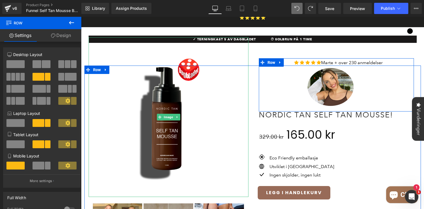
click at [64, 34] on link "Design" at bounding box center [61, 35] width 41 height 13
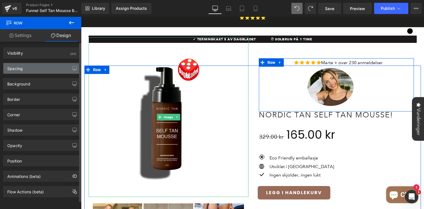
click at [33, 70] on div "Spacing" at bounding box center [41, 68] width 77 height 11
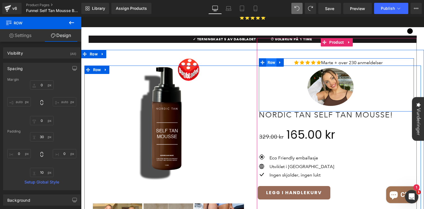
click at [272, 58] on span "Row" at bounding box center [271, 62] width 11 height 8
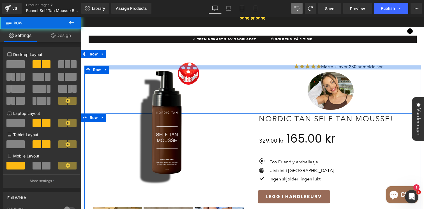
drag, startPoint x: 277, startPoint y: 60, endPoint x: 277, endPoint y: 64, distance: 4.2
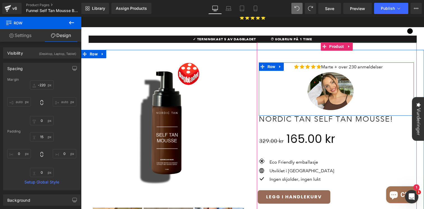
click at [292, 80] on h3 "Nordic Tan Self Tan Mousse!" at bounding box center [336, 103] width 155 height 46
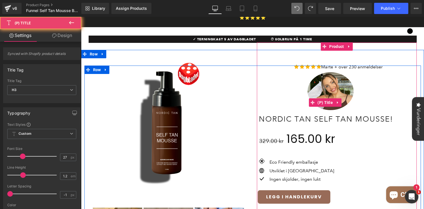
click at [281, 80] on h3 "Nordic Tan Self Tan Mousse!" at bounding box center [336, 103] width 155 height 46
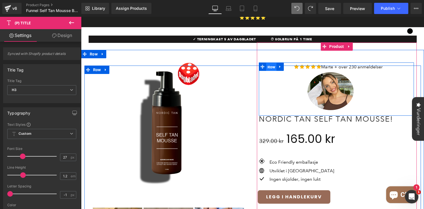
click at [272, 63] on span "Row" at bounding box center [271, 67] width 11 height 8
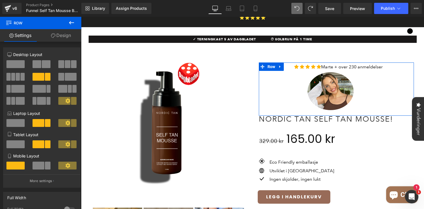
click at [8, 62] on span at bounding box center [15, 64] width 18 height 8
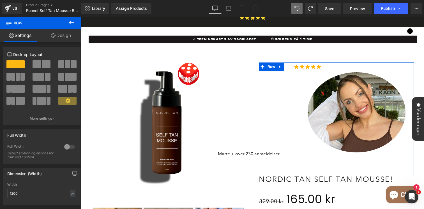
click at [36, 61] on span at bounding box center [37, 64] width 9 height 8
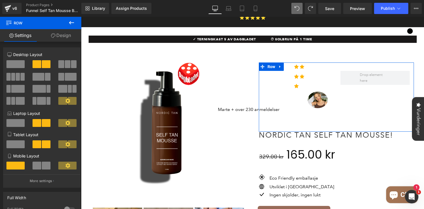
click at [65, 78] on span at bounding box center [71, 77] width 12 height 8
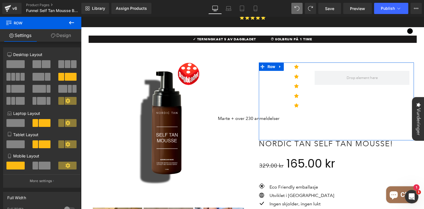
click at [55, 78] on div at bounding box center [68, 79] width 26 height 12
click at [51, 77] on div at bounding box center [42, 79] width 26 height 12
click at [44, 77] on button at bounding box center [42, 77] width 19 height 8
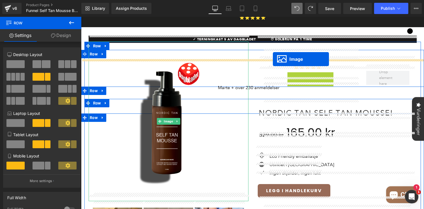
drag, startPoint x: 324, startPoint y: 85, endPoint x: 273, endPoint y: 59, distance: 56.9
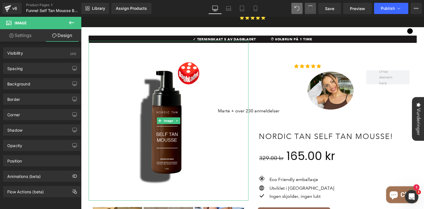
click at [314, 10] on button at bounding box center [310, 8] width 11 height 11
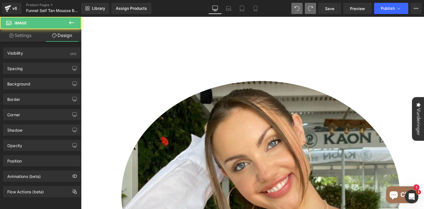
scroll to position [40, 0]
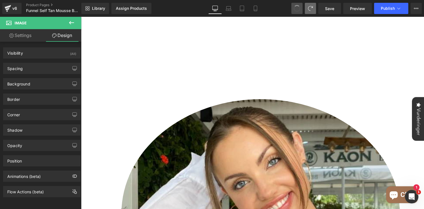
click at [298, 11] on span at bounding box center [297, 8] width 8 height 8
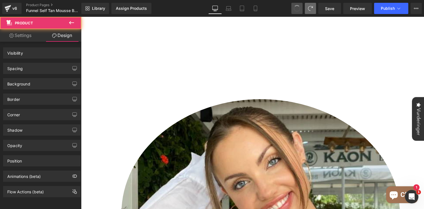
click at [298, 11] on span at bounding box center [297, 8] width 9 height 9
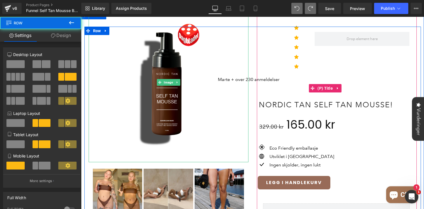
scroll to position [0, 0]
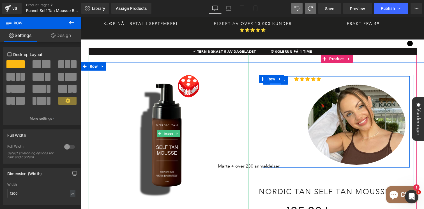
click at [276, 78] on span "Row" at bounding box center [276, 81] width 11 height 8
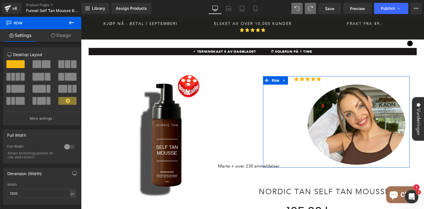
click at [68, 34] on link "Design" at bounding box center [61, 35] width 41 height 13
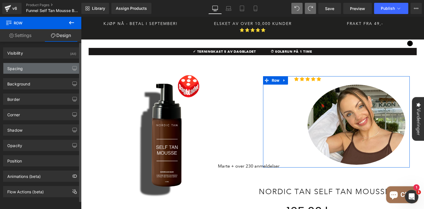
click at [35, 72] on div "Spacing" at bounding box center [41, 68] width 77 height 11
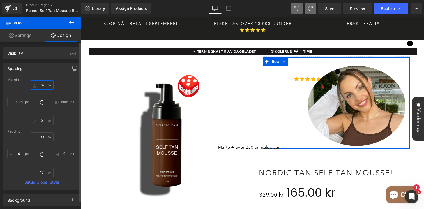
drag, startPoint x: 40, startPoint y: 89, endPoint x: 39, endPoint y: 108, distance: 18.8
click at [39, 108] on div "0 auto 0 auto" at bounding box center [41, 103] width 69 height 45
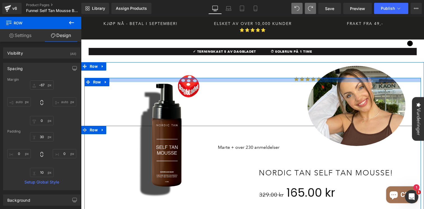
click at [271, 78] on div at bounding box center [253, 80] width 337 height 4
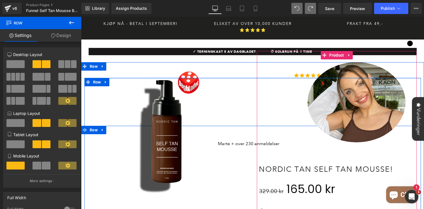
drag, startPoint x: 255, startPoint y: 72, endPoint x: 251, endPoint y: 68, distance: 5.4
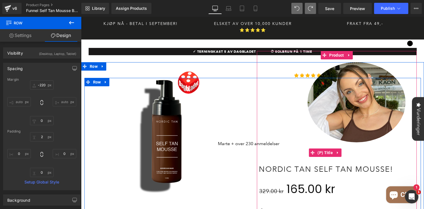
click at [270, 137] on h3 "Nordic Tan Self Tan Mousse!" at bounding box center [336, 153] width 155 height 46
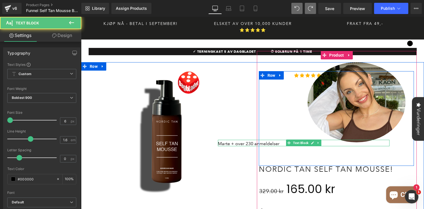
click at [239, 141] on span "Marte + over 230 anmeldelser" at bounding box center [249, 143] width 62 height 5
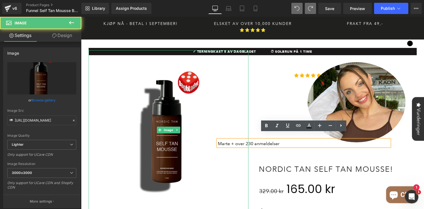
click at [231, 119] on img at bounding box center [169, 130] width 160 height 160
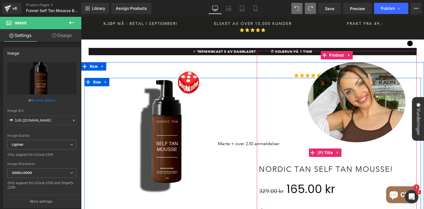
click at [291, 139] on h3 "Nordic Tan Self Tan Mousse!" at bounding box center [336, 153] width 155 height 46
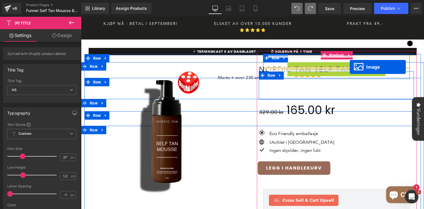
drag, startPoint x: 349, startPoint y: 95, endPoint x: 350, endPoint y: 67, distance: 27.3
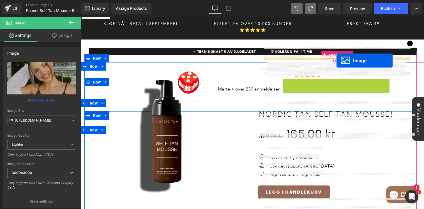
drag, startPoint x: 348, startPoint y: 118, endPoint x: 337, endPoint y: 61, distance: 57.9
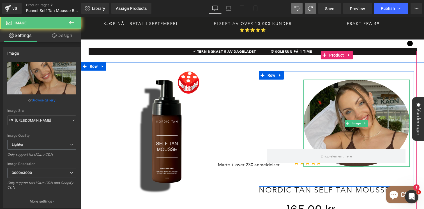
click at [390, 92] on img at bounding box center [357, 123] width 106 height 87
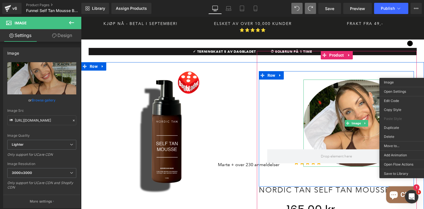
drag, startPoint x: 409, startPoint y: 74, endPoint x: 398, endPoint y: 80, distance: 12.5
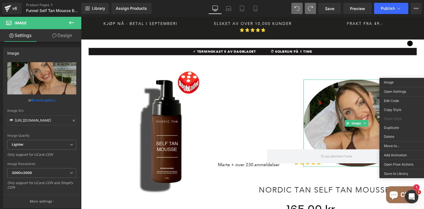
click at [360, 100] on img at bounding box center [357, 123] width 106 height 87
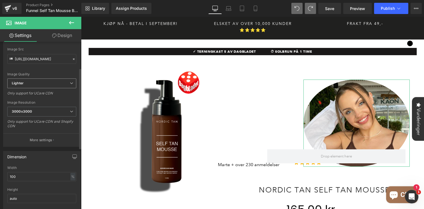
scroll to position [77, 0]
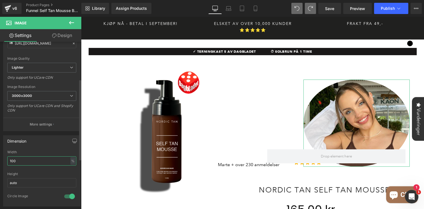
drag, startPoint x: 17, startPoint y: 163, endPoint x: 0, endPoint y: 159, distance: 17.9
click at [0, 159] on div "Dimension 100% Width 100 % % px auto Height auto 1 Circle Image" at bounding box center [42, 169] width 84 height 76
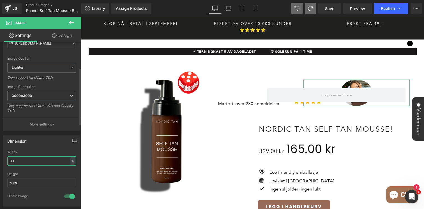
drag, startPoint x: 24, startPoint y: 163, endPoint x: 0, endPoint y: 158, distance: 24.3
click at [0, 158] on div "Dimension 100% Width 30 % % px auto Height auto 1 Circle Image" at bounding box center [42, 169] width 84 height 76
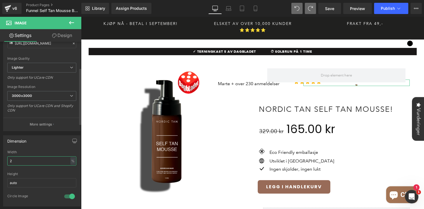
type input "25"
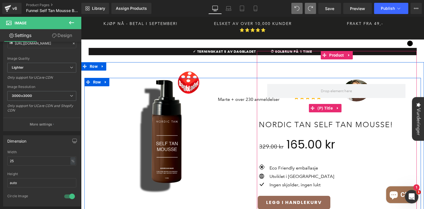
click at [319, 109] on h3 "Nordic Tan Self Tan Mousse!" at bounding box center [336, 108] width 155 height 46
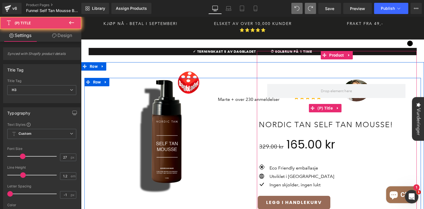
click at [375, 99] on h3 "Nordic Tan Self Tan Mousse!" at bounding box center [336, 108] width 155 height 46
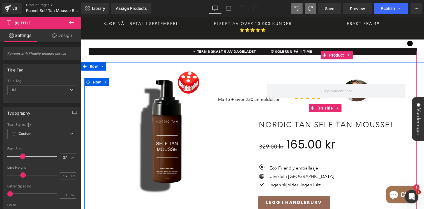
click at [332, 85] on h3 "Nordic Tan Self Tan Mousse!" at bounding box center [336, 108] width 155 height 46
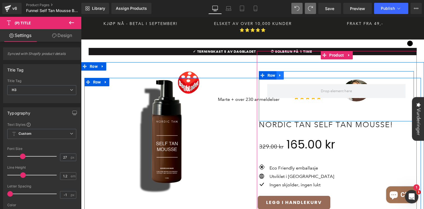
click at [280, 74] on icon at bounding box center [280, 75] width 1 height 3
click at [295, 74] on icon at bounding box center [295, 76] width 4 height 4
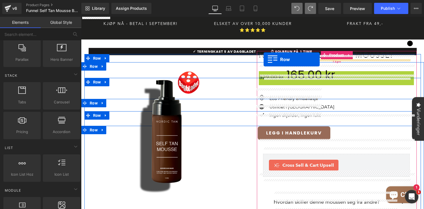
drag, startPoint x: 263, startPoint y: 69, endPoint x: 264, endPoint y: 60, distance: 9.9
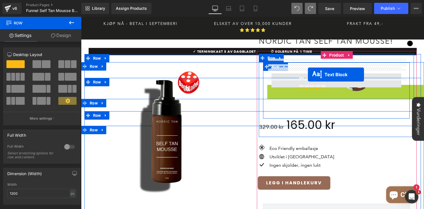
drag, startPoint x: 289, startPoint y: 82, endPoint x: 308, endPoint y: 75, distance: 20.4
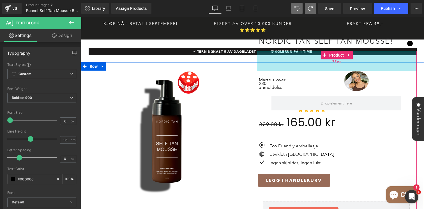
click at [278, 61] on div "72px" at bounding box center [337, 61] width 160 height 20
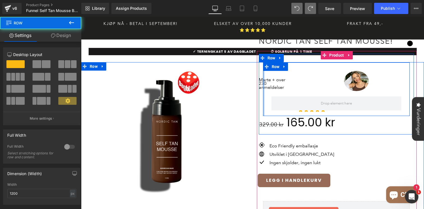
click at [263, 65] on div "Image Icon Marte + over 230 anmeldelser Text Block Icon Icon Icon Icon Icon Lis…" at bounding box center [336, 90] width 147 height 54
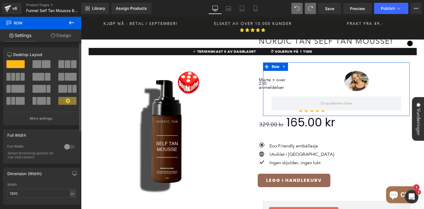
click at [66, 76] on span at bounding box center [71, 77] width 12 height 8
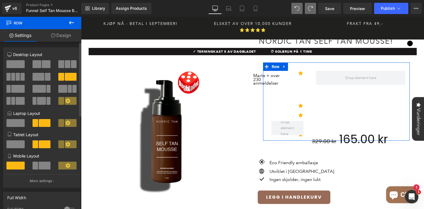
click at [40, 77] on span at bounding box center [39, 77] width 12 height 8
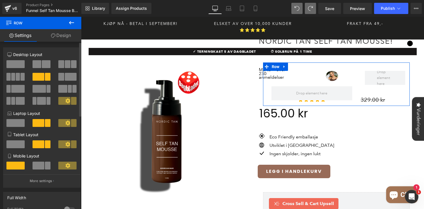
click at [61, 65] on span at bounding box center [61, 64] width 6 height 8
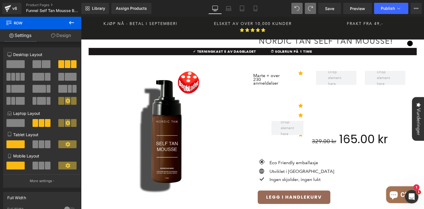
click at [301, 7] on button at bounding box center [297, 8] width 11 height 11
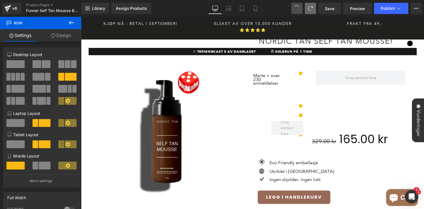
click at [301, 7] on button at bounding box center [297, 8] width 11 height 11
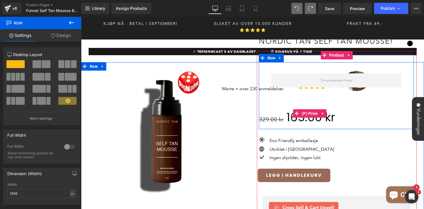
click at [275, 101] on div "329.00 kr 165.00 kr" at bounding box center [334, 114] width 151 height 26
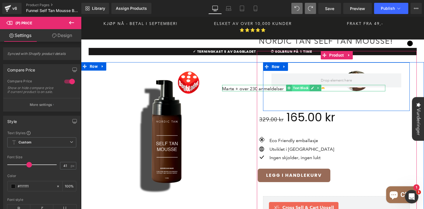
click at [303, 85] on span "Text Block" at bounding box center [301, 88] width 18 height 7
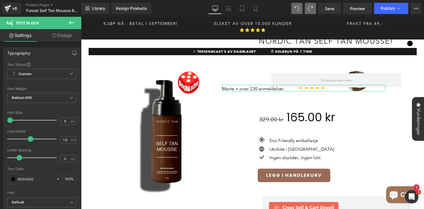
click at [67, 32] on link "Design" at bounding box center [62, 35] width 41 height 13
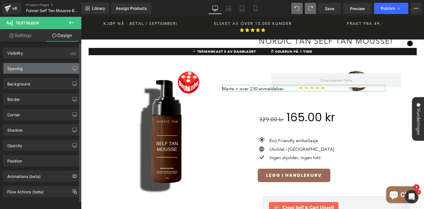
click at [46, 67] on div "Spacing" at bounding box center [41, 68] width 77 height 11
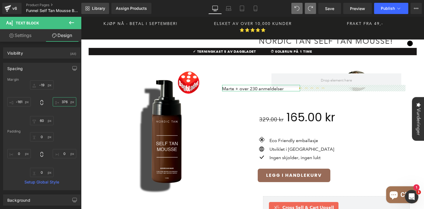
drag, startPoint x: 63, startPoint y: 108, endPoint x: 86, endPoint y: 5, distance: 105.5
click at [86, 5] on div "Text Block You are previewing how the will restyle your page. You can not edit …" at bounding box center [212, 109] width 424 height 219
click at [56, 61] on div "Spacing Margin Padding Setup Global Style" at bounding box center [42, 125] width 84 height 132
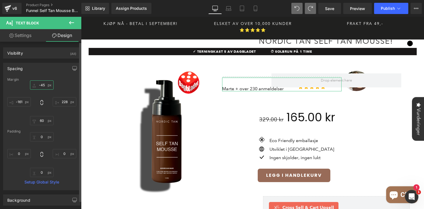
drag, startPoint x: 45, startPoint y: 88, endPoint x: 45, endPoint y: 95, distance: 7.3
click at [45, 95] on div at bounding box center [41, 103] width 69 height 45
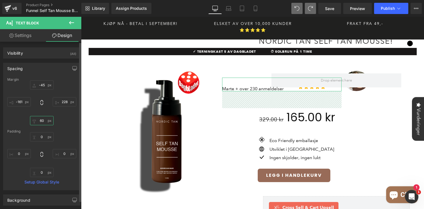
drag, startPoint x: 42, startPoint y: 123, endPoint x: 42, endPoint y: 128, distance: 4.8
click at [42, 128] on div "Margin Padding Setup Global Style" at bounding box center [41, 134] width 77 height 113
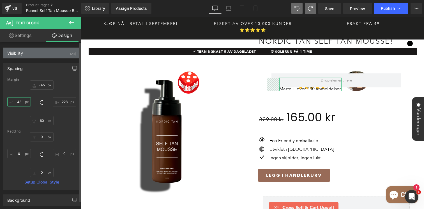
drag, startPoint x: 24, startPoint y: 105, endPoint x: 42, endPoint y: 47, distance: 60.0
click at [42, 47] on div "Visibility (All) 0|0|0|0 1 Show on Desktop 1 Show on Laptop 1 Show on Tablet 1 …" at bounding box center [42, 178] width 84 height 272
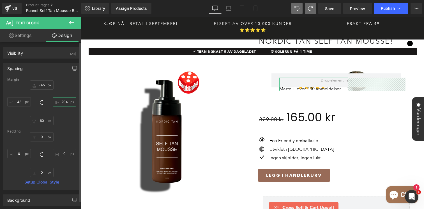
drag, startPoint x: 66, startPoint y: 105, endPoint x: 66, endPoint y: 100, distance: 5.3
click at [66, 100] on input "text" at bounding box center [65, 101] width 24 height 9
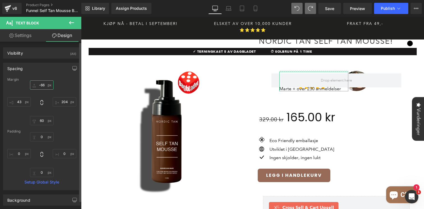
drag, startPoint x: 47, startPoint y: 88, endPoint x: 48, endPoint y: 92, distance: 4.2
click at [48, 92] on div at bounding box center [41, 103] width 69 height 45
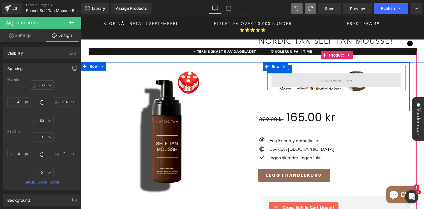
click at [364, 75] on span at bounding box center [337, 81] width 130 height 14
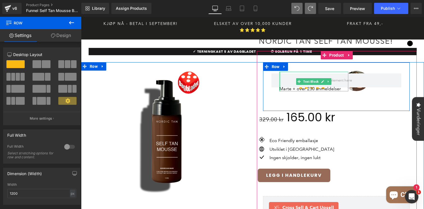
click at [280, 72] on div at bounding box center [280, 82] width 1 height 20
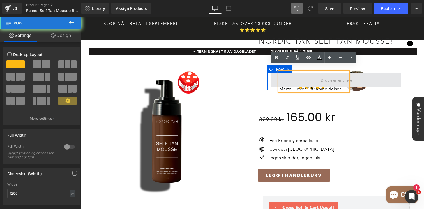
click at [275, 74] on span at bounding box center [337, 81] width 130 height 14
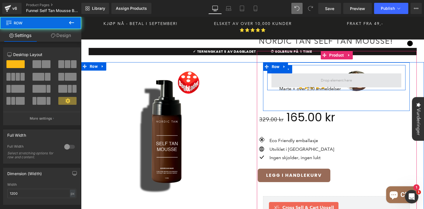
click at [277, 74] on span at bounding box center [337, 81] width 130 height 14
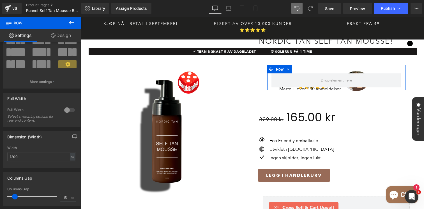
scroll to position [148, 0]
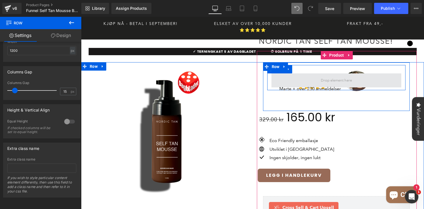
click at [276, 74] on span at bounding box center [337, 81] width 130 height 14
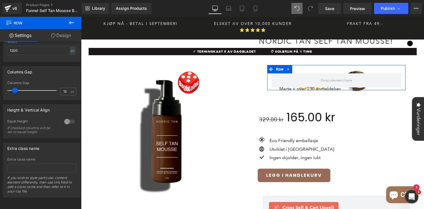
click at [73, 38] on link "Design" at bounding box center [61, 35] width 41 height 13
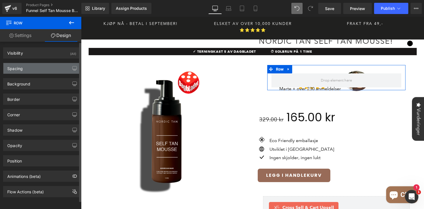
click at [46, 70] on div "Spacing" at bounding box center [41, 68] width 77 height 11
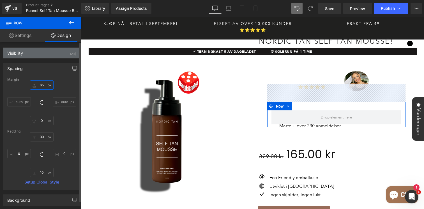
drag, startPoint x: 44, startPoint y: 89, endPoint x: 48, endPoint y: 48, distance: 40.6
click at [48, 48] on div "Visibility (All) 0|0|0|0 1 Show on Desktop 1 Show on Laptop 1 Show on Tablet 1 …" at bounding box center [42, 178] width 84 height 272
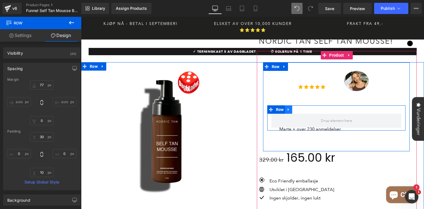
click at [289, 109] on icon at bounding box center [288, 110] width 1 height 3
click at [302, 108] on icon at bounding box center [304, 110] width 4 height 4
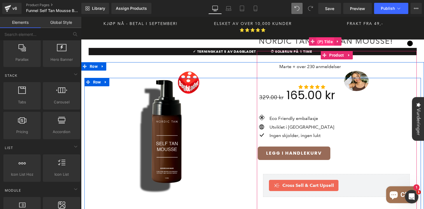
click at [321, 38] on span "(P) Title" at bounding box center [325, 42] width 18 height 8
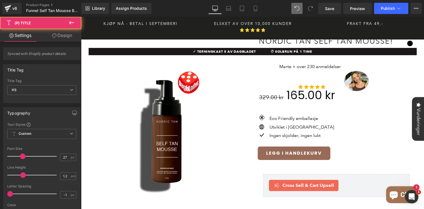
click at [70, 33] on link "Design" at bounding box center [62, 35] width 41 height 13
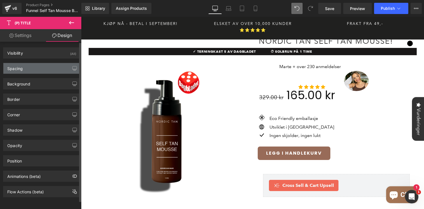
click at [47, 67] on div "Spacing" at bounding box center [41, 68] width 77 height 11
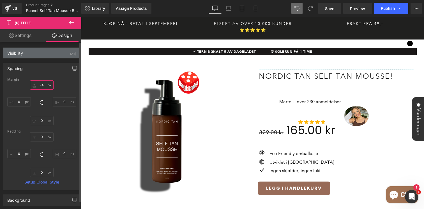
drag, startPoint x: 43, startPoint y: 89, endPoint x: 45, endPoint y: 54, distance: 35.1
click at [45, 54] on div "Visibility (All) 0|0|0|0 1 Show on Desktop 1 Show on Laptop 1 Show on Tablet 1 …" at bounding box center [42, 178] width 84 height 272
drag, startPoint x: 45, startPoint y: 54, endPoint x: 46, endPoint y: 48, distance: 6.3
click at [46, 48] on div "Visibility (All)" at bounding box center [41, 53] width 77 height 11
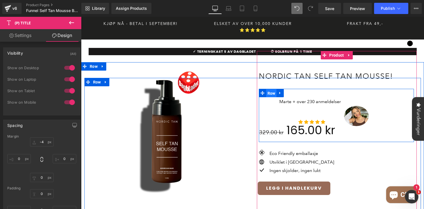
click at [271, 89] on span "Row" at bounding box center [271, 93] width 11 height 8
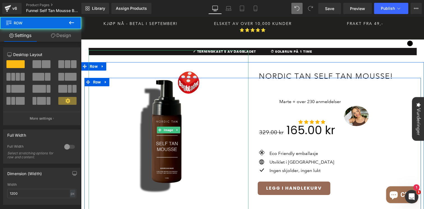
click at [152, 98] on img at bounding box center [169, 130] width 160 height 160
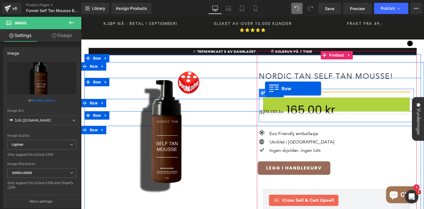
drag, startPoint x: 268, startPoint y: 95, endPoint x: 266, endPoint y: 89, distance: 6.2
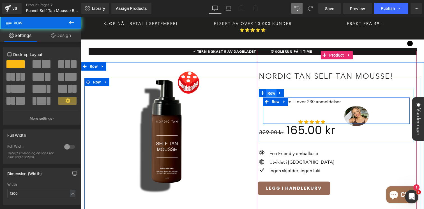
click at [271, 89] on span "Row" at bounding box center [271, 93] width 11 height 8
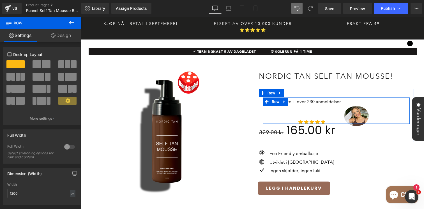
click at [45, 64] on span at bounding box center [46, 64] width 9 height 8
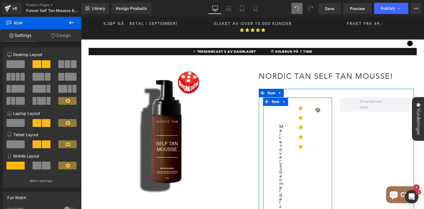
click at [63, 63] on button at bounding box center [67, 64] width 19 height 8
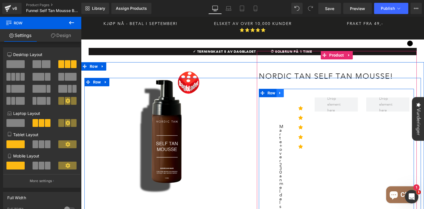
click at [280, 92] on icon at bounding box center [280, 93] width 1 height 3
click at [295, 91] on icon at bounding box center [295, 93] width 4 height 4
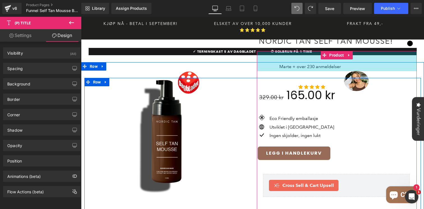
click at [334, 59] on span "72px" at bounding box center [337, 61] width 9 height 5
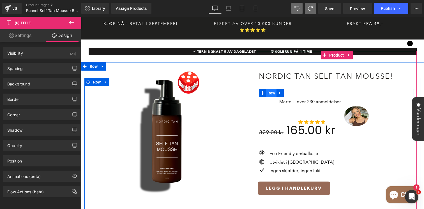
click at [270, 90] on span "Row" at bounding box center [271, 93] width 11 height 8
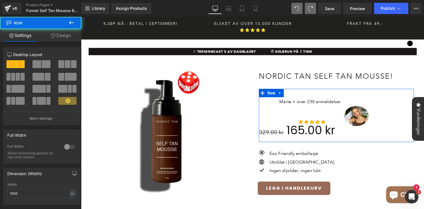
click at [70, 37] on link "Design" at bounding box center [61, 35] width 41 height 13
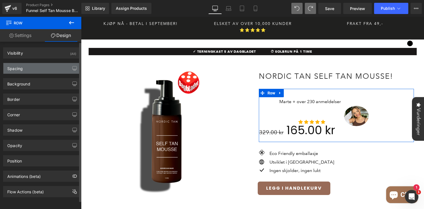
click at [45, 66] on div "Spacing" at bounding box center [41, 68] width 77 height 11
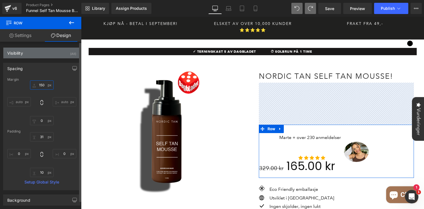
type input "151"
drag, startPoint x: 45, startPoint y: 87, endPoint x: 50, endPoint y: 52, distance: 35.5
click at [50, 52] on div "Visibility (All) 0|0|0|0 1 Show on Desktop 1 Show on Laptop 1 Show on Tablet 1 …" at bounding box center [42, 178] width 84 height 272
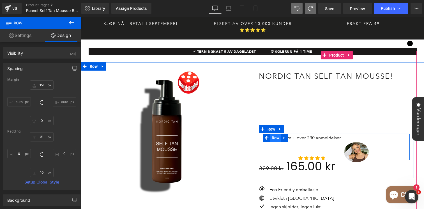
click at [274, 134] on span "Row" at bounding box center [276, 138] width 11 height 8
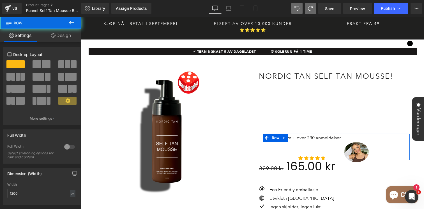
click at [68, 40] on link "Design" at bounding box center [61, 35] width 41 height 13
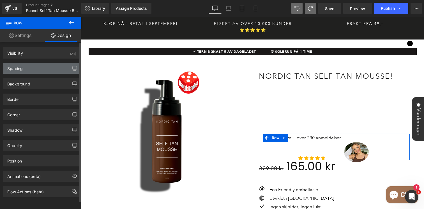
click at [38, 71] on div "Spacing" at bounding box center [41, 68] width 77 height 11
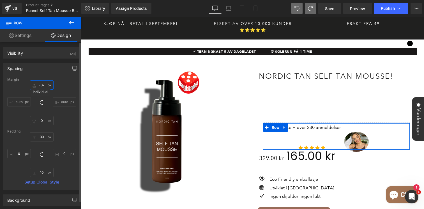
type input "-26"
drag, startPoint x: 40, startPoint y: 88, endPoint x: 41, endPoint y: 86, distance: 2.8
click at [41, 86] on input "-26" at bounding box center [42, 85] width 24 height 9
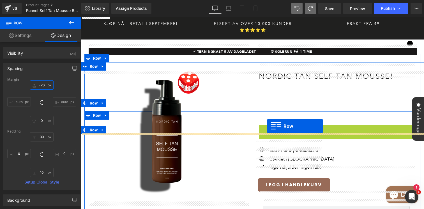
drag, startPoint x: 263, startPoint y: 123, endPoint x: 267, endPoint y: 126, distance: 5.4
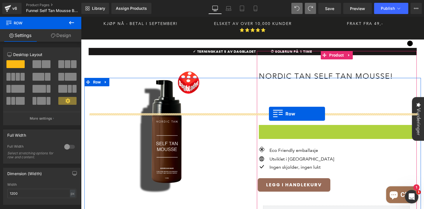
drag, startPoint x: 263, startPoint y: 124, endPoint x: 269, endPoint y: 113, distance: 12.3
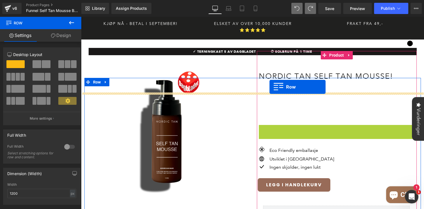
drag, startPoint x: 263, startPoint y: 121, endPoint x: 270, endPoint y: 88, distance: 34.4
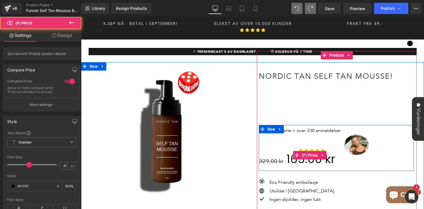
click at [280, 142] on div "329.00 kr 165.00 kr" at bounding box center [334, 155] width 151 height 26
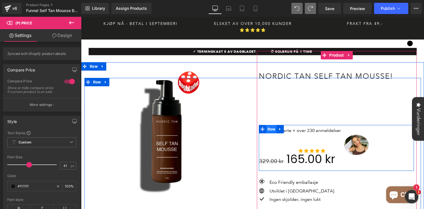
click at [270, 125] on span "Row" at bounding box center [271, 129] width 11 height 8
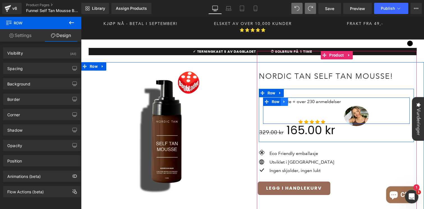
click at [284, 100] on icon at bounding box center [285, 102] width 4 height 4
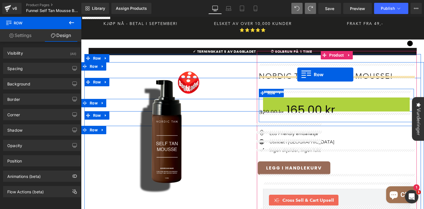
drag, startPoint x: 277, startPoint y: 88, endPoint x: 298, endPoint y: 75, distance: 24.4
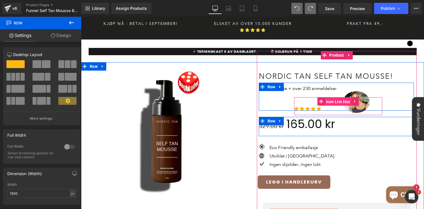
click at [332, 98] on span "Icon List Hoz" at bounding box center [338, 102] width 27 height 8
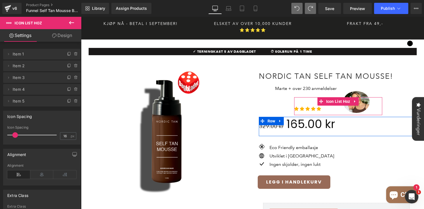
click at [68, 33] on link "Design" at bounding box center [62, 35] width 41 height 13
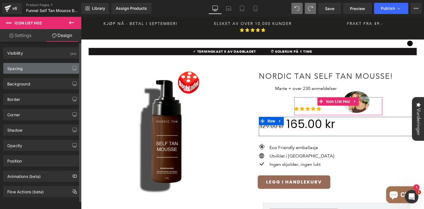
click at [36, 70] on div "Spacing" at bounding box center [41, 68] width 77 height 11
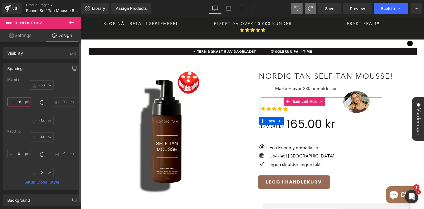
type input "-8"
drag, startPoint x: 20, startPoint y: 105, endPoint x: 22, endPoint y: 138, distance: 33.5
click at [22, 138] on div "Margin -56px -56 98px 98 -34px -34 -8px -8 Padding 30px 30 0px 0 0px 0 0px 0 Se…" at bounding box center [41, 134] width 77 height 113
type input "149"
drag, startPoint x: 65, startPoint y: 105, endPoint x: 63, endPoint y: 91, distance: 14.4
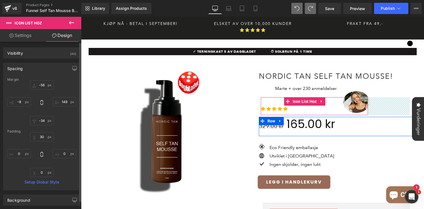
click at [63, 91] on div "-56px -56 149px 149 -34px -34 -8px -8" at bounding box center [41, 103] width 69 height 45
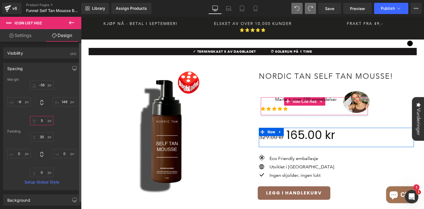
type input "5"
drag, startPoint x: 41, startPoint y: 123, endPoint x: 42, endPoint y: 112, distance: 11.0
click at [42, 112] on div "-56px -56 149px 149 5px 5 -8px -8" at bounding box center [41, 103] width 69 height 45
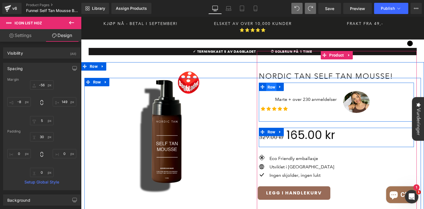
click at [271, 83] on span "Row" at bounding box center [271, 87] width 11 height 8
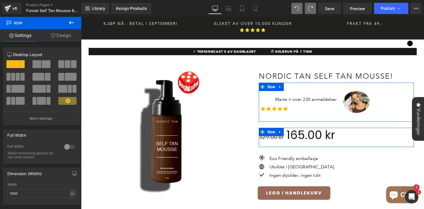
click at [38, 76] on span at bounding box center [39, 77] width 12 height 8
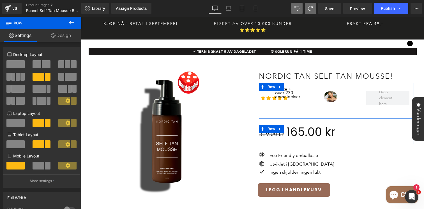
click at [62, 64] on span at bounding box center [61, 64] width 6 height 8
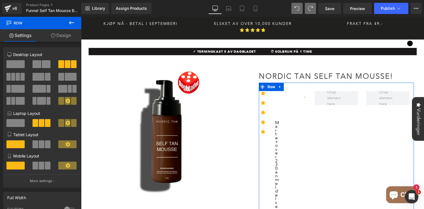
click at [41, 77] on span at bounding box center [39, 77] width 12 height 8
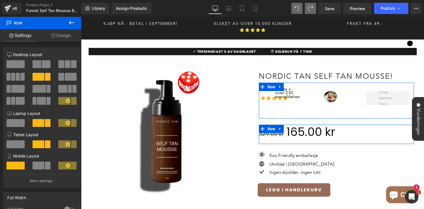
click at [37, 66] on span at bounding box center [37, 64] width 9 height 8
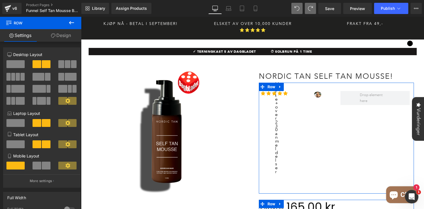
click at [42, 78] on span at bounding box center [39, 77] width 12 height 8
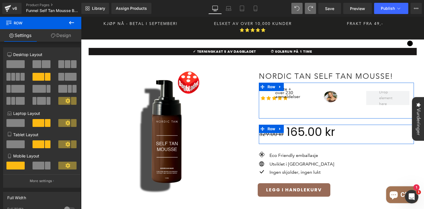
click at [18, 65] on span at bounding box center [15, 64] width 18 height 8
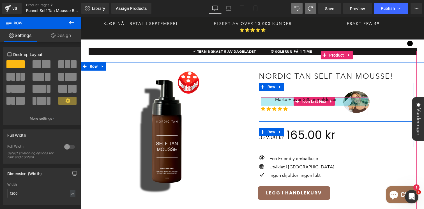
click at [359, 97] on div at bounding box center [314, 101] width 107 height 8
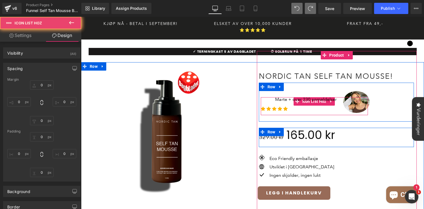
type input "-56"
type input "149"
type input "5"
type input "-8"
type input "30"
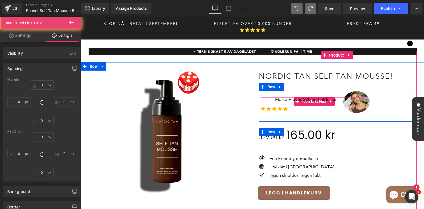
type input "0"
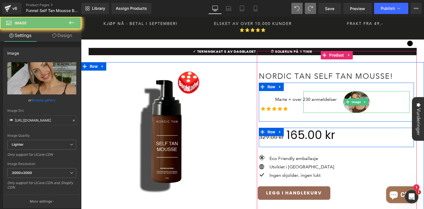
click at [359, 91] on img at bounding box center [357, 102] width 27 height 22
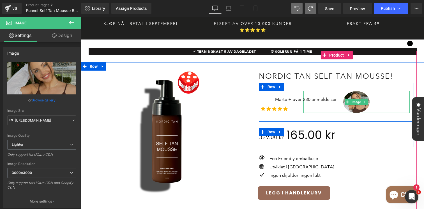
click at [356, 91] on img at bounding box center [357, 102] width 27 height 22
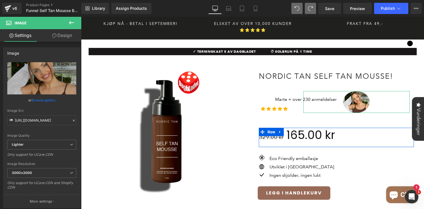
click at [69, 35] on link "Design" at bounding box center [62, 35] width 41 height 13
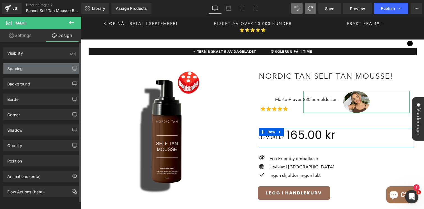
click at [44, 65] on div "Spacing" at bounding box center [41, 68] width 77 height 11
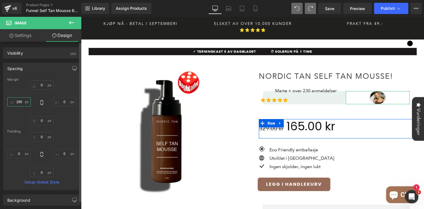
type input "295"
drag, startPoint x: 19, startPoint y: 104, endPoint x: 23, endPoint y: 62, distance: 42.5
click at [23, 62] on div "Spacing Margin 0px 0 0px 0 0px 0 295px 295 Padding 0px 0 0px 0 0px 0 0px 0 Setu…" at bounding box center [42, 125] width 84 height 132
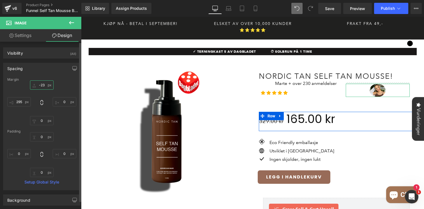
type input "-21"
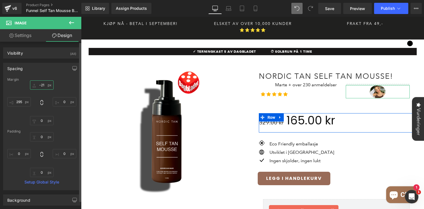
click at [37, 86] on input "-21" at bounding box center [42, 85] width 24 height 9
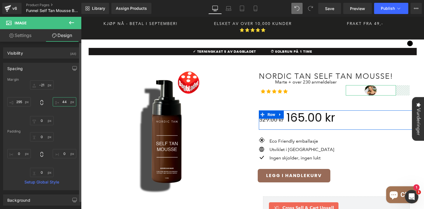
type input "43"
drag, startPoint x: 60, startPoint y: 104, endPoint x: 66, endPoint y: 92, distance: 13.7
click at [66, 92] on div "-21px -21 43px 43 0px 0 295px 295" at bounding box center [41, 103] width 69 height 45
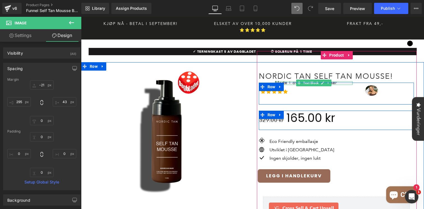
click at [308, 83] on div at bounding box center [336, 87] width 155 height 8
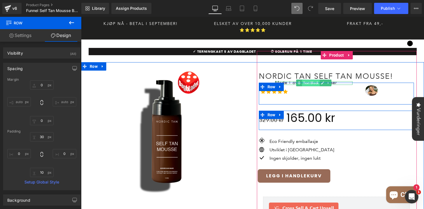
click at [308, 80] on span "Text Block" at bounding box center [311, 83] width 18 height 7
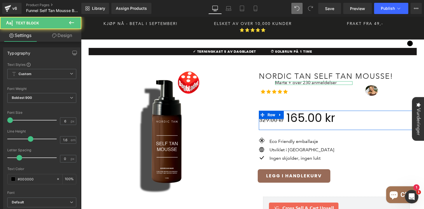
click at [71, 37] on link "Design" at bounding box center [62, 35] width 41 height 13
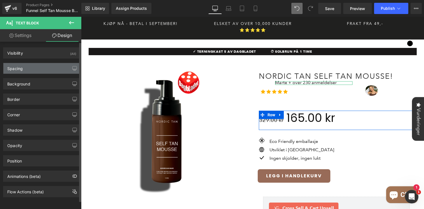
click at [36, 70] on div "Spacing" at bounding box center [41, 68] width 77 height 11
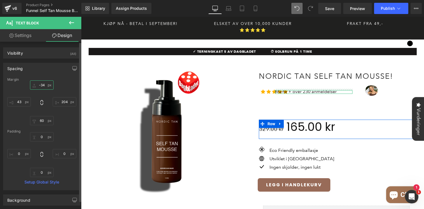
drag, startPoint x: 38, startPoint y: 87, endPoint x: 39, endPoint y: 77, distance: 9.6
click at [39, 78] on div "Margin -34px -34 204px 204 60px 60 43px 43 Padding 0px 0 0px 0 0px 0 0px 0 Setu…" at bounding box center [41, 134] width 77 height 113
type input "-33"
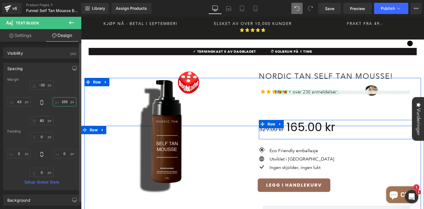
type input "255"
drag, startPoint x: 64, startPoint y: 105, endPoint x: 67, endPoint y: 91, distance: 14.5
click at [67, 91] on div "-33px -33 255px 255 60px 60 43px 43" at bounding box center [41, 103] width 69 height 45
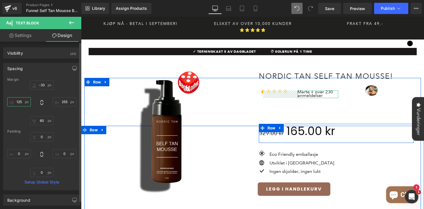
drag, startPoint x: 22, startPoint y: 106, endPoint x: 25, endPoint y: 83, distance: 23.2
click at [25, 83] on div "-33px -33 255px 255 60px 60 125px 125" at bounding box center [41, 103] width 69 height 45
type input "125"
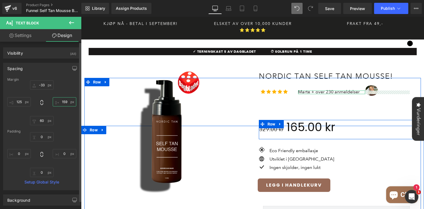
type input "158"
drag, startPoint x: 66, startPoint y: 105, endPoint x: 70, endPoint y: 132, distance: 27.6
click at [70, 132] on div "Margin -33px -33 158px 158 60px 60 125px 125 Padding 0px 0 0px 0 0px 0 0px 0 Se…" at bounding box center [41, 134] width 77 height 113
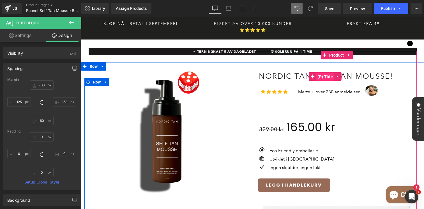
click at [328, 73] on span "(P) Title" at bounding box center [325, 77] width 18 height 8
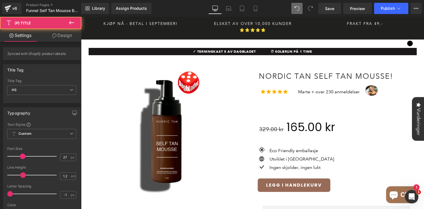
click at [63, 33] on link "Design" at bounding box center [62, 35] width 41 height 13
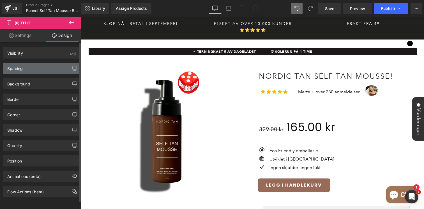
click at [36, 70] on div "Spacing" at bounding box center [41, 68] width 77 height 11
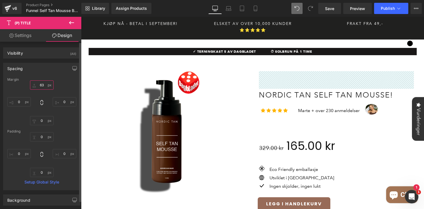
type input "62"
drag, startPoint x: 37, startPoint y: 88, endPoint x: 42, endPoint y: 69, distance: 19.1
click at [42, 69] on div "Spacing Margin 62px 62 0px 0 0px 0 0px 0 Padding 0px 0 0px 0 0px 0 0px 0 Setup …" at bounding box center [41, 127] width 77 height 128
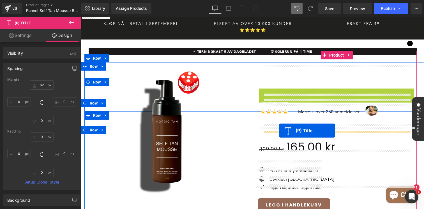
drag, startPoint x: 312, startPoint y: 89, endPoint x: 279, endPoint y: 131, distance: 53.1
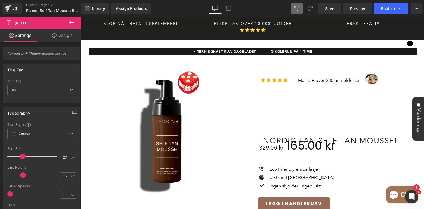
click at [66, 34] on link "Design" at bounding box center [62, 35] width 41 height 13
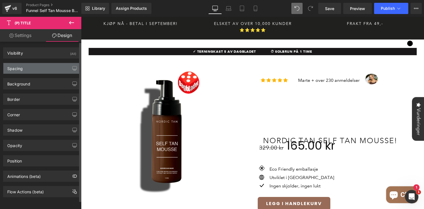
click at [36, 73] on div "Spacing" at bounding box center [41, 68] width 77 height 11
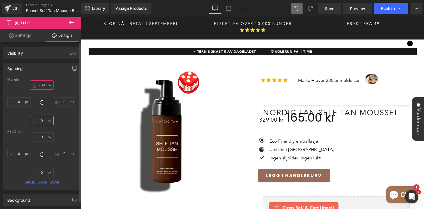
type input "-39"
drag, startPoint x: 36, startPoint y: 88, endPoint x: 35, endPoint y: 117, distance: 28.4
click at [35, 117] on div "-39px -39 0px 0 0px 0 0px 0" at bounding box center [41, 103] width 69 height 45
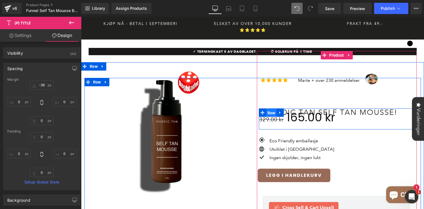
click at [271, 109] on span "Row" at bounding box center [271, 113] width 11 height 8
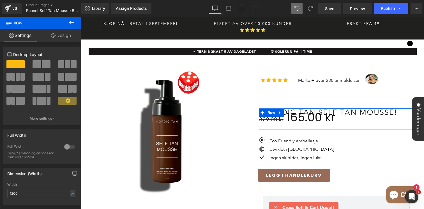
click at [64, 36] on link "Design" at bounding box center [61, 35] width 41 height 13
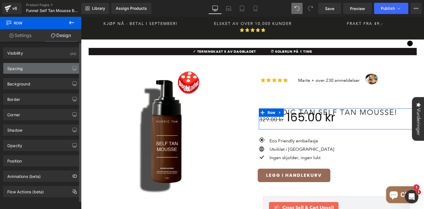
click at [47, 67] on div "Spacing" at bounding box center [41, 68] width 77 height 11
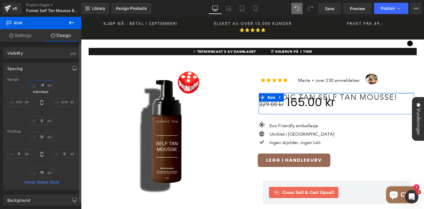
type input "-9"
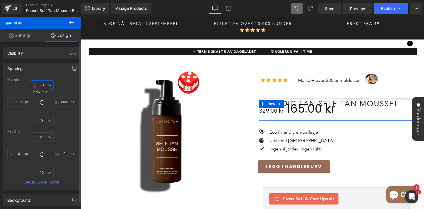
drag, startPoint x: 44, startPoint y: 89, endPoint x: 40, endPoint y: 98, distance: 9.3
click at [40, 98] on div "-9px -9 auto auto 0px 0 auto auto" at bounding box center [41, 103] width 69 height 45
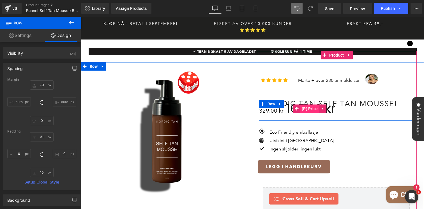
click at [309, 105] on span "(P) Price" at bounding box center [310, 109] width 19 height 8
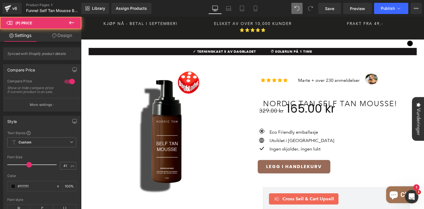
click at [61, 42] on link "Design" at bounding box center [62, 35] width 41 height 13
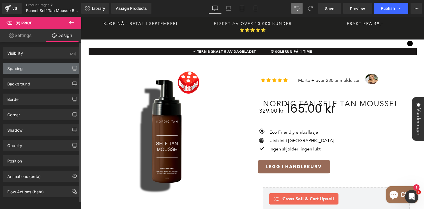
click at [45, 68] on div "Spacing" at bounding box center [41, 68] width 77 height 11
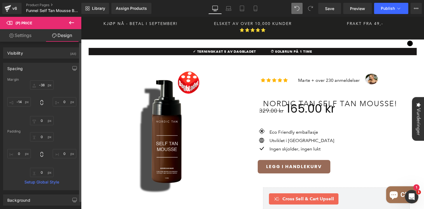
drag, startPoint x: 45, startPoint y: 90, endPoint x: 46, endPoint y: 73, distance: 17.2
click at [46, 71] on div "Spacing Margin -38px -38 0px 0 0px 0 -14px -14 Padding 0px 0 0px 0 0px 0 0px 0 …" at bounding box center [41, 127] width 77 height 128
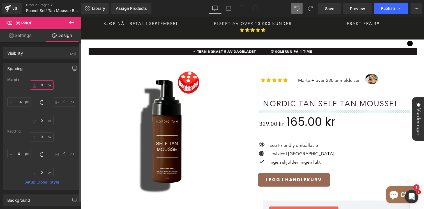
type input "9"
drag, startPoint x: 43, startPoint y: 88, endPoint x: 45, endPoint y: 75, distance: 13.4
click at [45, 75] on div "Spacing Margin 9px 9 0px 0 0px 0 -14px -14 Padding 0px 0 0px 0 0px 0 0px 0 Setu…" at bounding box center [41, 127] width 77 height 128
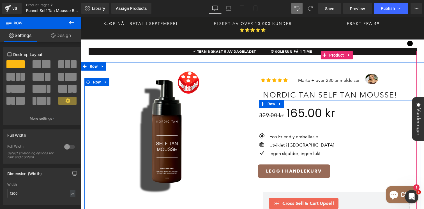
drag, startPoint x: 406, startPoint y: 93, endPoint x: 406, endPoint y: 84, distance: 9.0
click at [406, 100] on div "Nordic Tan Self Tan Mousse! (P) Title 329.00 kr 165.00 kr (P) Price Row" at bounding box center [336, 112] width 155 height 25
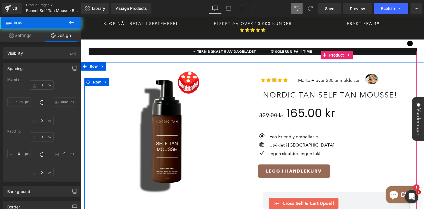
type input "-9"
type input "0"
type input "10"
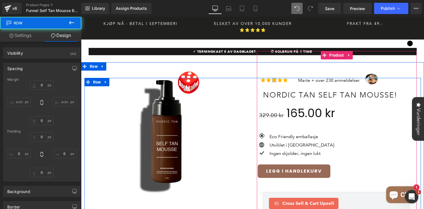
type input "0"
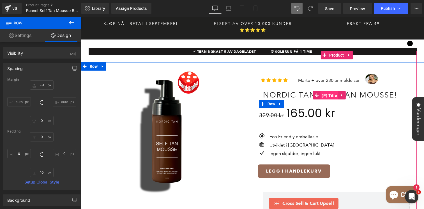
click at [328, 92] on span "(P) Title" at bounding box center [330, 96] width 18 height 8
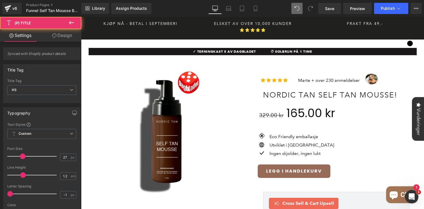
click at [56, 36] on link "Design" at bounding box center [62, 35] width 41 height 13
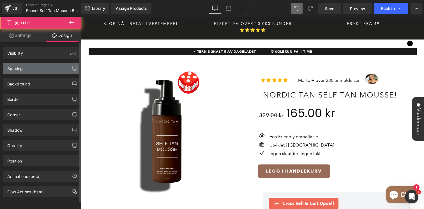
type input "-39"
type input "0"
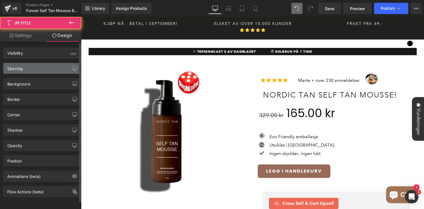
type input "0"
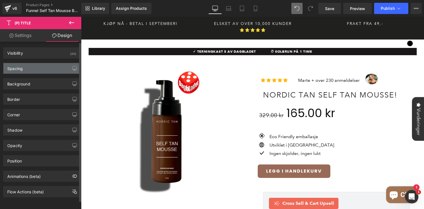
click at [29, 70] on div "Spacing" at bounding box center [41, 68] width 77 height 11
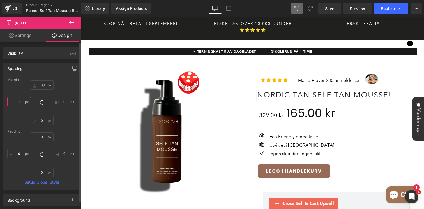
type input "-21"
drag, startPoint x: 21, startPoint y: 104, endPoint x: 22, endPoint y: 110, distance: 6.0
click at [22, 110] on div "-39px -39 0px 0 0px 0 -21px -21" at bounding box center [41, 103] width 69 height 45
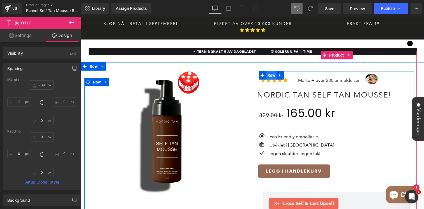
click at [266, 71] on span "Row" at bounding box center [271, 75] width 11 height 8
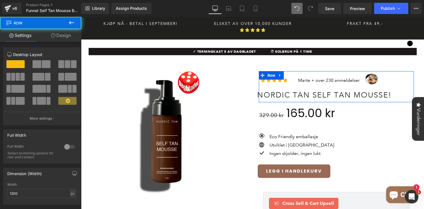
click at [56, 33] on link "Design" at bounding box center [61, 35] width 41 height 13
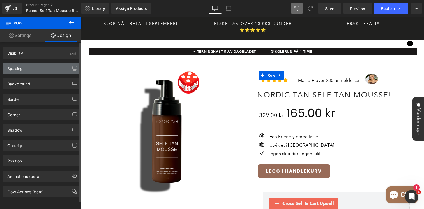
click at [34, 72] on div "Spacing" at bounding box center [41, 68] width 77 height 11
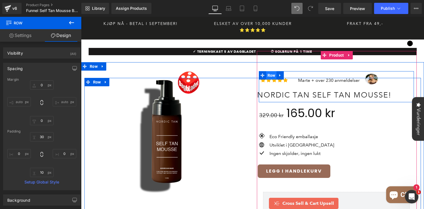
click at [272, 71] on span "Row" at bounding box center [271, 75] width 11 height 8
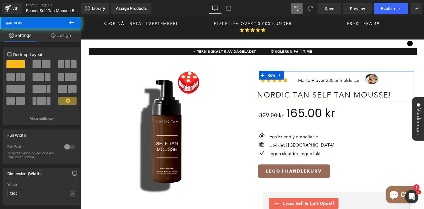
click at [66, 39] on link "Design" at bounding box center [61, 35] width 41 height 13
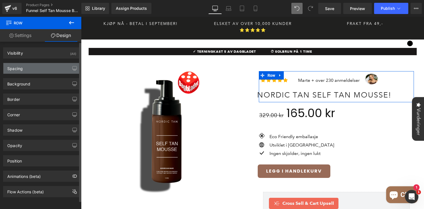
click at [38, 67] on div "Spacing" at bounding box center [41, 68] width 77 height 11
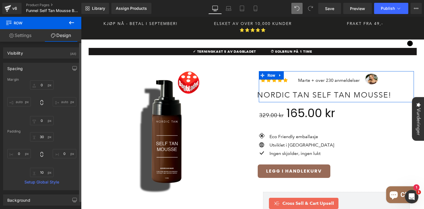
click at [16, 106] on input "auto" at bounding box center [19, 101] width 24 height 9
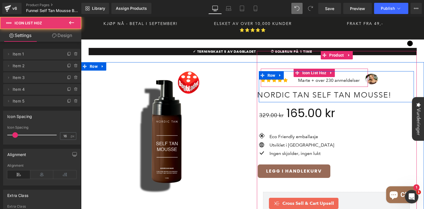
click at [290, 77] on ul "Icon Icon Icon Icon Icon" at bounding box center [314, 82] width 107 height 10
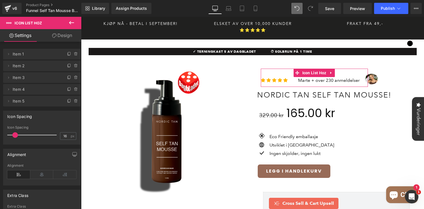
click at [75, 33] on link "Design" at bounding box center [62, 35] width 41 height 13
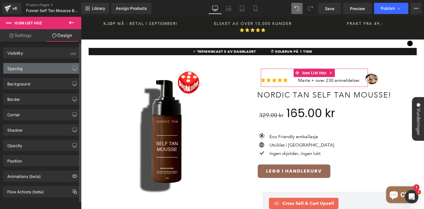
click at [33, 69] on div "Spacing" at bounding box center [41, 68] width 77 height 11
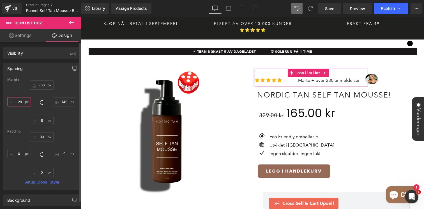
drag, startPoint x: 19, startPoint y: 105, endPoint x: 20, endPoint y: 108, distance: 3.0
click at [20, 108] on div "-56px -56 149px 149 5px 5 -29px -29" at bounding box center [41, 103] width 69 height 45
click at [20, 100] on input "-29" at bounding box center [19, 101] width 24 height 9
click at [22, 101] on input "-29" at bounding box center [19, 101] width 24 height 9
type input "-29´"
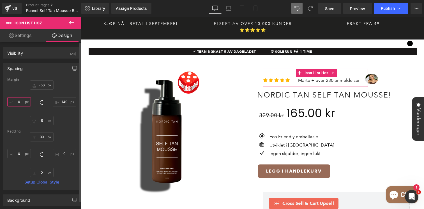
type input "´"
type input "-21"
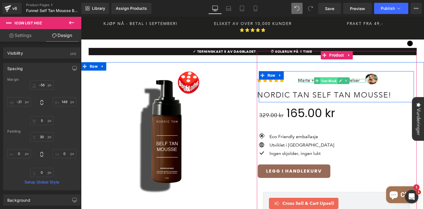
click at [324, 78] on span "Text Block" at bounding box center [329, 81] width 18 height 7
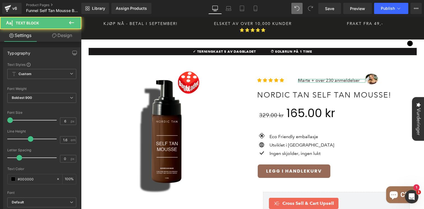
click at [58, 36] on link "Design" at bounding box center [62, 35] width 41 height 13
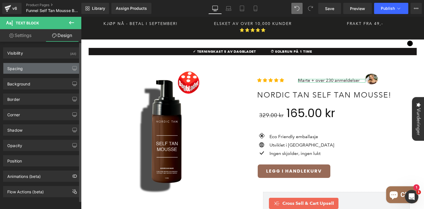
click at [38, 63] on div "Spacing" at bounding box center [41, 68] width 77 height 11
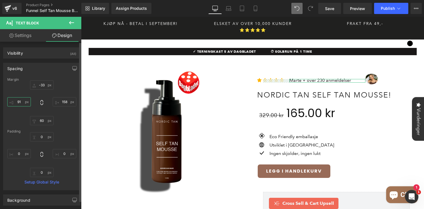
type input "91"
drag, startPoint x: 21, startPoint y: 106, endPoint x: 21, endPoint y: 115, distance: 9.5
click at [21, 115] on div "-33px -33 158px 158 60px 60 91px 91" at bounding box center [41, 103] width 69 height 45
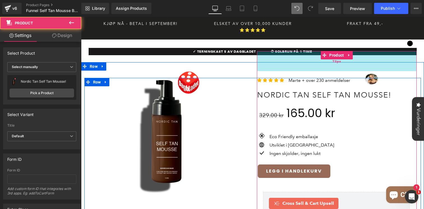
click at [376, 56] on div "72px" at bounding box center [337, 61] width 160 height 20
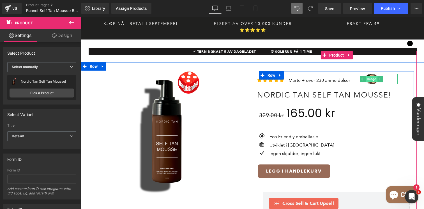
click at [374, 76] on span "Image" at bounding box center [372, 79] width 12 height 7
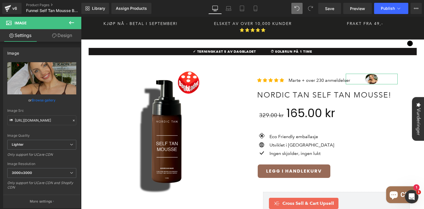
click at [59, 38] on link "Design" at bounding box center [62, 35] width 41 height 13
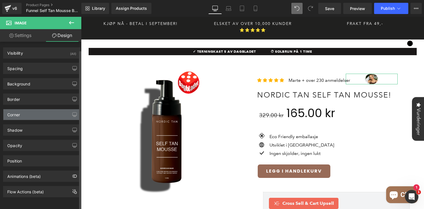
scroll to position [3, 0]
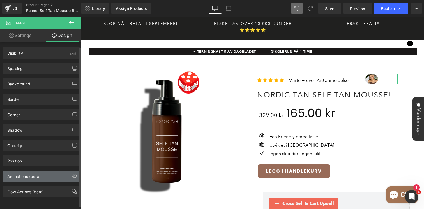
click at [33, 175] on div "Animations (beta)" at bounding box center [23, 175] width 33 height 8
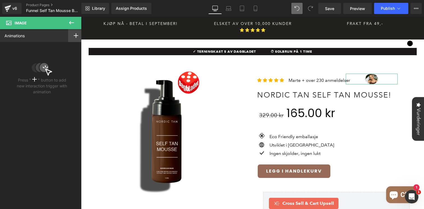
click at [76, 34] on rect at bounding box center [76, 35] width 1 height 4
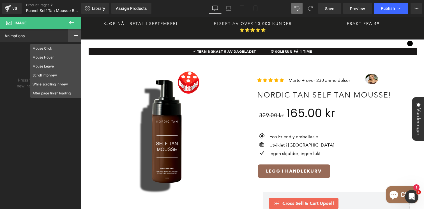
click at [74, 35] on icon at bounding box center [76, 35] width 4 height 4
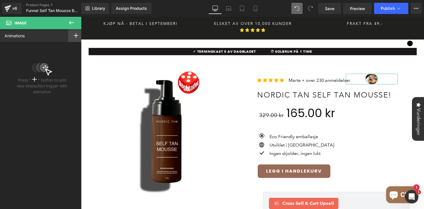
click at [74, 35] on icon at bounding box center [76, 35] width 4 height 4
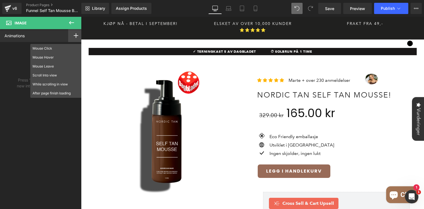
click at [72, 21] on icon at bounding box center [71, 22] width 7 height 7
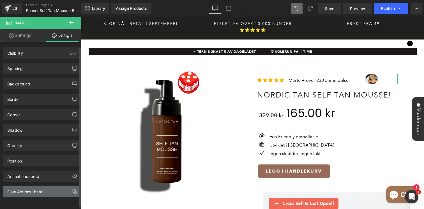
click at [46, 190] on div "Flow Actions (beta)" at bounding box center [41, 192] width 77 height 11
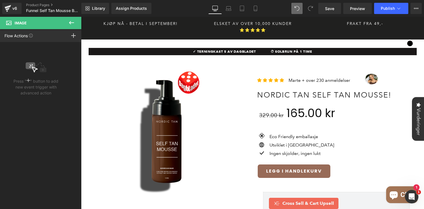
click at [72, 23] on icon at bounding box center [71, 22] width 7 height 7
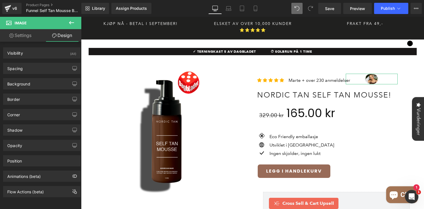
click at [31, 35] on link "Settings" at bounding box center [20, 35] width 41 height 13
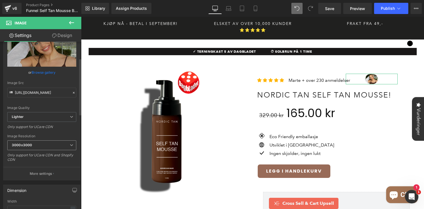
scroll to position [0, 0]
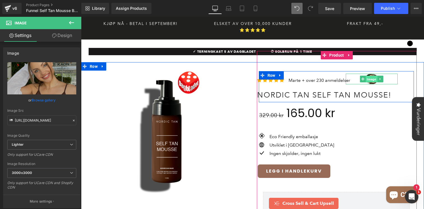
click at [373, 76] on span "Image" at bounding box center [372, 79] width 12 height 7
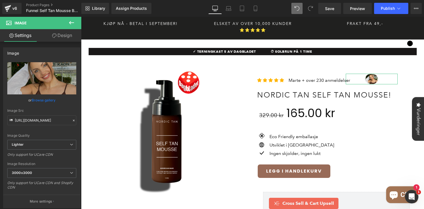
click at [70, 37] on link "Design" at bounding box center [62, 35] width 41 height 13
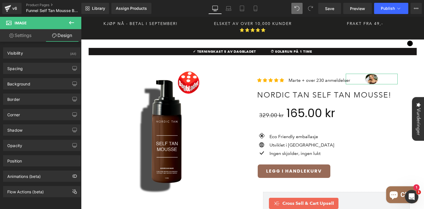
scroll to position [4, 0]
type input "-21"
type input "43"
type input "0"
type input "295"
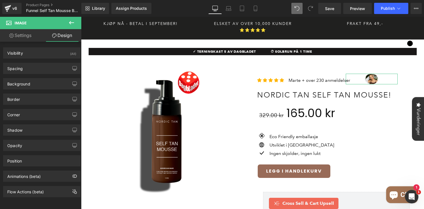
type input "0"
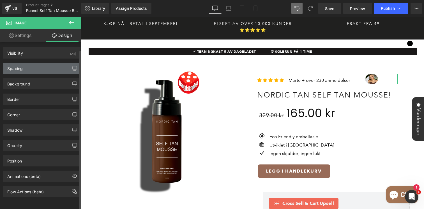
click at [31, 65] on div "Spacing" at bounding box center [41, 68] width 77 height 11
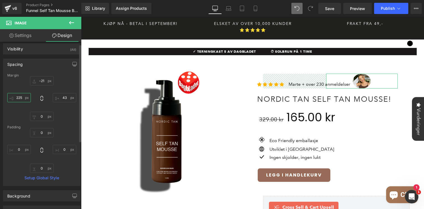
type input "225"
drag, startPoint x: 22, startPoint y: 98, endPoint x: 22, endPoint y: 118, distance: 19.7
click at [22, 118] on div "-21px -21 43px 43 0px 0 225px 225" at bounding box center [41, 98] width 69 height 45
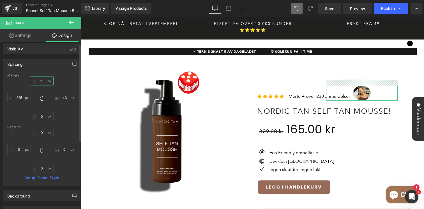
type input "21"
click at [40, 86] on div "21px 21 43px 43 0px 0 225px 225" at bounding box center [41, 98] width 69 height 45
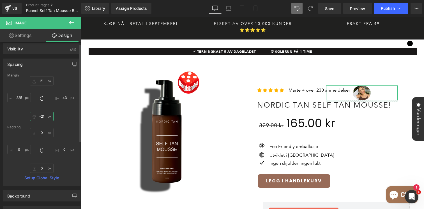
click at [42, 120] on input "-21" at bounding box center [42, 116] width 24 height 9
click at [43, 117] on input "-21" at bounding box center [42, 116] width 24 height 9
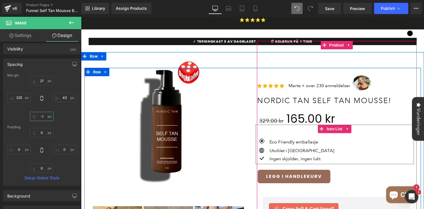
scroll to position [10, 0]
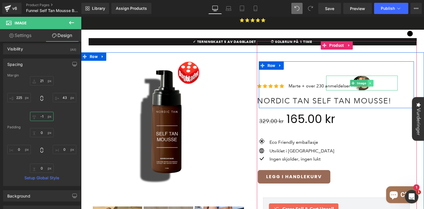
type input "-1"
click at [369, 82] on icon at bounding box center [370, 83] width 3 height 3
click at [370, 76] on div at bounding box center [363, 76] width 72 height 1
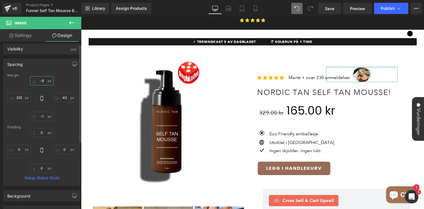
type input "-9"
drag, startPoint x: 40, startPoint y: 83, endPoint x: 41, endPoint y: 92, distance: 8.4
click at [41, 92] on div "-9px -9 43px 43 -1 -1 225px 225" at bounding box center [41, 98] width 69 height 45
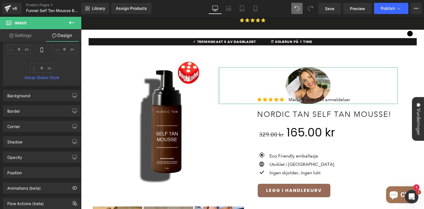
scroll to position [121, 0]
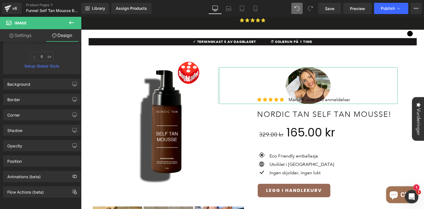
drag, startPoint x: 22, startPoint y: 102, endPoint x: 85, endPoint y: 231, distance: 143.4
click at [85, 209] on html "Image You are previewing how the will restyle your page. You can not edit Eleme…" at bounding box center [212, 104] width 424 height 209
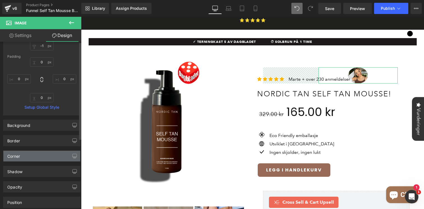
scroll to position [0, 0]
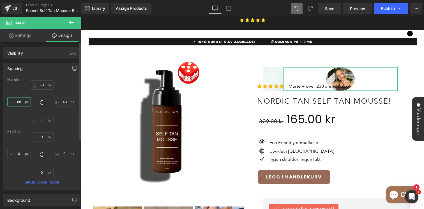
type input "68"
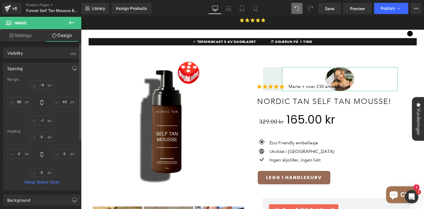
click at [19, 143] on div "Margin -9px -9 43px 43 -1 -1 68px 68 Padding 0px 0 0px 0 0px 0 0px 0 Setup Glob…" at bounding box center [41, 134] width 77 height 113
click at [60, 117] on div "-9px -9 43px 43 -1 -1 68px 68" at bounding box center [41, 103] width 69 height 45
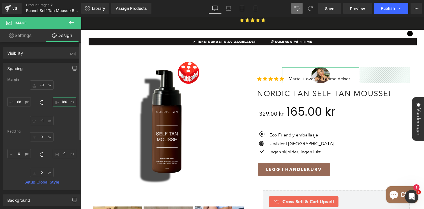
drag, startPoint x: 63, startPoint y: 107, endPoint x: 60, endPoint y: 67, distance: 39.4
click at [60, 67] on div "Spacing Margin -9px -9 180px 180 -1 -1 68px 68 Padding 0px 0 0px 0 0px 0 0px 0 …" at bounding box center [41, 127] width 77 height 128
type input "180"
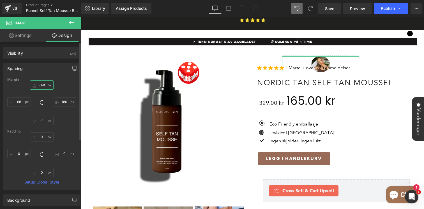
type input "-47"
drag, startPoint x: 43, startPoint y: 87, endPoint x: 44, endPoint y: 97, distance: 10.1
click at [44, 97] on div "-47px -47 180px 180 -1 -1 68px 68" at bounding box center [41, 103] width 69 height 45
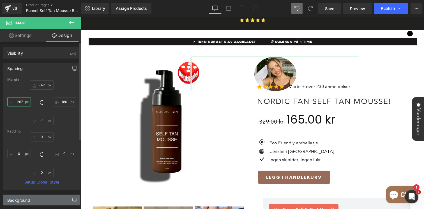
type input "-268"
drag, startPoint x: 22, startPoint y: 105, endPoint x: 76, endPoint y: 199, distance: 108.9
click at [76, 199] on div "Visibility (All) 0|0|0|0 1 Show on Desktop 1 Show on Laptop 1 Show on Tablet 1 …" at bounding box center [42, 178] width 84 height 272
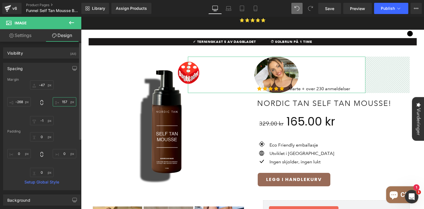
drag, startPoint x: 67, startPoint y: 104, endPoint x: 68, endPoint y: 110, distance: 6.7
click at [68, 110] on div "-47px -47 157px 157 -1 -1 -268px -268" at bounding box center [41, 103] width 69 height 45
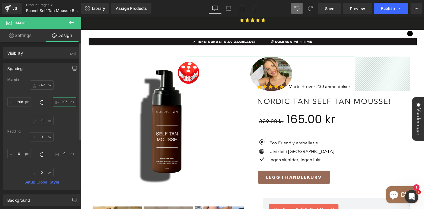
drag, startPoint x: 64, startPoint y: 104, endPoint x: 69, endPoint y: 94, distance: 11.9
click at [69, 94] on div "-47px -47 195px 195 -1 -1 -268px -268" at bounding box center [41, 103] width 69 height 45
type input "195"
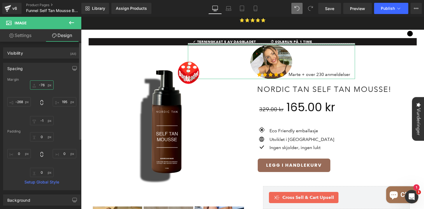
type input "-71"
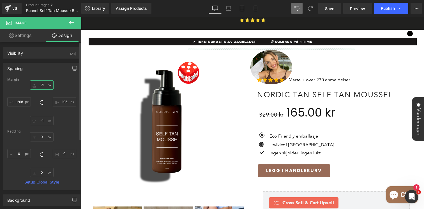
click at [44, 88] on input "-71" at bounding box center [42, 85] width 24 height 9
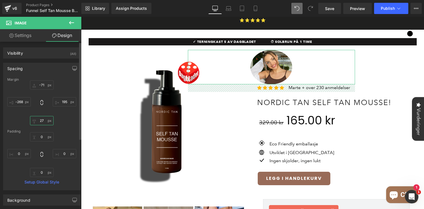
type input "27"
drag, startPoint x: 43, startPoint y: 123, endPoint x: 44, endPoint y: 115, distance: 7.9
click at [44, 115] on div "-71px -71 195px 195 27px 27 -268px -268" at bounding box center [41, 103] width 69 height 45
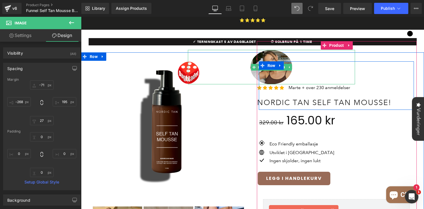
click at [275, 68] on img at bounding box center [272, 67] width 42 height 34
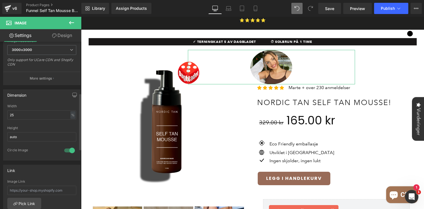
scroll to position [152, 0]
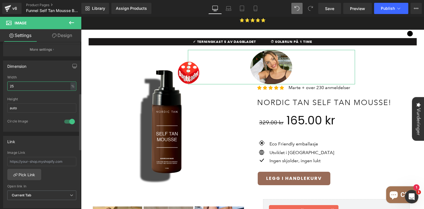
drag, startPoint x: 25, startPoint y: 85, endPoint x: 11, endPoint y: 85, distance: 14.3
click at [11, 85] on input "25" at bounding box center [41, 86] width 69 height 9
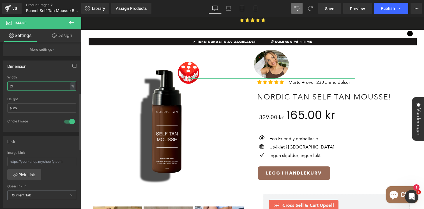
type input "2"
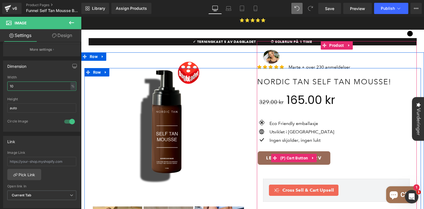
scroll to position [0, 0]
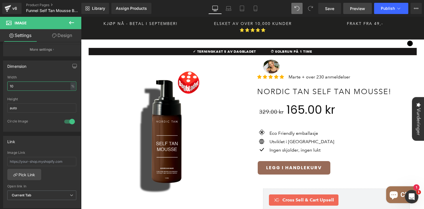
type input "10"
click at [371, 8] on link "Preview" at bounding box center [358, 8] width 29 height 11
click at [330, 9] on span "Save" at bounding box center [329, 9] width 9 height 6
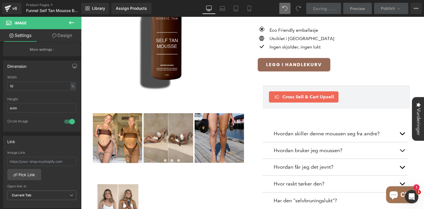
scroll to position [110, 0]
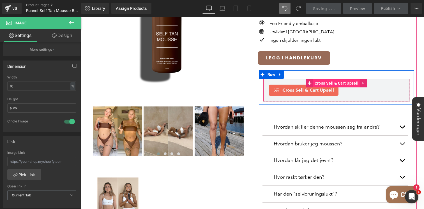
click at [331, 79] on span "Cross Sell & Cart Upsell" at bounding box center [337, 83] width 47 height 8
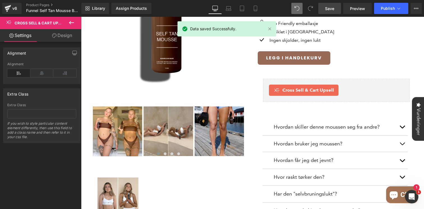
click at [72, 22] on icon at bounding box center [71, 22] width 5 height 3
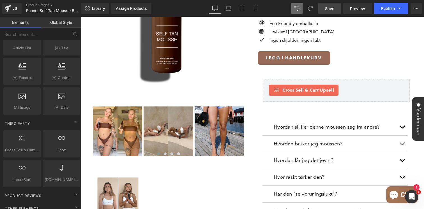
scroll to position [1099, 0]
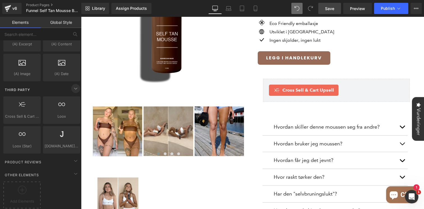
click at [76, 85] on icon at bounding box center [75, 88] width 7 height 7
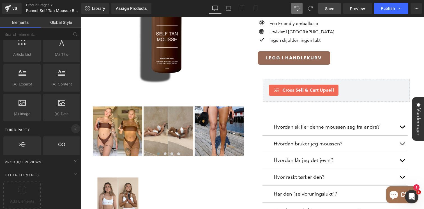
scroll to position [1040, 0]
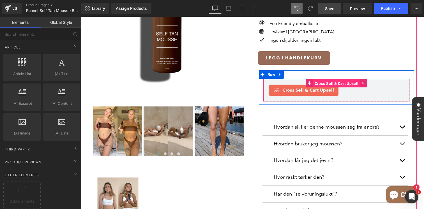
click at [345, 79] on span "Cross Sell & Cart Upsell" at bounding box center [337, 83] width 47 height 8
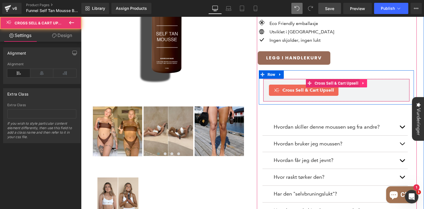
click at [366, 81] on icon at bounding box center [364, 83] width 4 height 4
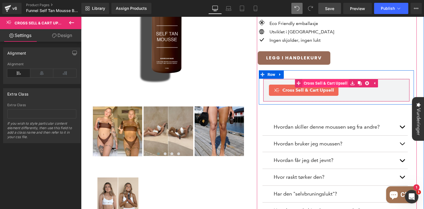
click at [333, 79] on span "Cross Sell & Cart Upsell" at bounding box center [326, 83] width 47 height 8
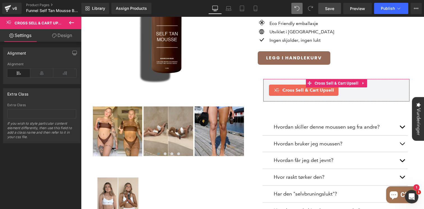
click at [66, 37] on link "Design" at bounding box center [62, 35] width 41 height 13
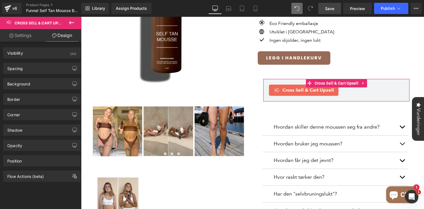
click at [30, 37] on link "Settings" at bounding box center [20, 35] width 41 height 13
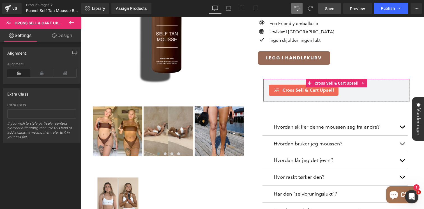
click at [62, 37] on link "Design" at bounding box center [62, 35] width 41 height 13
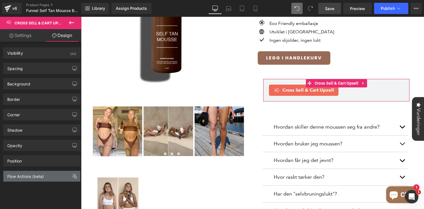
click at [41, 175] on div "Flow Actions (beta)" at bounding box center [25, 175] width 36 height 8
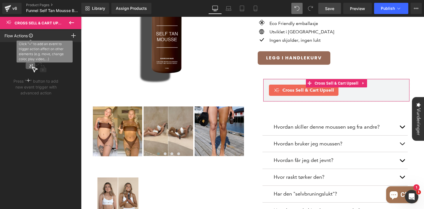
click at [33, 37] on icon at bounding box center [31, 36] width 4 height 4
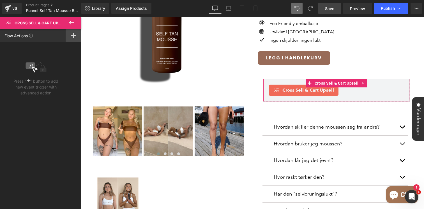
click at [73, 38] on div at bounding box center [74, 35] width 16 height 13
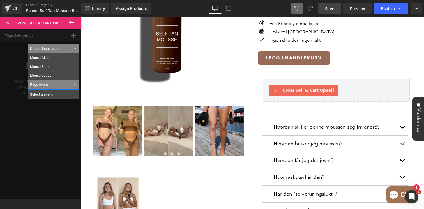
click at [72, 21] on icon at bounding box center [71, 22] width 7 height 7
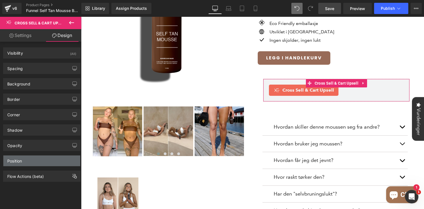
click at [27, 158] on div "Position" at bounding box center [41, 161] width 77 height 11
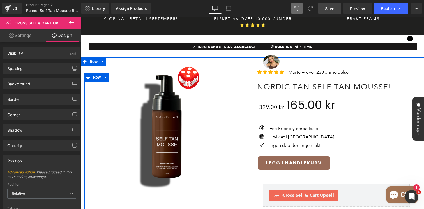
scroll to position [0, 0]
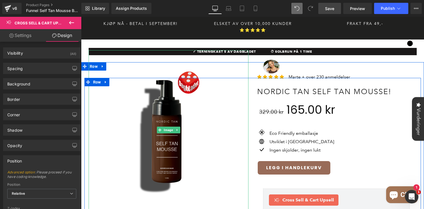
click at [93, 59] on img at bounding box center [169, 130] width 160 height 160
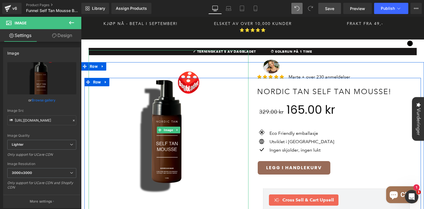
click at [89, 59] on div "Image" at bounding box center [169, 130] width 160 height 160
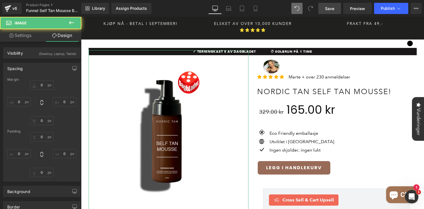
type input "-101"
type input "0"
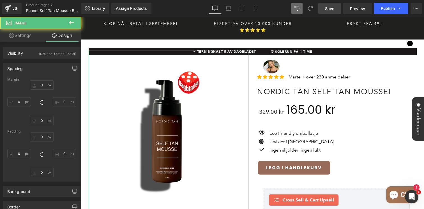
type input "0"
type input "1"
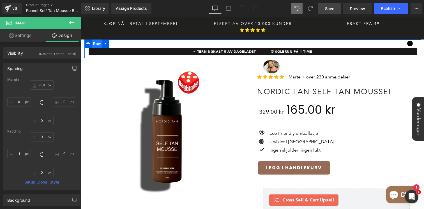
click at [99, 40] on span "Row" at bounding box center [97, 44] width 11 height 8
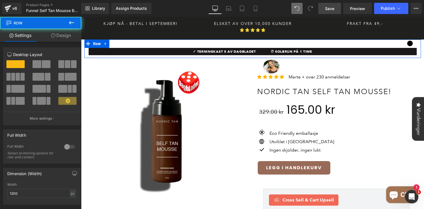
click at [70, 36] on link "Design" at bounding box center [61, 35] width 41 height 13
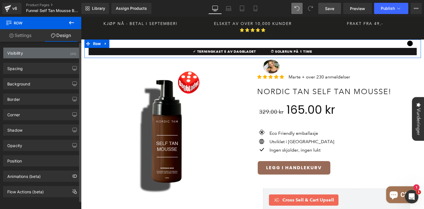
click at [42, 52] on div "Visibility (All)" at bounding box center [41, 53] width 77 height 11
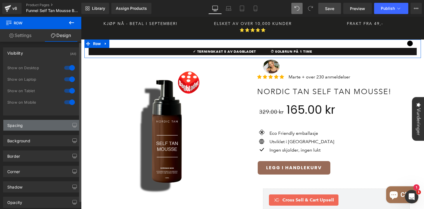
click at [32, 124] on div "Spacing" at bounding box center [41, 125] width 77 height 11
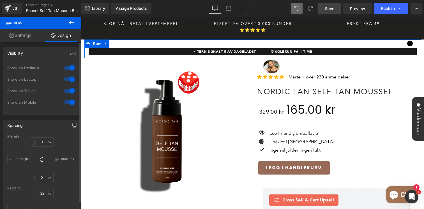
click at [33, 120] on div "Spacing" at bounding box center [41, 125] width 77 height 11
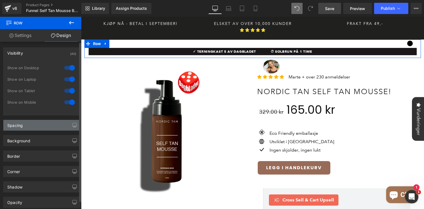
click at [33, 126] on div "Spacing" at bounding box center [41, 125] width 77 height 11
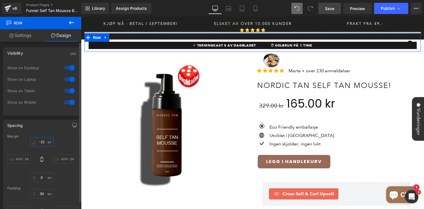
click at [40, 144] on input "-22" at bounding box center [42, 142] width 24 height 9
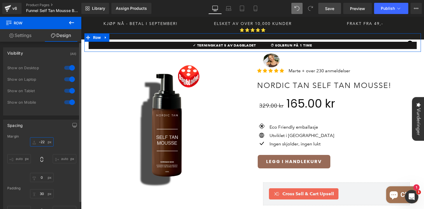
drag, startPoint x: 40, startPoint y: 145, endPoint x: 40, endPoint y: 150, distance: 4.5
click at [40, 150] on div "-22px -22 auto auto 0px 0 auto auto" at bounding box center [41, 160] width 69 height 45
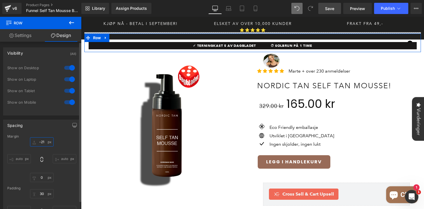
type input "-21"
drag, startPoint x: 41, startPoint y: 145, endPoint x: 41, endPoint y: 151, distance: 5.9
click at [41, 151] on div "-21px -21 auto auto 0px 0 auto auto" at bounding box center [41, 160] width 69 height 45
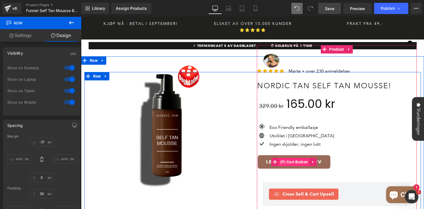
click at [294, 158] on span "(P) Cart Button" at bounding box center [294, 162] width 31 height 8
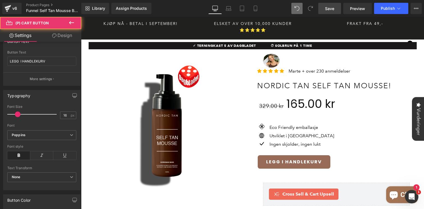
scroll to position [220, 0]
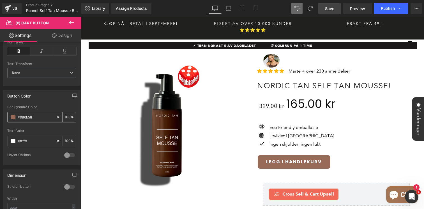
click at [24, 116] on input "#986b58" at bounding box center [36, 117] width 36 height 6
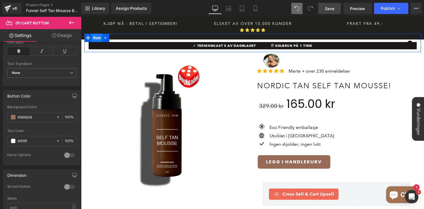
click at [97, 34] on span "Row" at bounding box center [97, 38] width 11 height 8
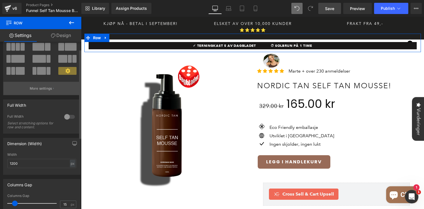
scroll to position [14, 0]
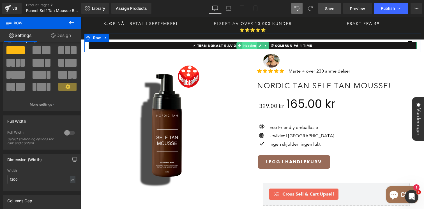
click at [251, 42] on span "Heading" at bounding box center [250, 45] width 15 height 7
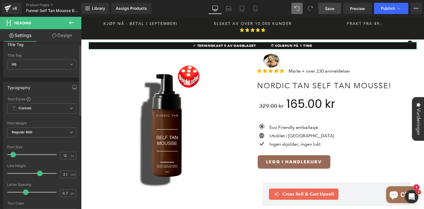
scroll to position [0, 0]
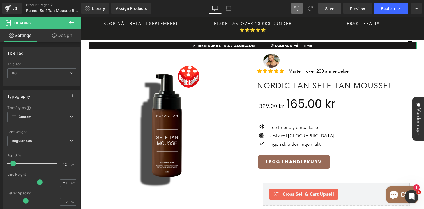
click at [64, 38] on link "Design" at bounding box center [62, 35] width 41 height 13
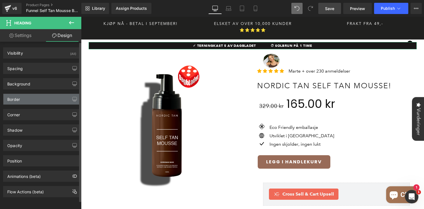
type input "#1a1818"
type input "100"
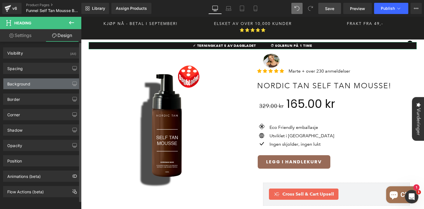
click at [36, 85] on div "Background" at bounding box center [41, 84] width 77 height 11
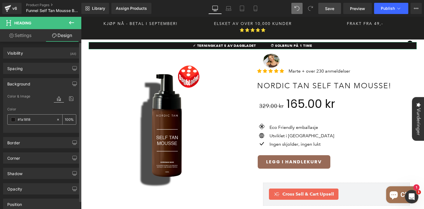
click at [22, 120] on input "#1a1818" at bounding box center [36, 120] width 36 height 6
paste input "986b5"
type input "#986b58"
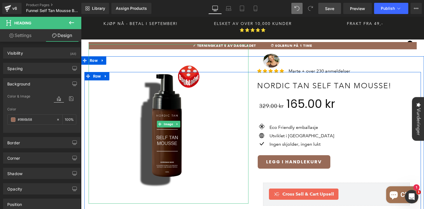
click at [118, 117] on img at bounding box center [169, 124] width 160 height 160
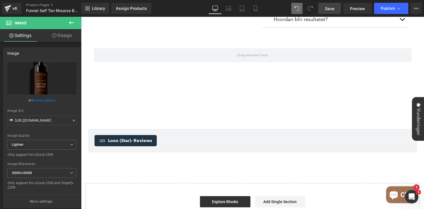
scroll to position [234, 0]
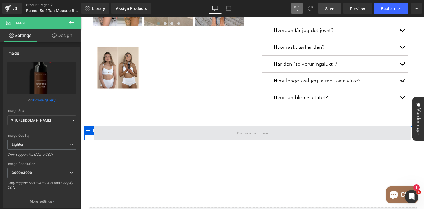
click at [214, 127] on span at bounding box center [253, 134] width 318 height 14
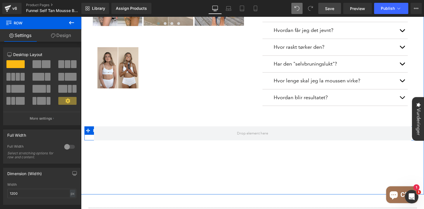
click at [87, 127] on div at bounding box center [253, 134] width 337 height 14
drag, startPoint x: 88, startPoint y: 124, endPoint x: 96, endPoint y: 141, distance: 18.8
click at [96, 141] on div "Image Image Image Image Image Image Image Image Image" at bounding box center [252, 46] width 343 height 295
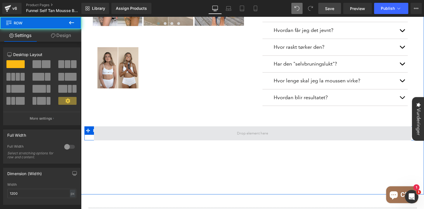
click at [103, 127] on span at bounding box center [253, 134] width 318 height 14
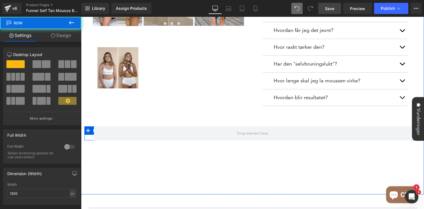
click at [90, 130] on div at bounding box center [253, 134] width 337 height 14
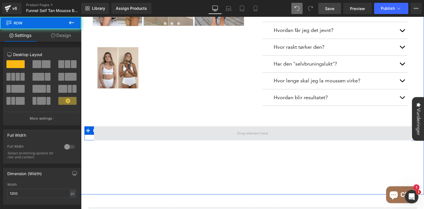
drag, startPoint x: 87, startPoint y: 122, endPoint x: 110, endPoint y: 134, distance: 25.9
click at [110, 134] on div at bounding box center [253, 134] width 337 height 14
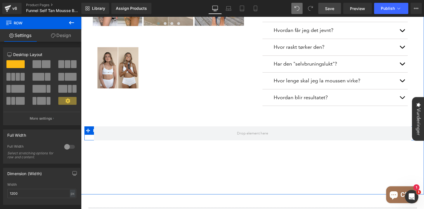
click at [90, 127] on div at bounding box center [253, 134] width 337 height 14
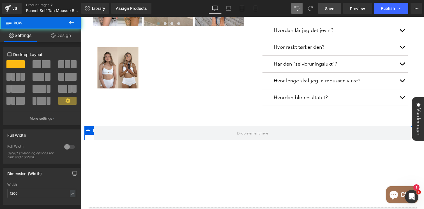
click at [55, 35] on link "Design" at bounding box center [61, 35] width 41 height 13
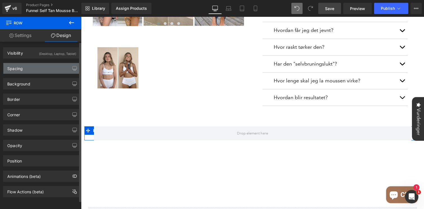
click at [30, 68] on div "Spacing" at bounding box center [41, 68] width 77 height 11
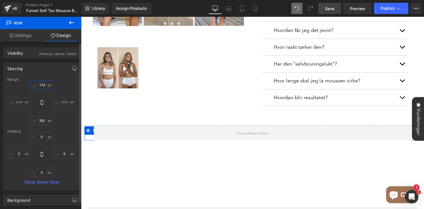
drag, startPoint x: 39, startPoint y: 87, endPoint x: 38, endPoint y: 109, distance: 22.2
click at [38, 109] on div "-174px -174 auto auto 193px 193 auto auto" at bounding box center [41, 103] width 69 height 45
type input "-252"
drag, startPoint x: 42, startPoint y: 87, endPoint x: 42, endPoint y: 108, distance: 21.1
click at [42, 109] on div "-252px -252 auto auto 193px 193 auto auto" at bounding box center [41, 103] width 69 height 45
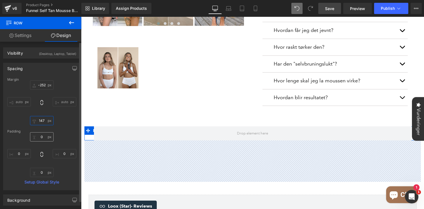
type input "148"
drag, startPoint x: 43, startPoint y: 123, endPoint x: 43, endPoint y: 136, distance: 12.6
click at [43, 136] on div "Margin -252px -252 auto auto 148px 148 auto auto Padding 0px 0 0px 0 0px 0 0px …" at bounding box center [41, 134] width 77 height 113
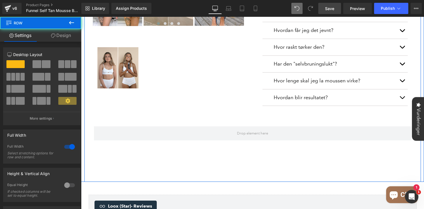
click at [112, 145] on div "Image Image Image Image Image Image Image Image Image" at bounding box center [252, 40] width 343 height 282
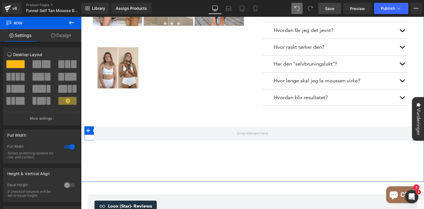
click at [89, 127] on div at bounding box center [253, 134] width 337 height 14
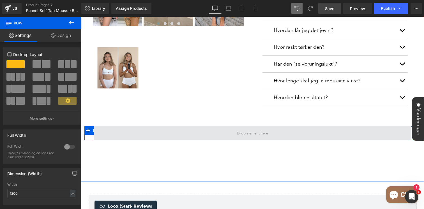
drag, startPoint x: 87, startPoint y: 126, endPoint x: 119, endPoint y: 129, distance: 32.4
click at [119, 129] on div at bounding box center [253, 134] width 337 height 14
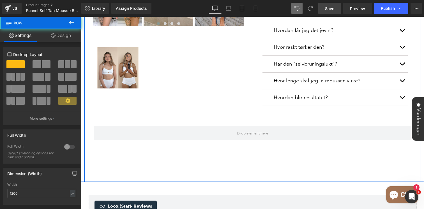
drag, startPoint x: 88, startPoint y: 123, endPoint x: 152, endPoint y: 134, distance: 65.4
click at [152, 134] on div "Image Image Image Image Image Image Image Image Image" at bounding box center [252, 40] width 343 height 282
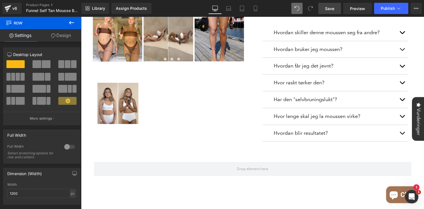
scroll to position [131, 0]
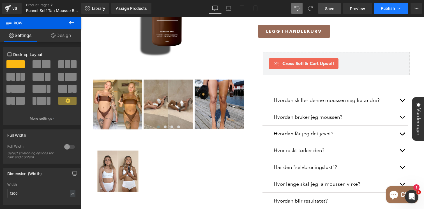
click at [385, 9] on span "Publish" at bounding box center [388, 8] width 14 height 4
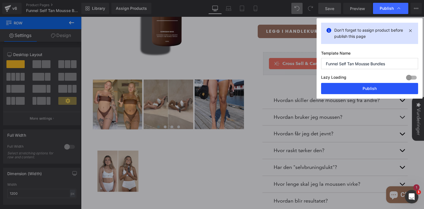
click at [350, 90] on button "Publish" at bounding box center [369, 88] width 97 height 11
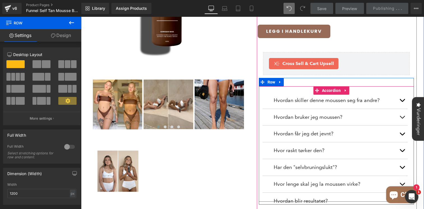
scroll to position [0, 0]
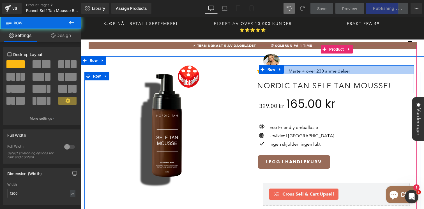
click at [318, 65] on div at bounding box center [336, 69] width 155 height 8
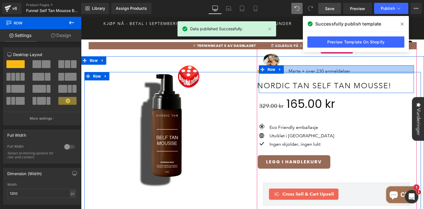
click at [334, 65] on div at bounding box center [336, 69] width 155 height 8
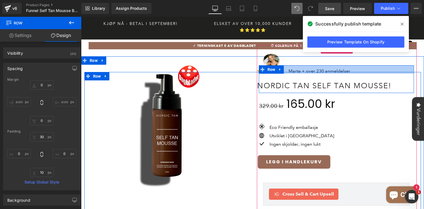
click at [341, 65] on div at bounding box center [336, 69] width 155 height 8
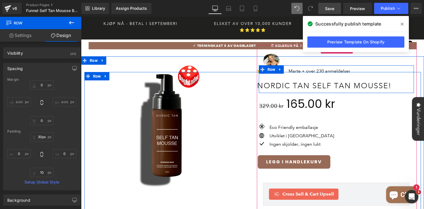
click at [323, 65] on div at bounding box center [336, 69] width 155 height 8
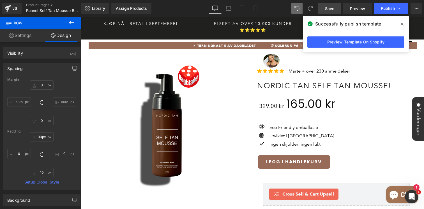
click at [401, 25] on icon at bounding box center [402, 24] width 3 height 3
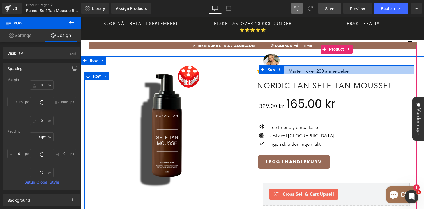
click at [305, 65] on div at bounding box center [336, 69] width 155 height 8
click at [342, 65] on div at bounding box center [336, 69] width 155 height 8
click at [337, 65] on div at bounding box center [336, 69] width 155 height 8
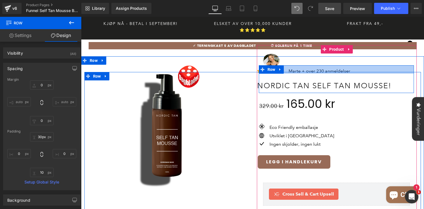
click at [352, 65] on div at bounding box center [336, 69] width 155 height 8
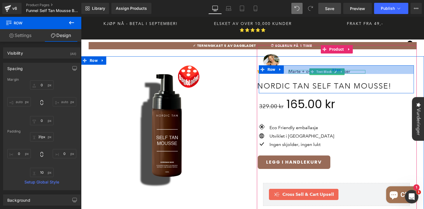
click at [337, 65] on div "31px" at bounding box center [336, 69] width 155 height 9
click at [335, 67] on span "31px" at bounding box center [336, 69] width 9 height 5
click at [325, 66] on div "31px" at bounding box center [336, 69] width 155 height 9
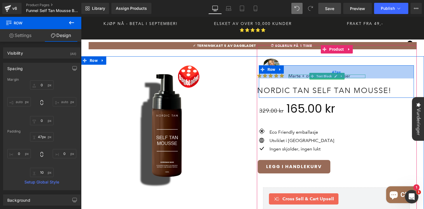
drag, startPoint x: 337, startPoint y: 67, endPoint x: 337, endPoint y: 71, distance: 4.2
click at [337, 71] on div "47px" at bounding box center [336, 71] width 155 height 13
type input "46px"
click at [336, 71] on div "46px" at bounding box center [336, 71] width 155 height 13
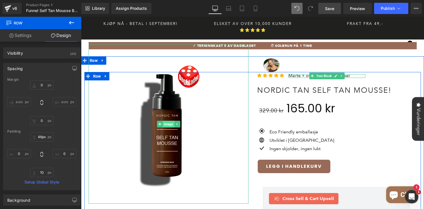
click at [168, 121] on span "Image" at bounding box center [169, 124] width 12 height 7
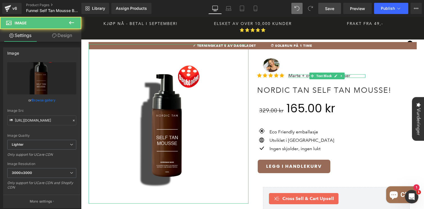
click at [71, 39] on link "Design" at bounding box center [62, 35] width 41 height 13
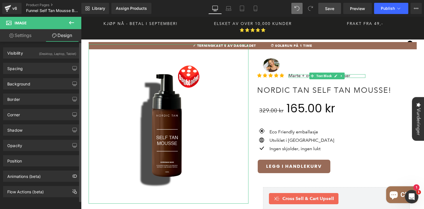
click at [43, 76] on div "Background Color & Image color transparent Color transparent 0 % Image Replace …" at bounding box center [42, 81] width 84 height 15
click at [44, 70] on div "Spacing" at bounding box center [41, 68] width 77 height 11
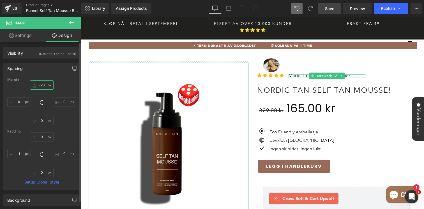
type input "-23"
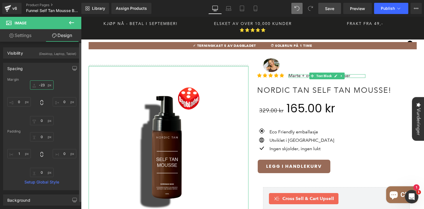
drag, startPoint x: 42, startPoint y: 88, endPoint x: 43, endPoint y: 66, distance: 21.9
click at [43, 66] on div "Spacing Margin -23px -23 0px 0 0px 0 0px 0 Padding 0px 0 0px 0 0px 0 1px 1 Setu…" at bounding box center [41, 127] width 77 height 128
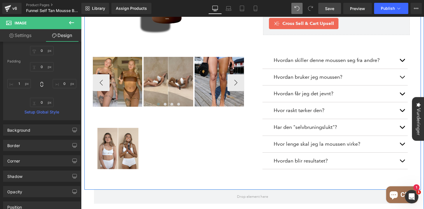
scroll to position [181, 0]
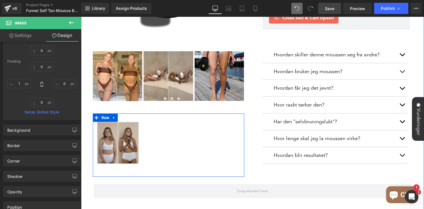
click at [133, 122] on img at bounding box center [118, 143] width 42 height 42
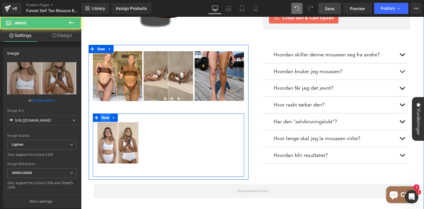
click at [108, 114] on span "Row" at bounding box center [105, 118] width 11 height 8
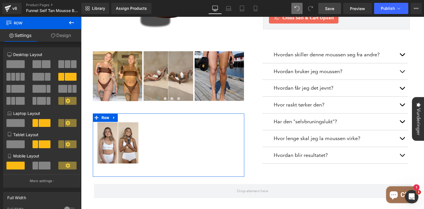
click at [64, 35] on link "Design" at bounding box center [61, 35] width 41 height 13
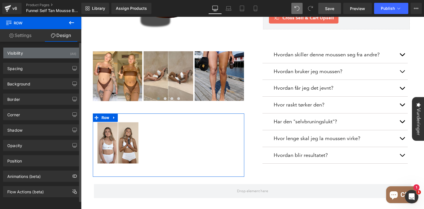
type input "38"
type input "0"
type input "30"
type input "0"
type input "10"
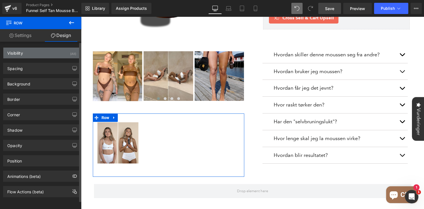
type input "0"
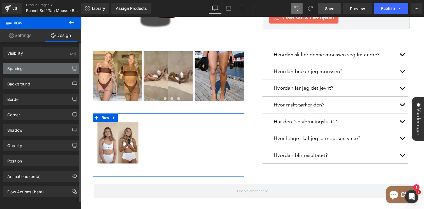
click at [42, 66] on div "Spacing" at bounding box center [41, 68] width 77 height 11
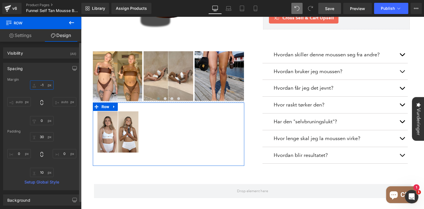
type input "-1"
drag, startPoint x: 42, startPoint y: 87, endPoint x: 43, endPoint y: 98, distance: 11.0
click at [43, 98] on div "-1px -1 auto auto 0px 0 auto auto" at bounding box center [41, 103] width 69 height 45
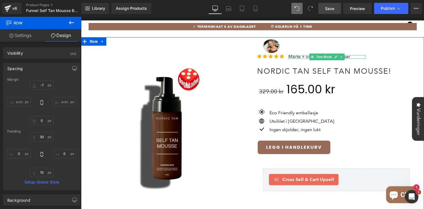
scroll to position [18, 0]
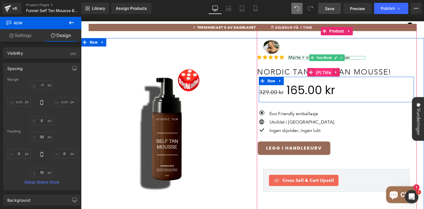
click at [325, 69] on span "(P) Title" at bounding box center [324, 73] width 18 height 8
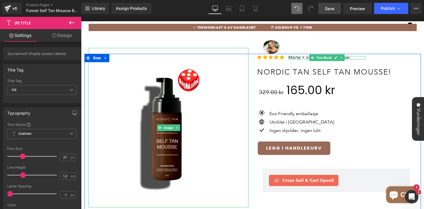
click at [69, 39] on link "Design" at bounding box center [62, 35] width 41 height 13
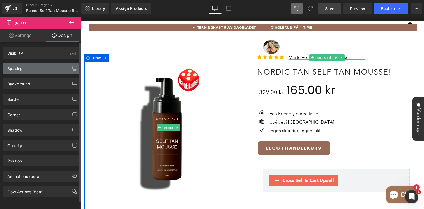
click at [44, 67] on div "Spacing" at bounding box center [41, 68] width 77 height 11
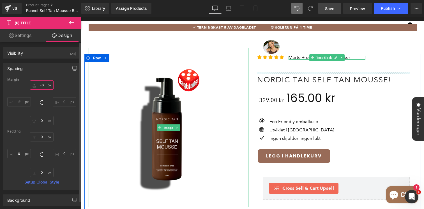
type input "-5"
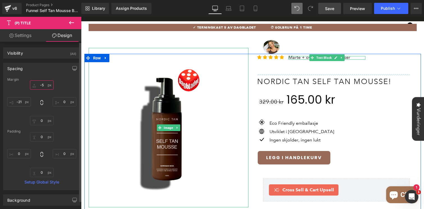
drag, startPoint x: 45, startPoint y: 87, endPoint x: 46, endPoint y: 77, distance: 9.7
click at [46, 77] on div "Spacing Margin -5px -5 0px 0 0px 0 -21px -21 Padding 0px 0 0px 0 0px 0 0px 0 Se…" at bounding box center [41, 127] width 77 height 128
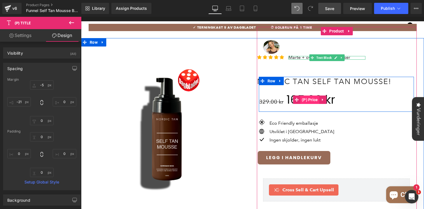
click at [307, 96] on span "(P) Price" at bounding box center [310, 100] width 19 height 8
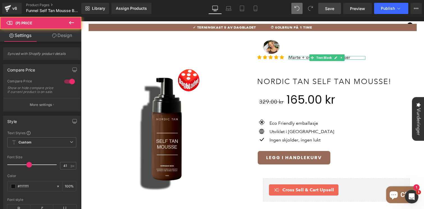
click at [60, 36] on link "Design" at bounding box center [62, 35] width 41 height 13
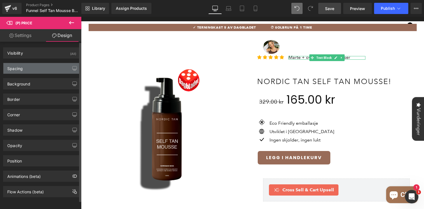
click at [37, 69] on div "Spacing" at bounding box center [41, 68] width 77 height 11
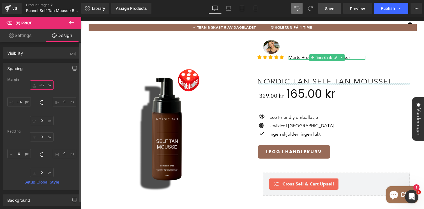
drag, startPoint x: 43, startPoint y: 89, endPoint x: 44, endPoint y: 95, distance: 5.9
click at [44, 95] on div "-12px -12 0px 0 0px 0 -14px -14" at bounding box center [41, 103] width 69 height 45
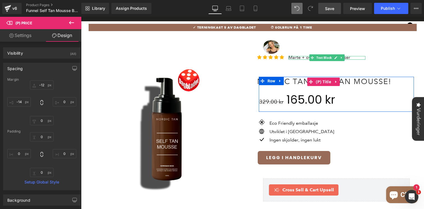
type input "9"
type input "0"
type input "-14"
type input "0"
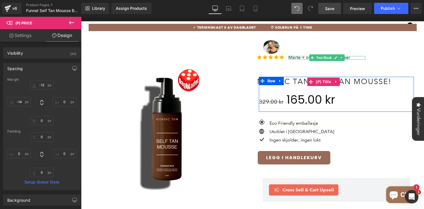
type input "0"
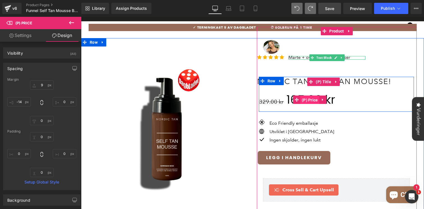
click at [309, 96] on span "(P) Price" at bounding box center [310, 100] width 19 height 8
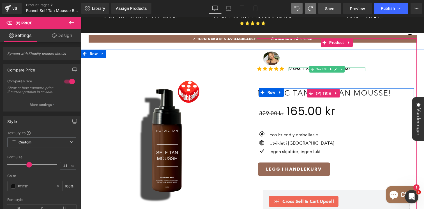
scroll to position [3, 0]
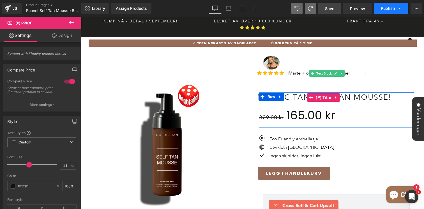
click at [383, 9] on span "Publish" at bounding box center [388, 8] width 14 height 4
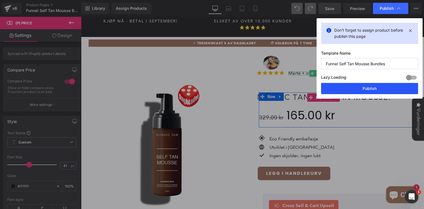
click at [366, 88] on button "Publish" at bounding box center [369, 88] width 97 height 11
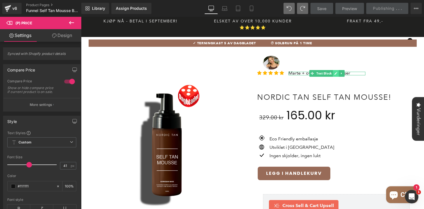
click at [335, 72] on icon at bounding box center [336, 73] width 3 height 3
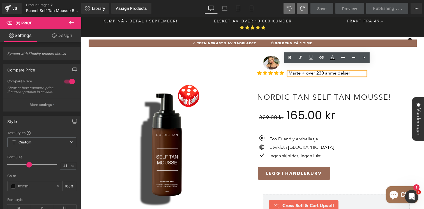
click at [335, 70] on span "Marte + over 230 anmeldelser" at bounding box center [320, 72] width 62 height 5
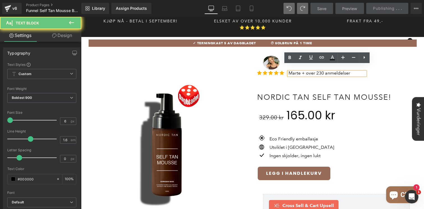
click at [335, 70] on span "Marte + over 230 anmeldelser" at bounding box center [320, 72] width 62 height 5
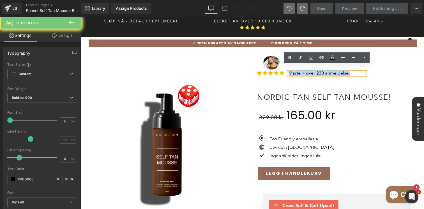
click at [335, 70] on span "Marte + over 230 anmeldelser" at bounding box center [320, 72] width 62 height 5
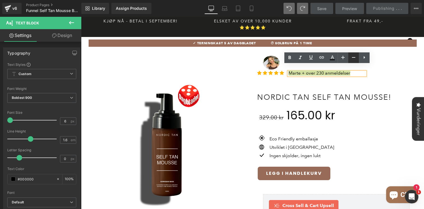
click at [353, 57] on icon at bounding box center [354, 57] width 7 height 7
click at [351, 56] on icon at bounding box center [354, 57] width 7 height 7
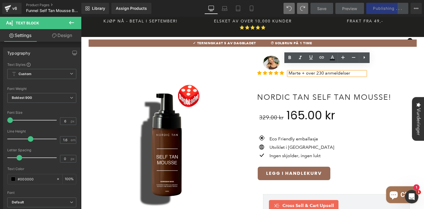
click at [351, 72] on p "Marte + over 230 anmeldelser" at bounding box center [327, 74] width 77 height 4
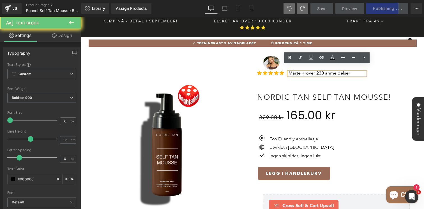
click at [351, 72] on p "Marte + over 230 anmeldelser" at bounding box center [327, 74] width 77 height 4
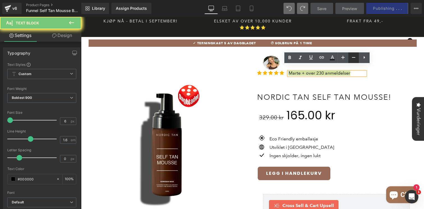
click at [351, 56] on icon at bounding box center [354, 57] width 7 height 7
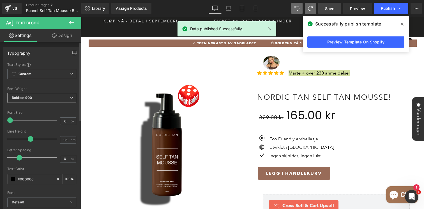
click at [41, 101] on span "Boldest 900" at bounding box center [41, 98] width 69 height 10
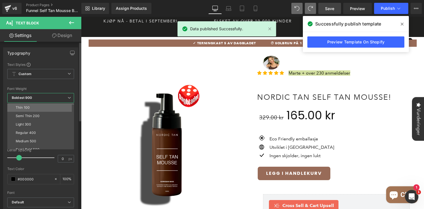
click at [36, 110] on li "Thin 100" at bounding box center [41, 108] width 69 height 8
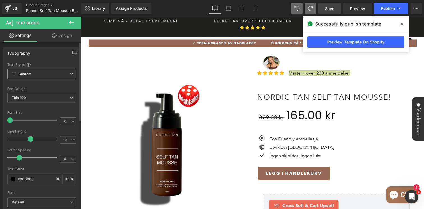
click at [62, 75] on span "Custom Setup Global Style" at bounding box center [41, 74] width 69 height 10
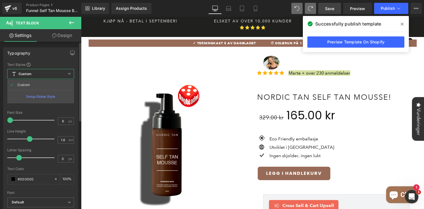
click at [63, 75] on span "Custom Setup Global Style" at bounding box center [40, 74] width 67 height 10
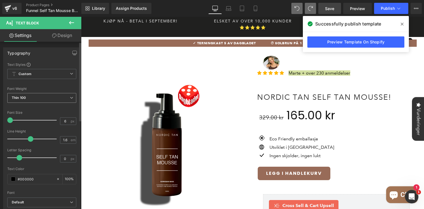
click at [32, 100] on span "Thin 100" at bounding box center [41, 98] width 69 height 10
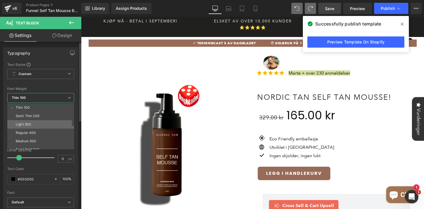
click at [30, 126] on div "Light 300" at bounding box center [23, 125] width 15 height 4
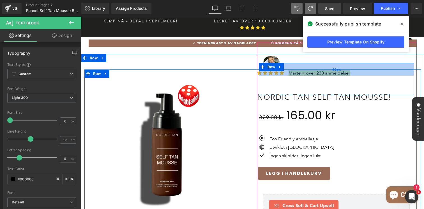
click at [329, 68] on div "46px" at bounding box center [336, 69] width 155 height 13
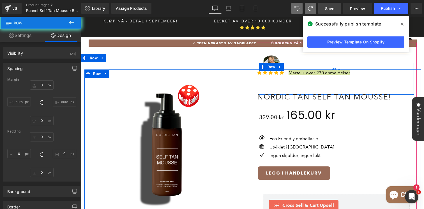
type input "0"
type input "45"
type input "0"
type input "10"
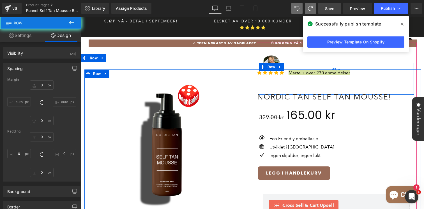
type input "0"
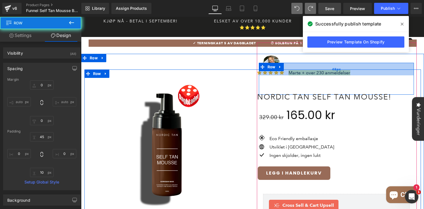
click at [332, 67] on span "45px" at bounding box center [336, 69] width 9 height 5
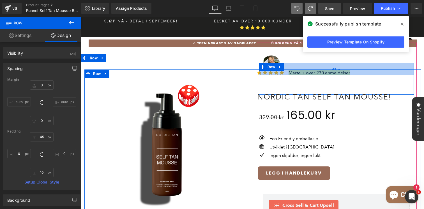
type input "45px"
click at [318, 65] on div "45px" at bounding box center [336, 69] width 155 height 13
click at [342, 67] on div "45px" at bounding box center [336, 69] width 155 height 13
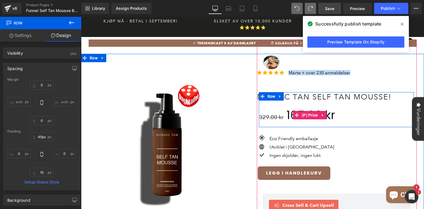
click at [382, 111] on div "329.00 kr 165.00 kr" at bounding box center [334, 115] width 151 height 19
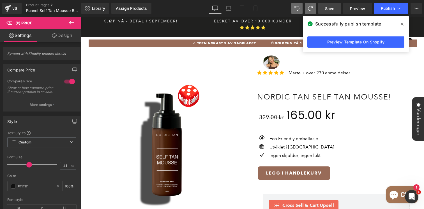
click at [404, 24] on icon at bounding box center [402, 24] width 3 height 4
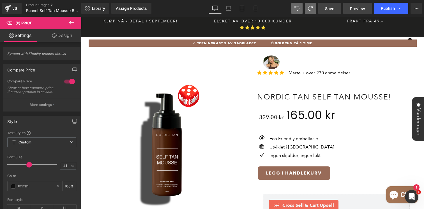
click at [358, 9] on span "Preview" at bounding box center [357, 9] width 15 height 6
